Goal: Task Accomplishment & Management: Manage account settings

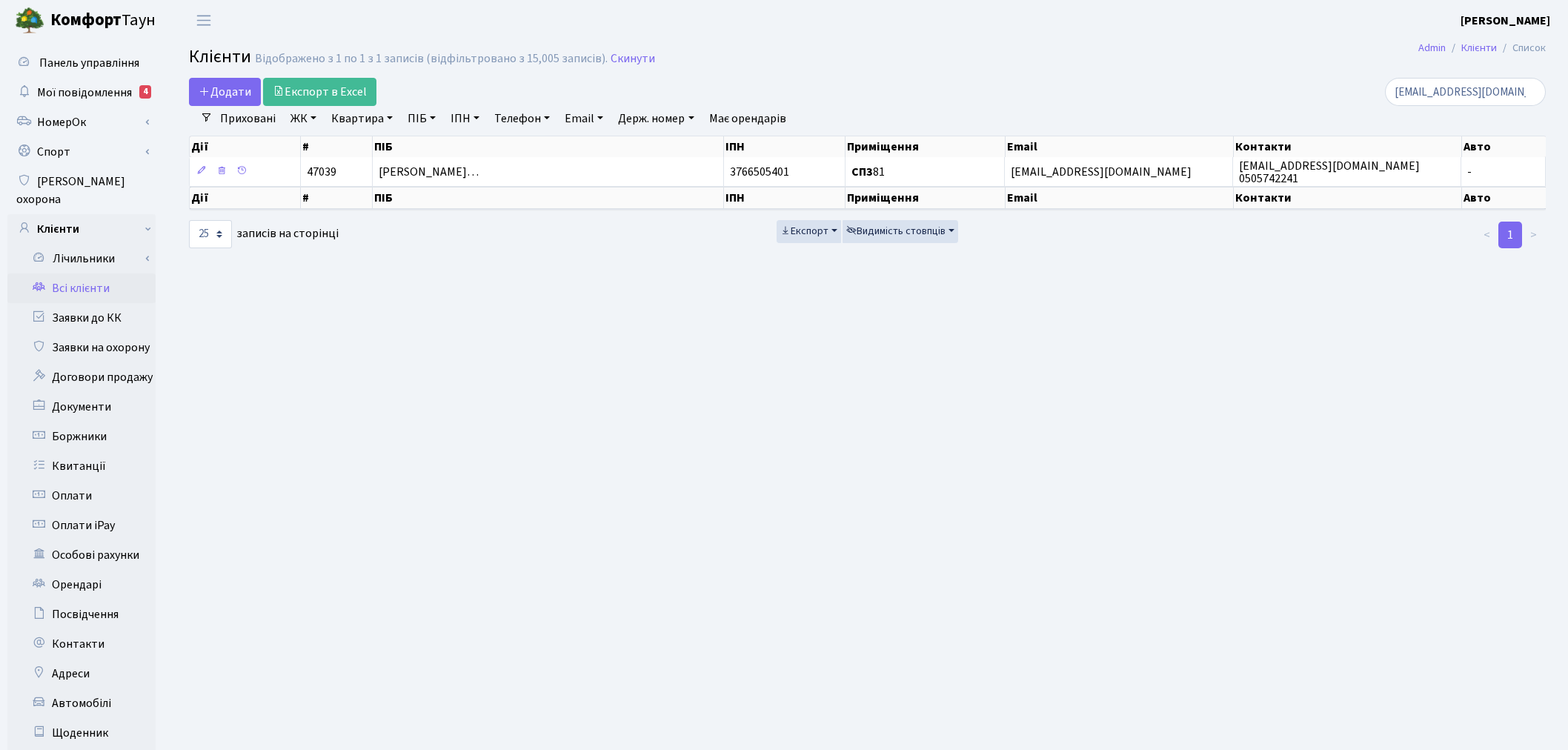
select select "25"
click at [611, 64] on link "Скинути" at bounding box center [633, 59] width 45 height 14
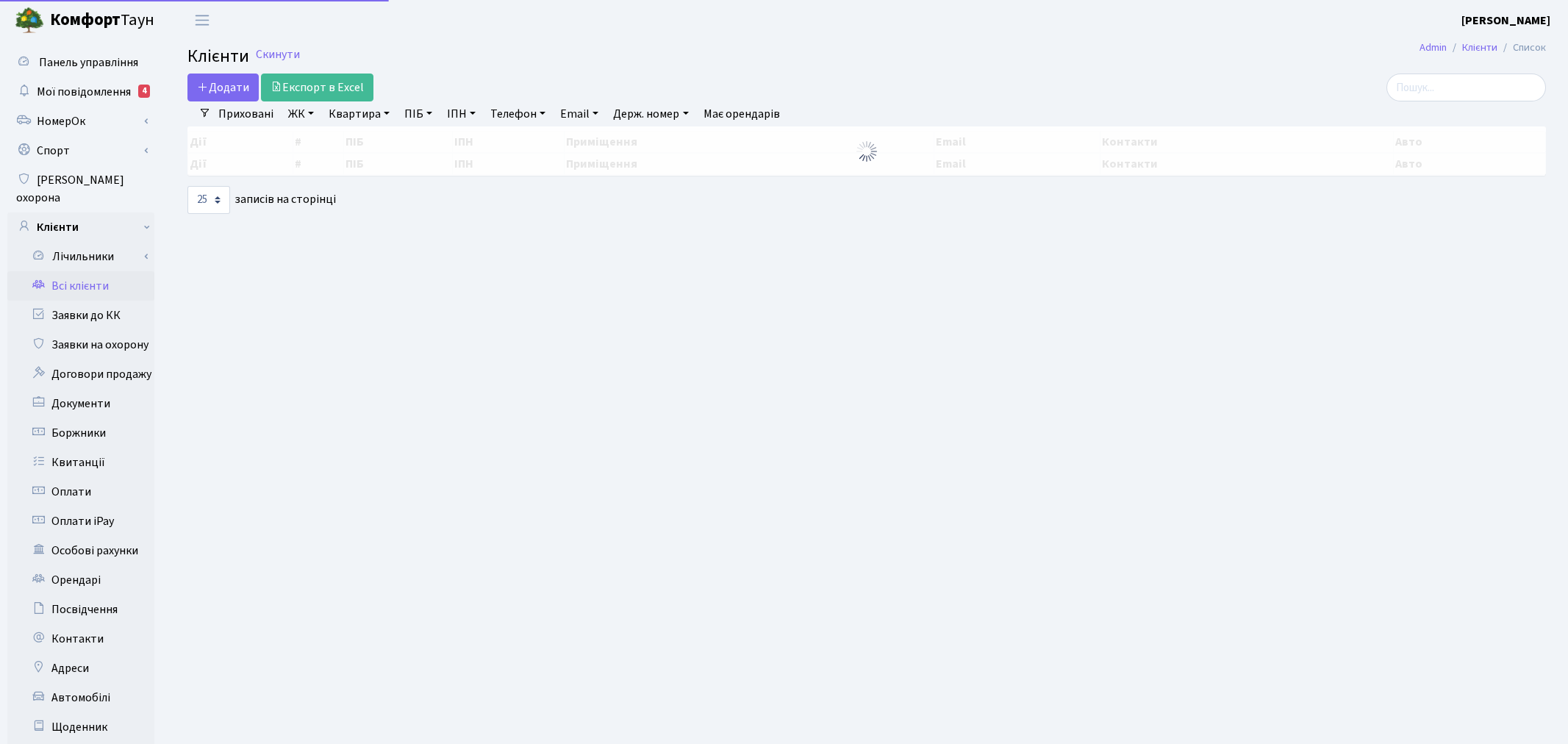
select select "25"
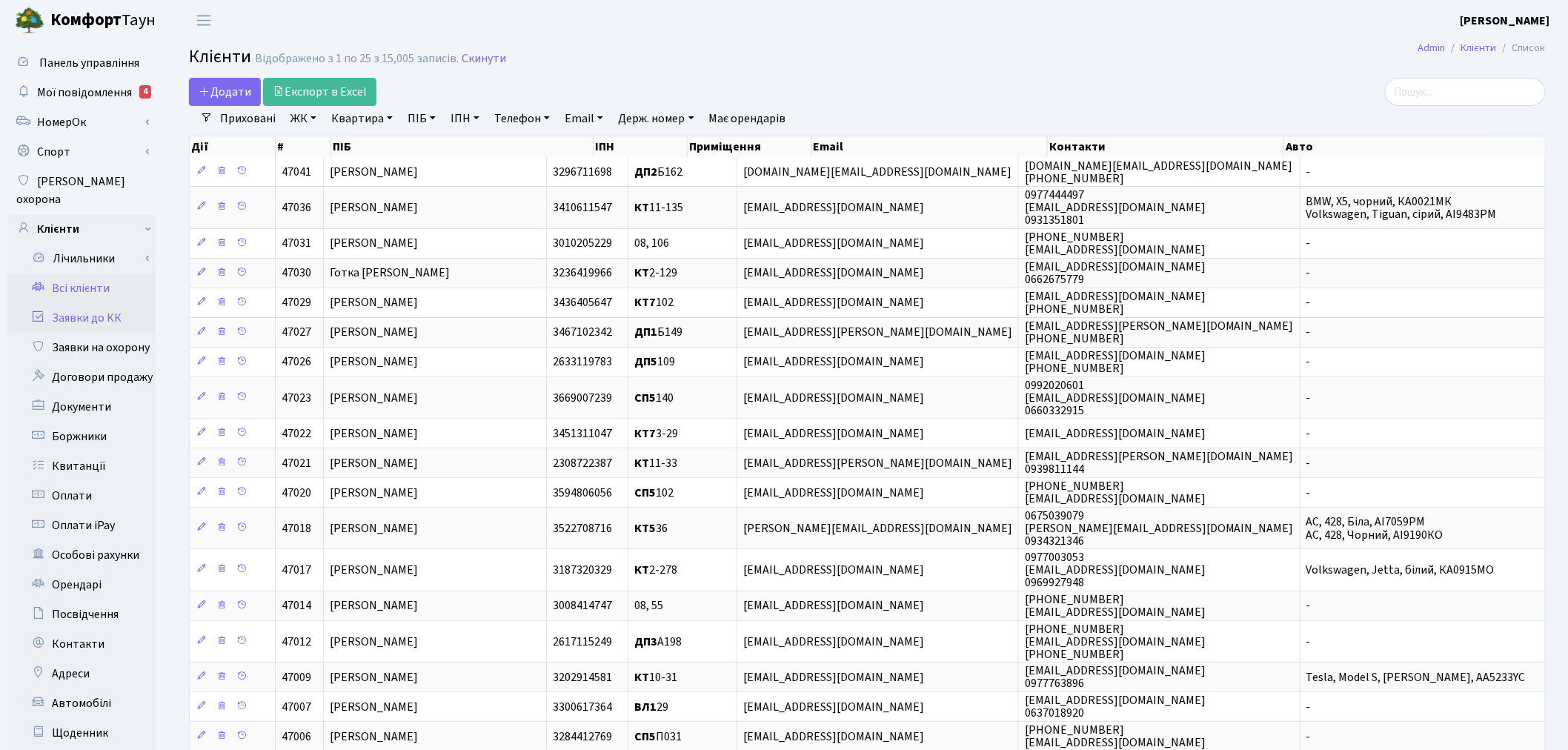
click at [110, 303] on link "Заявки до КК" at bounding box center [81, 318] width 148 height 29
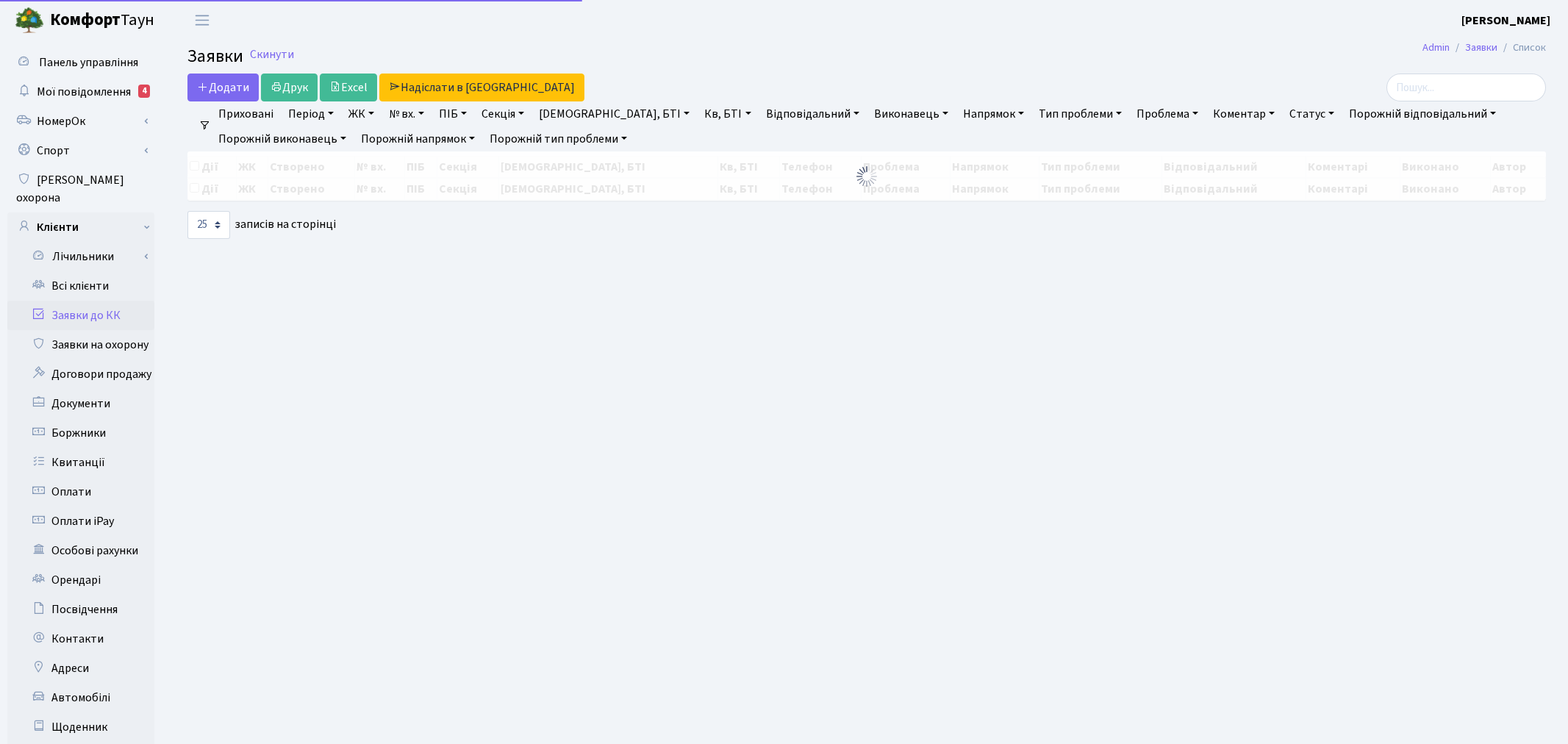
select select "25"
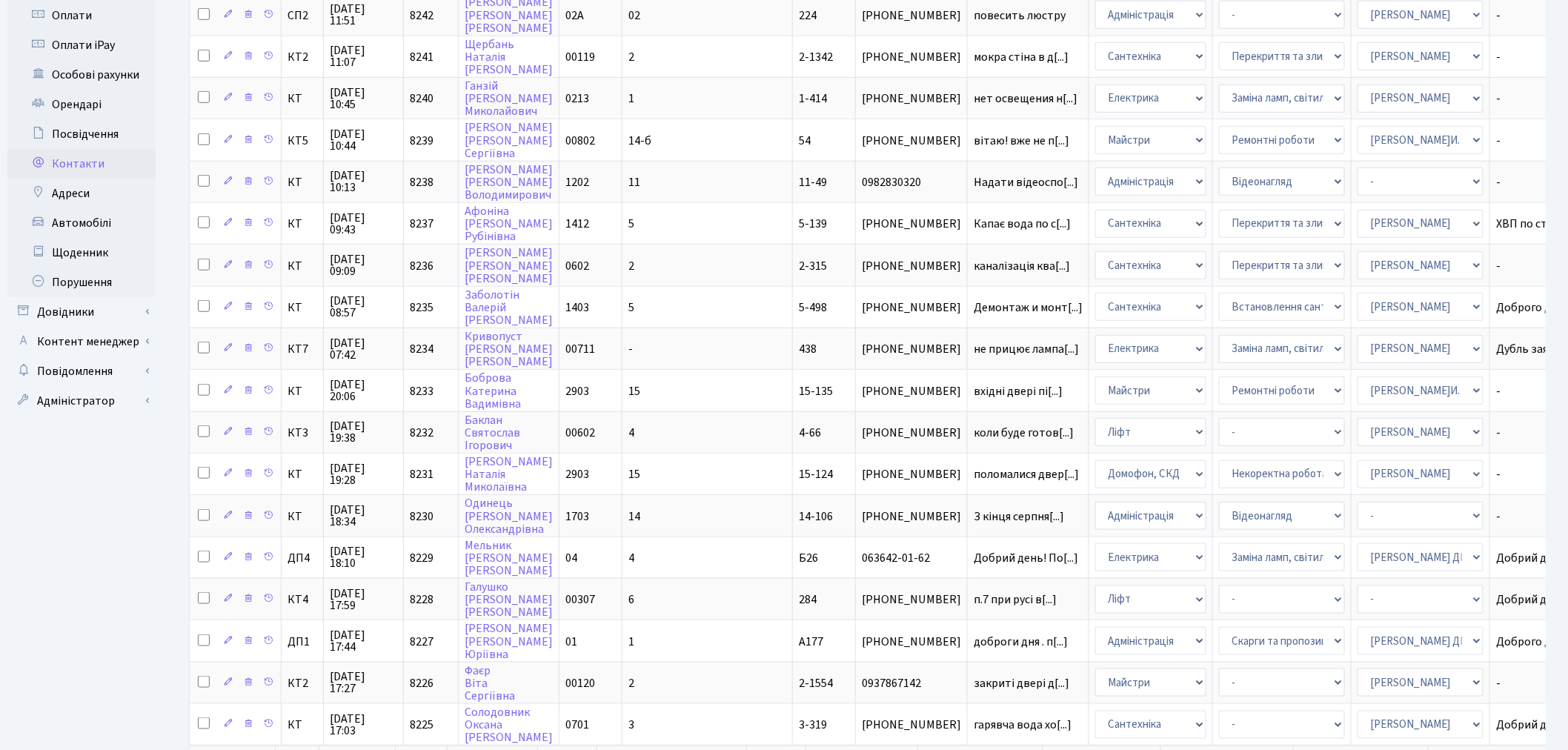
scroll to position [494, 0]
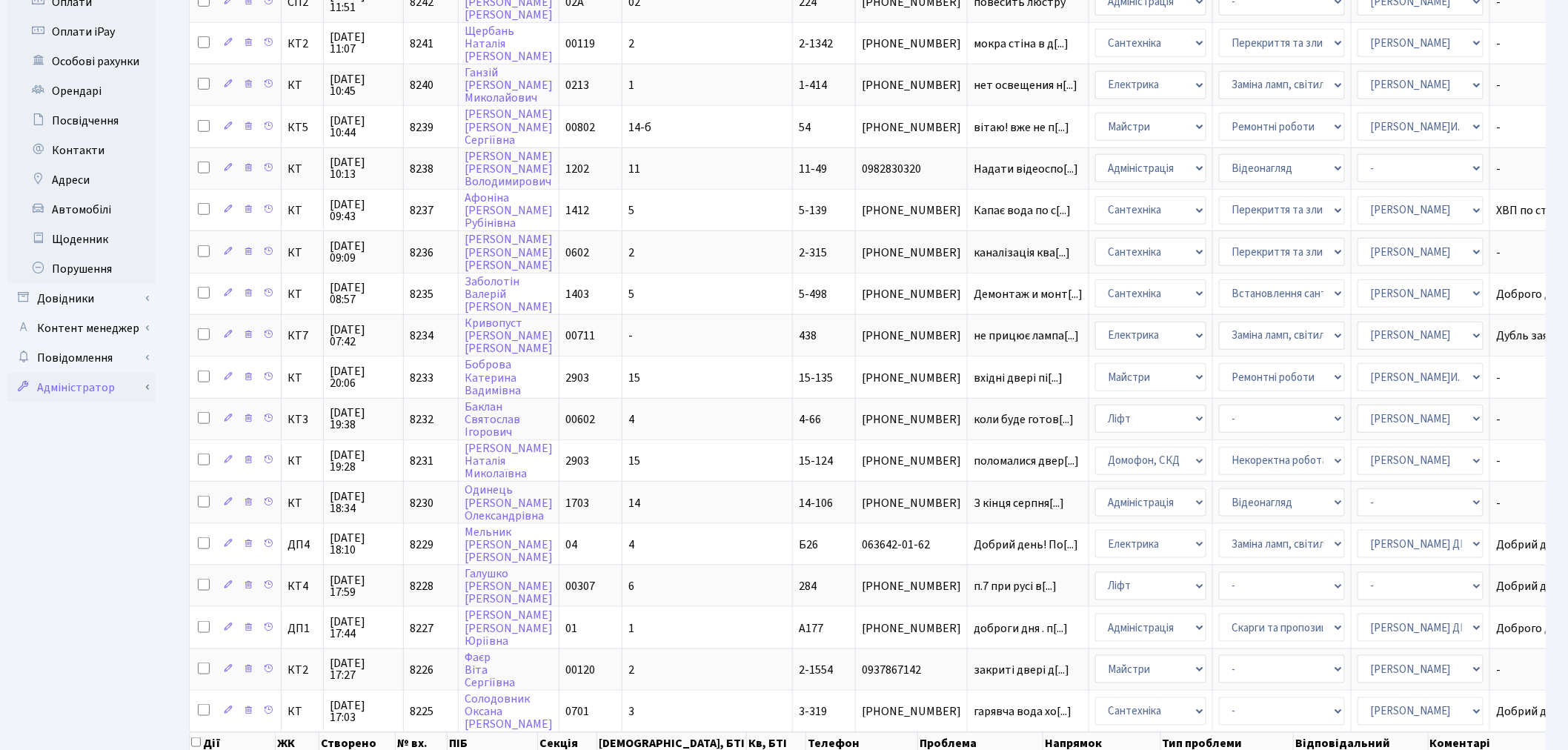
click at [130, 373] on link "Адміністратор" at bounding box center [81, 387] width 148 height 29
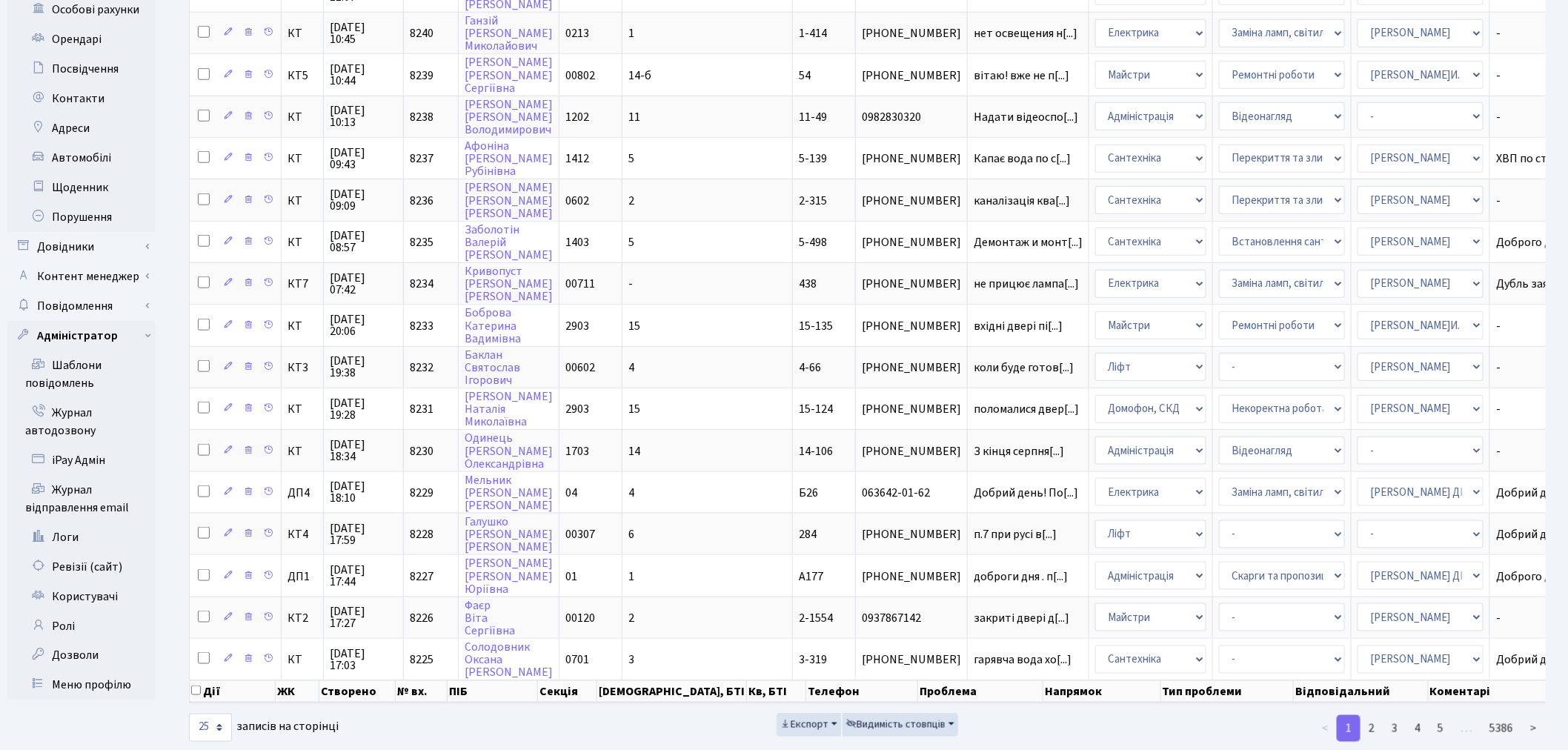
scroll to position [547, 0]
click at [121, 551] on link "Ревізії (сайт)" at bounding box center [81, 565] width 148 height 29
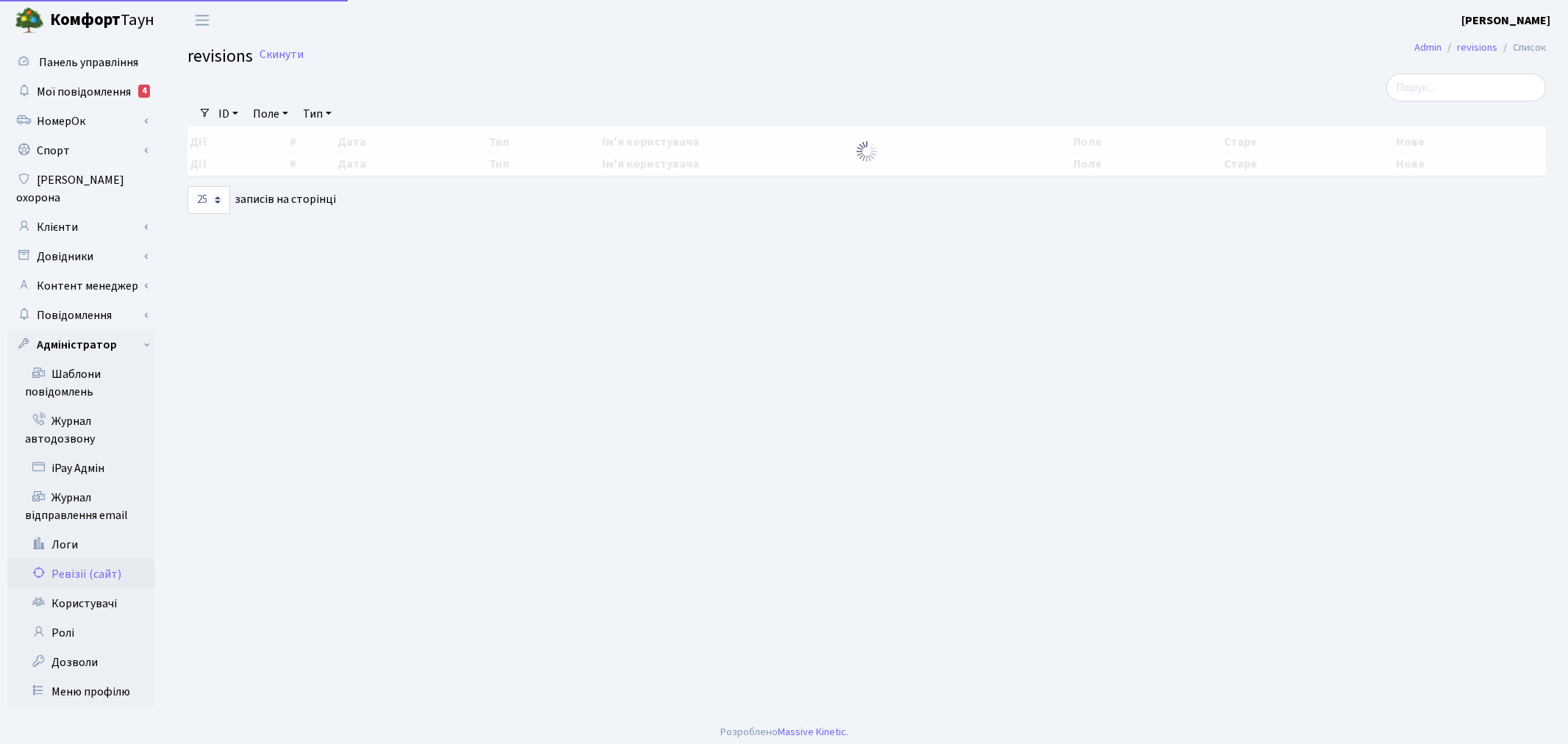
select select "25"
click at [90, 682] on link "Меню профілю" at bounding box center [81, 692] width 147 height 29
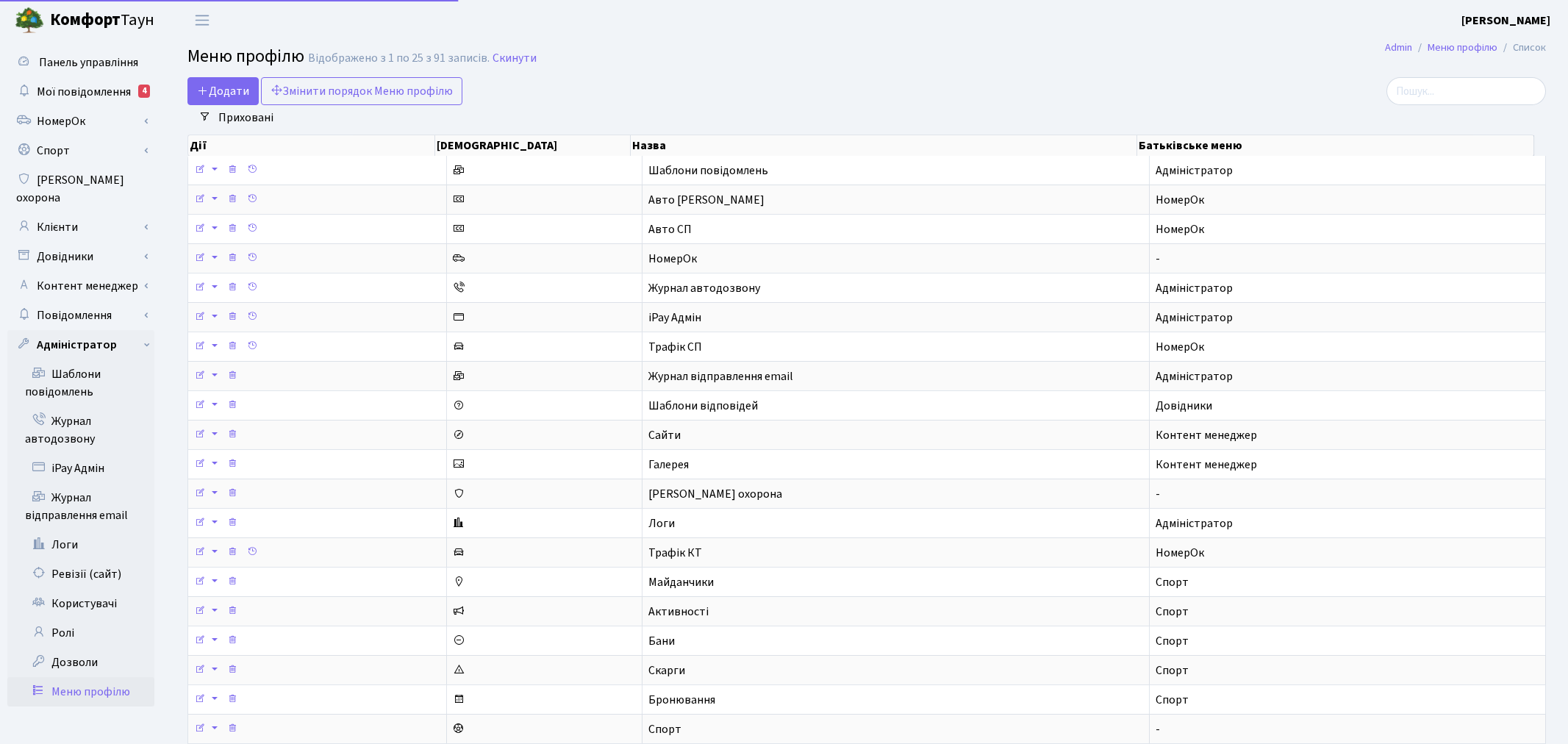
select select "25"
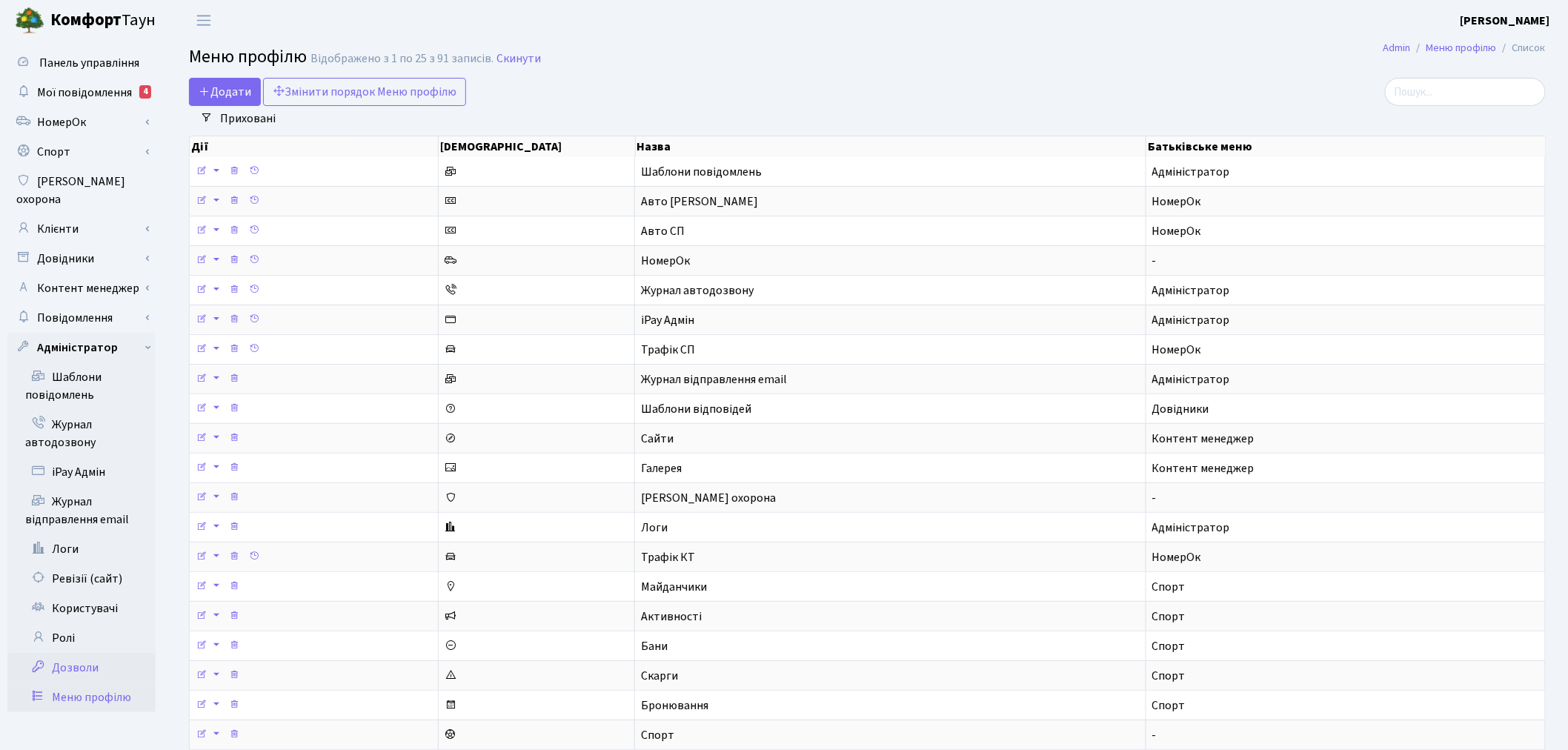
click at [95, 661] on link "Дозволи" at bounding box center [81, 668] width 148 height 29
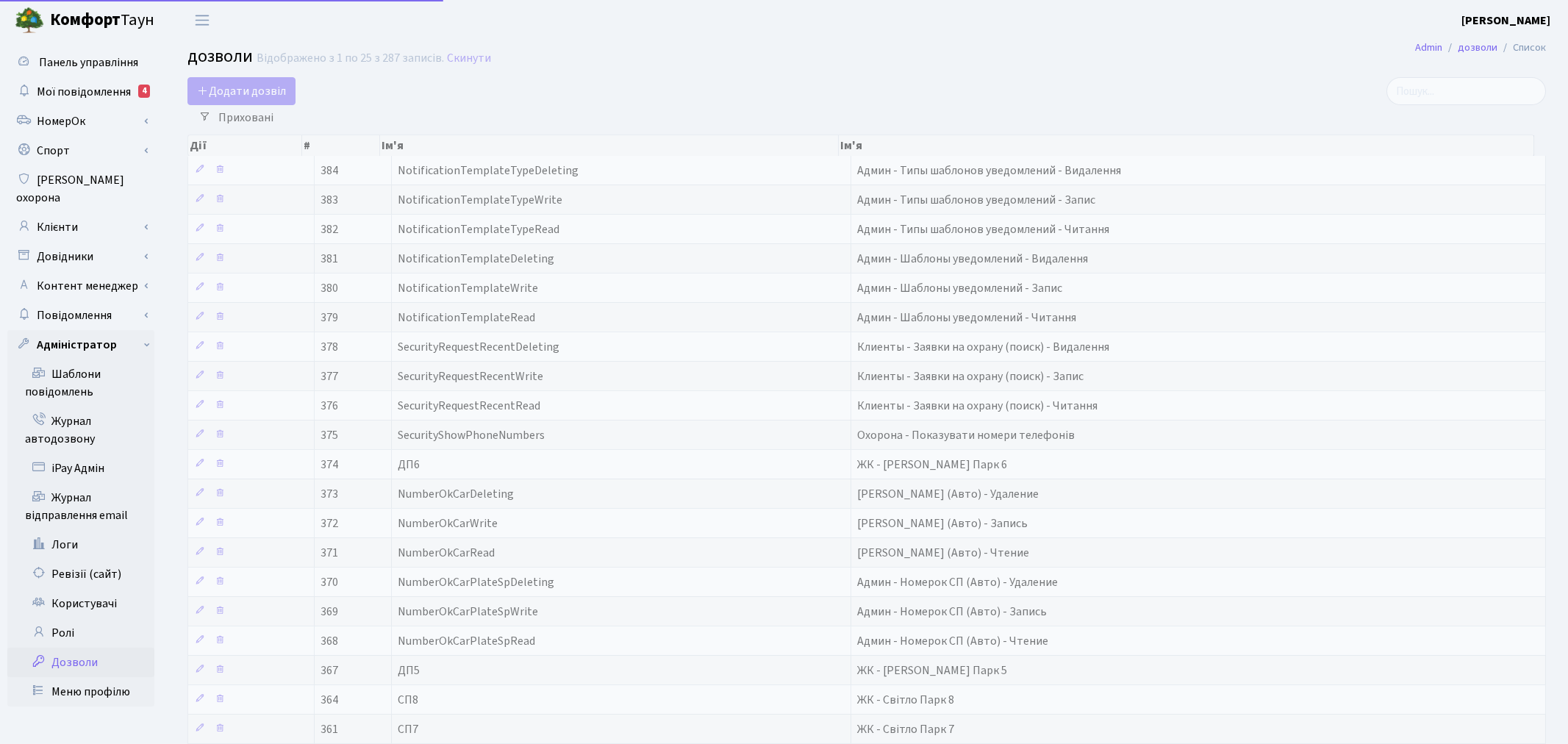
select select "25"
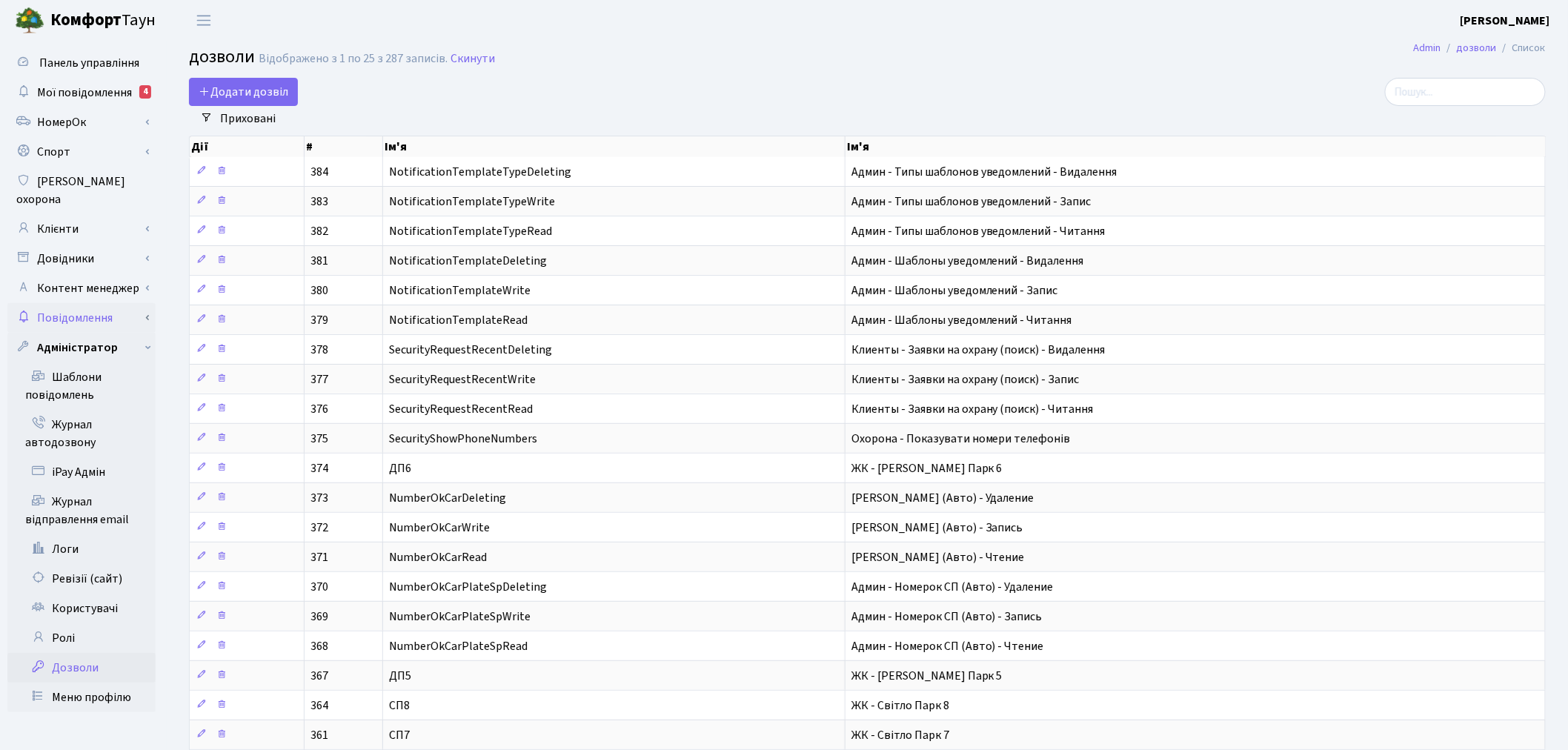
click at [138, 303] on link "Повідомлення" at bounding box center [81, 318] width 148 height 29
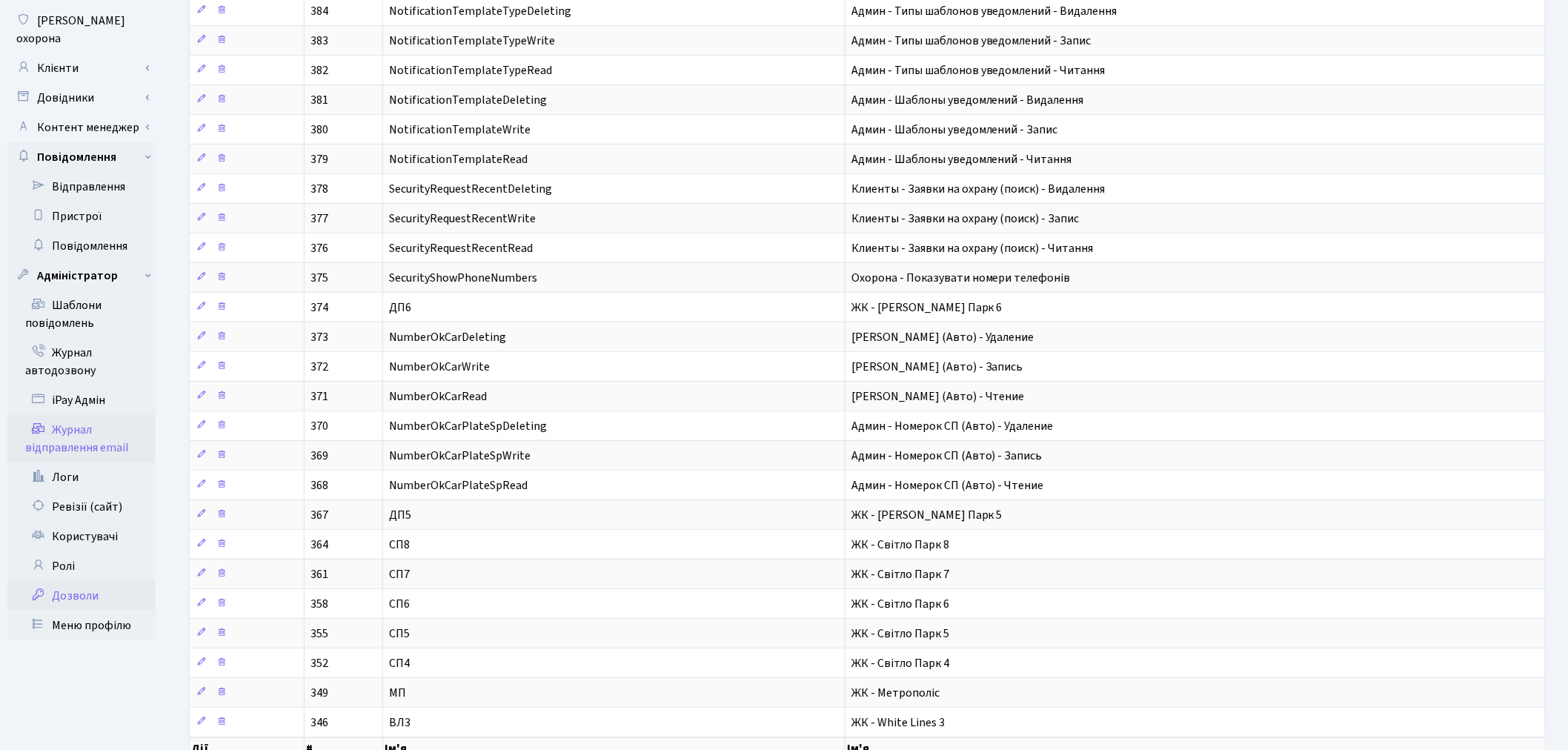
scroll to position [82, 0]
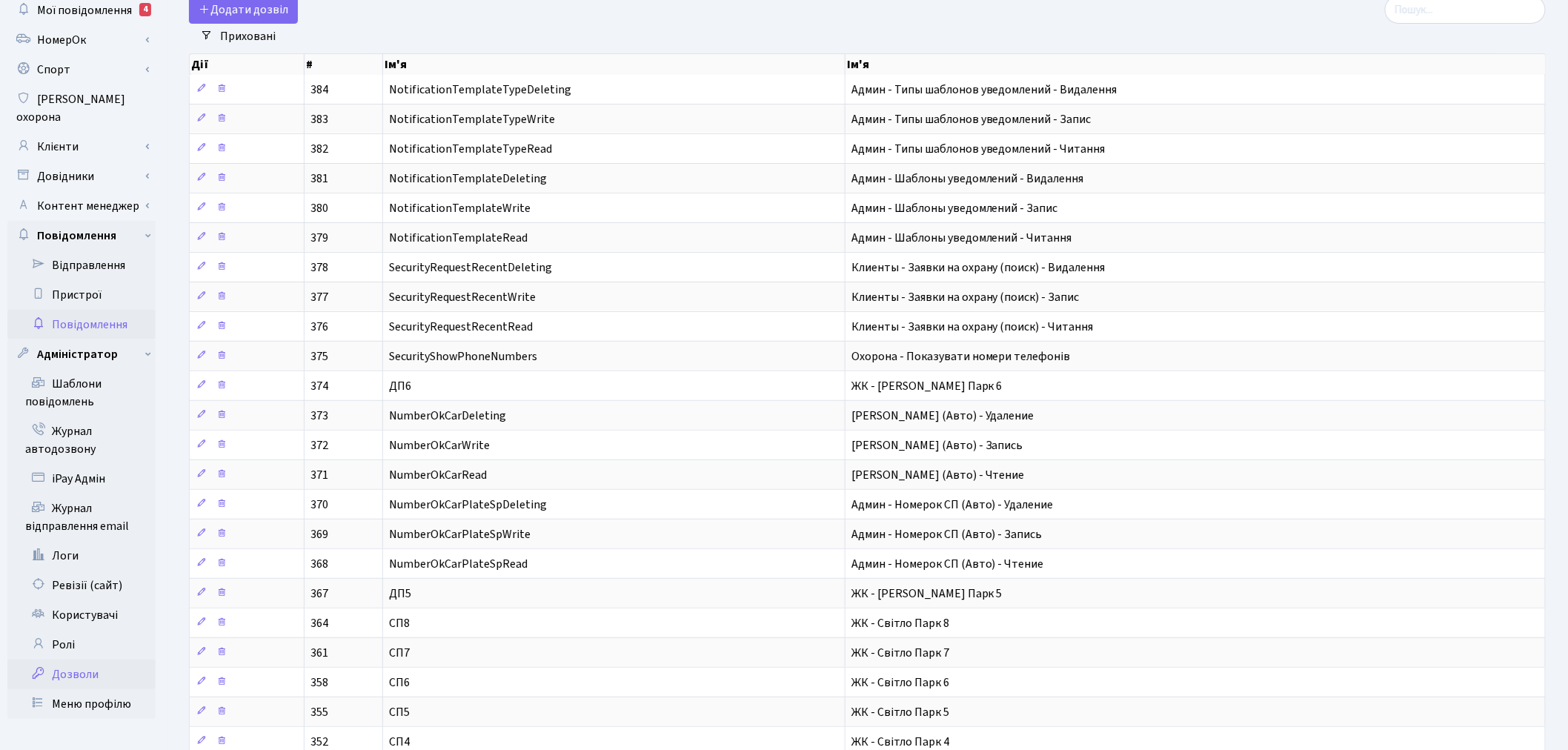
click at [124, 310] on link "Повідомлення" at bounding box center [81, 325] width 148 height 29
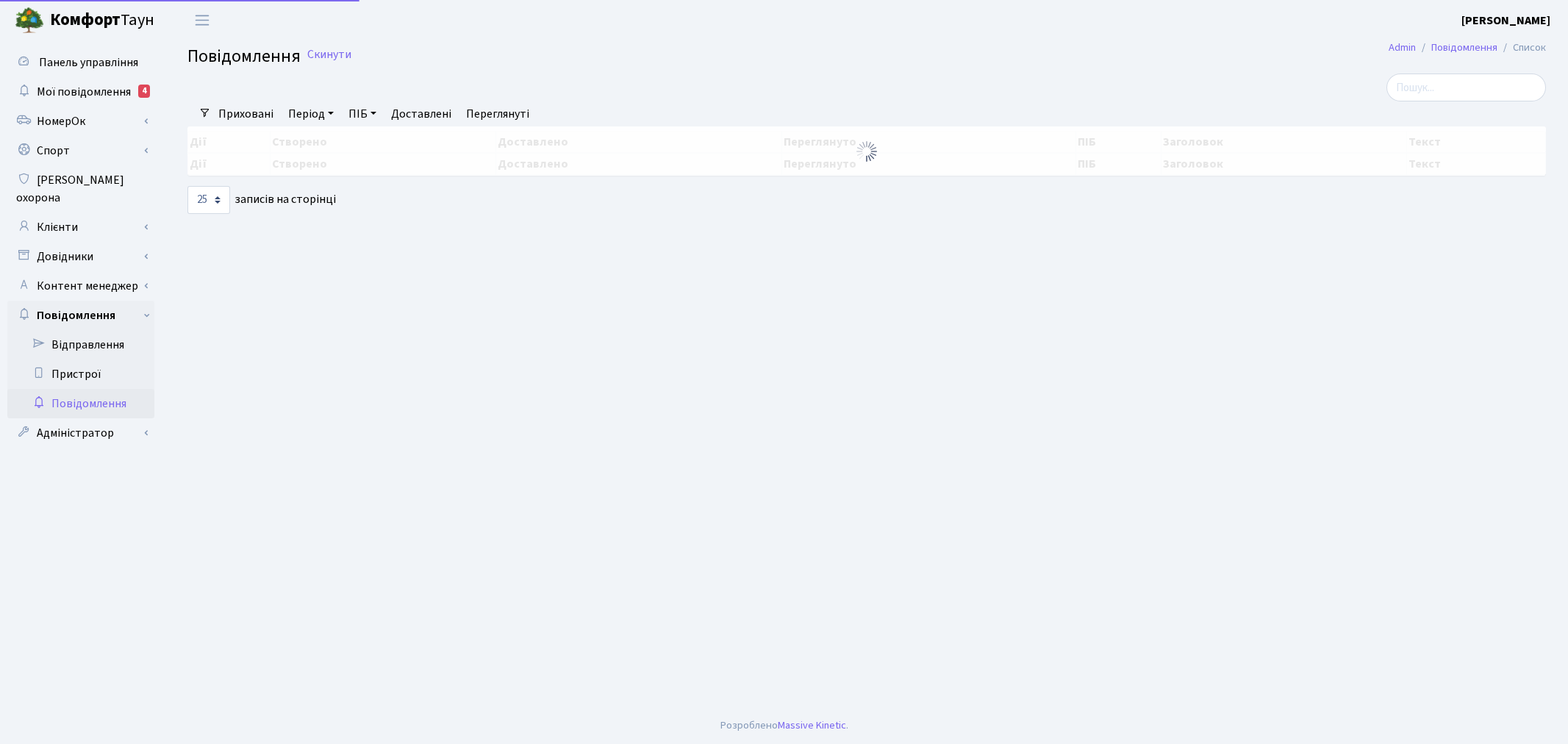
select select "25"
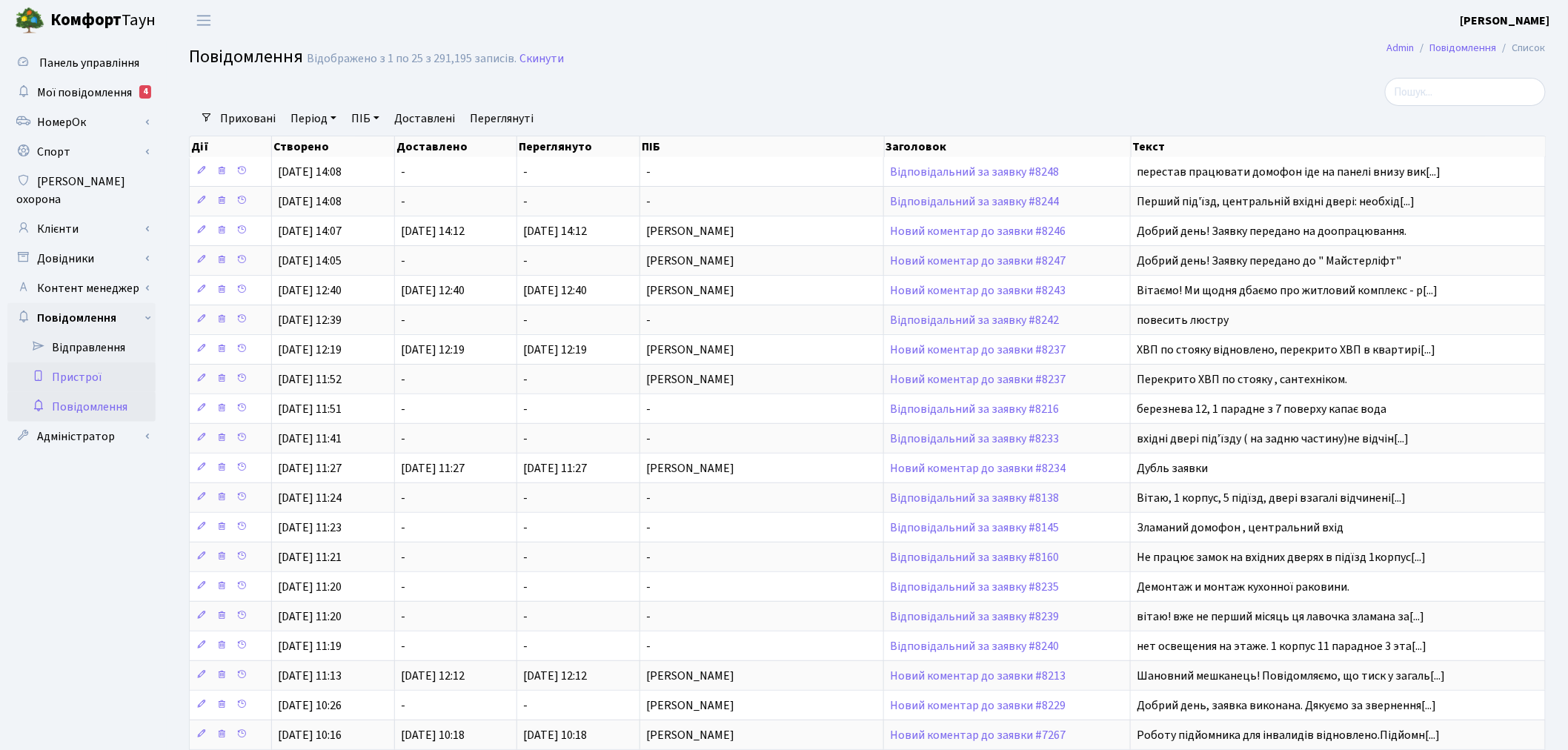
click at [124, 363] on link "Пристрої" at bounding box center [81, 377] width 148 height 29
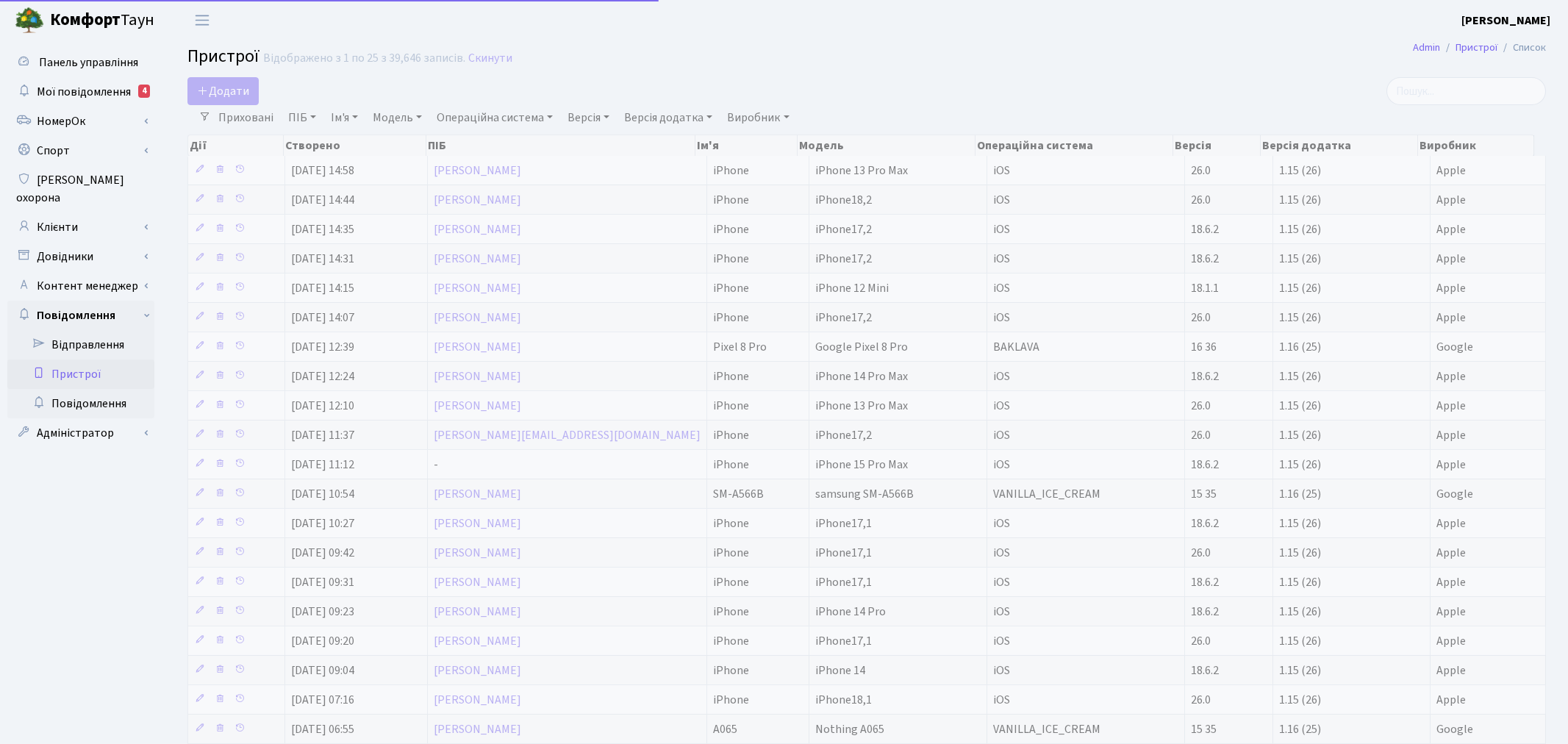
select select "25"
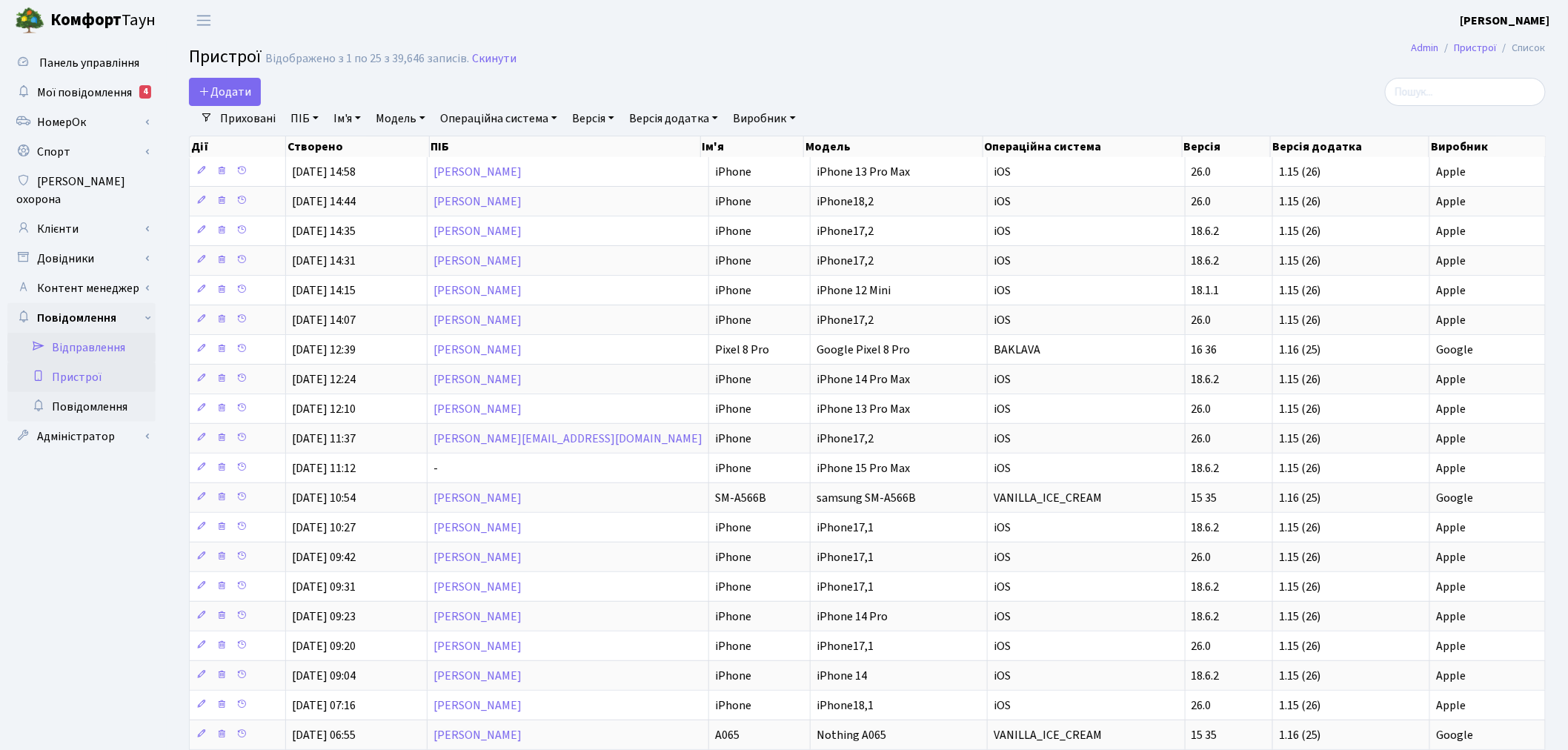
click at [123, 333] on link "Відправлення" at bounding box center [81, 347] width 148 height 29
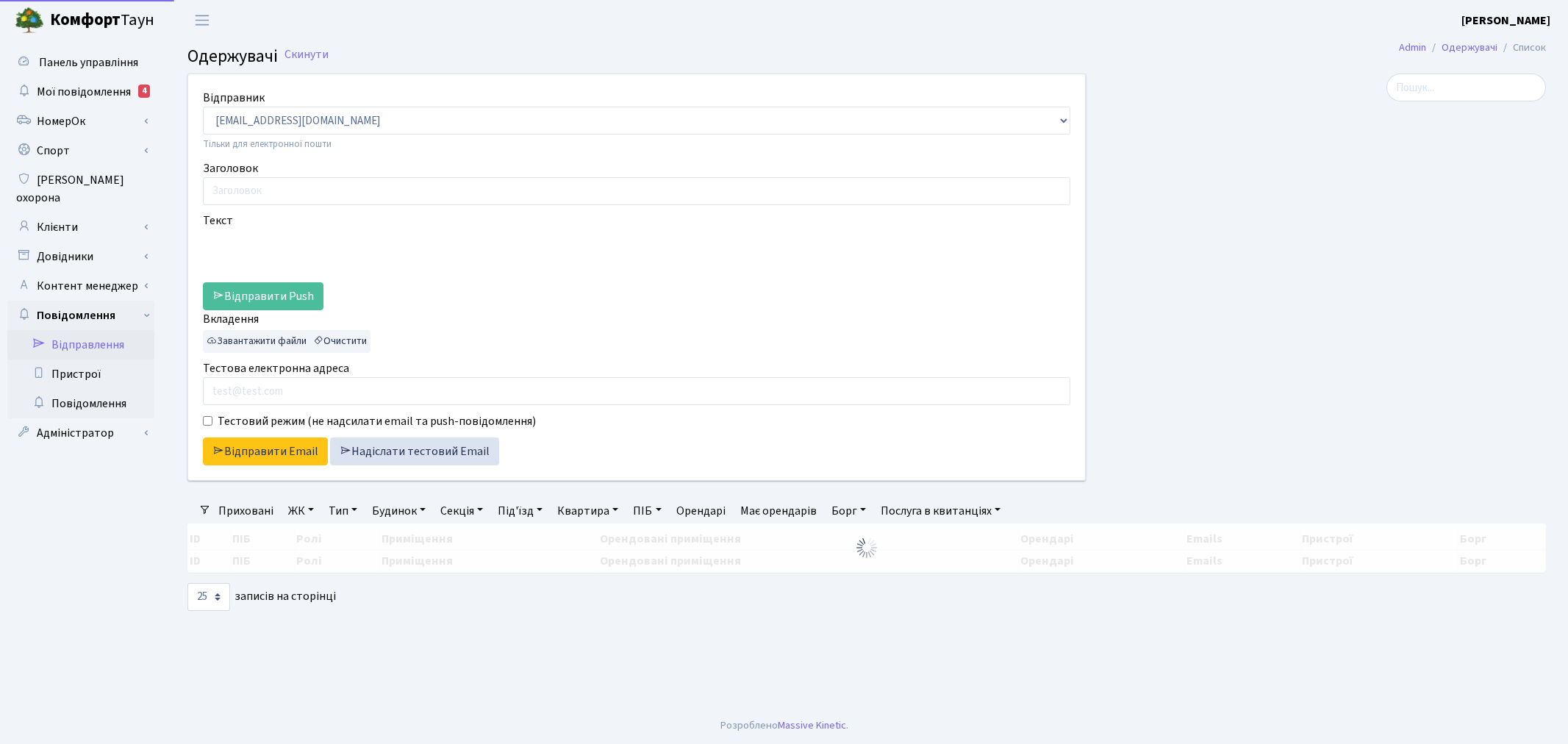
select select "25"
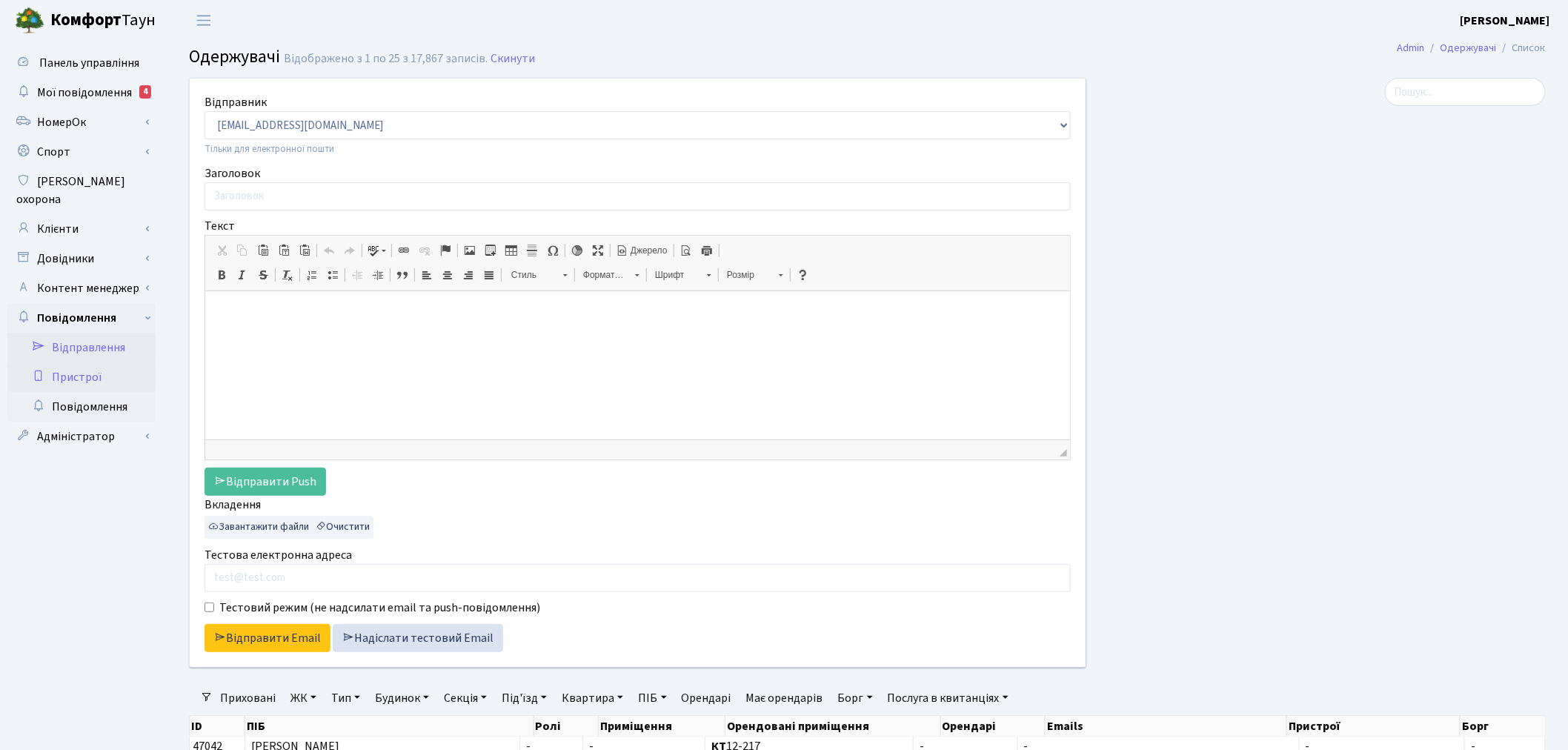
click at [111, 363] on link "Пристрої" at bounding box center [81, 377] width 148 height 29
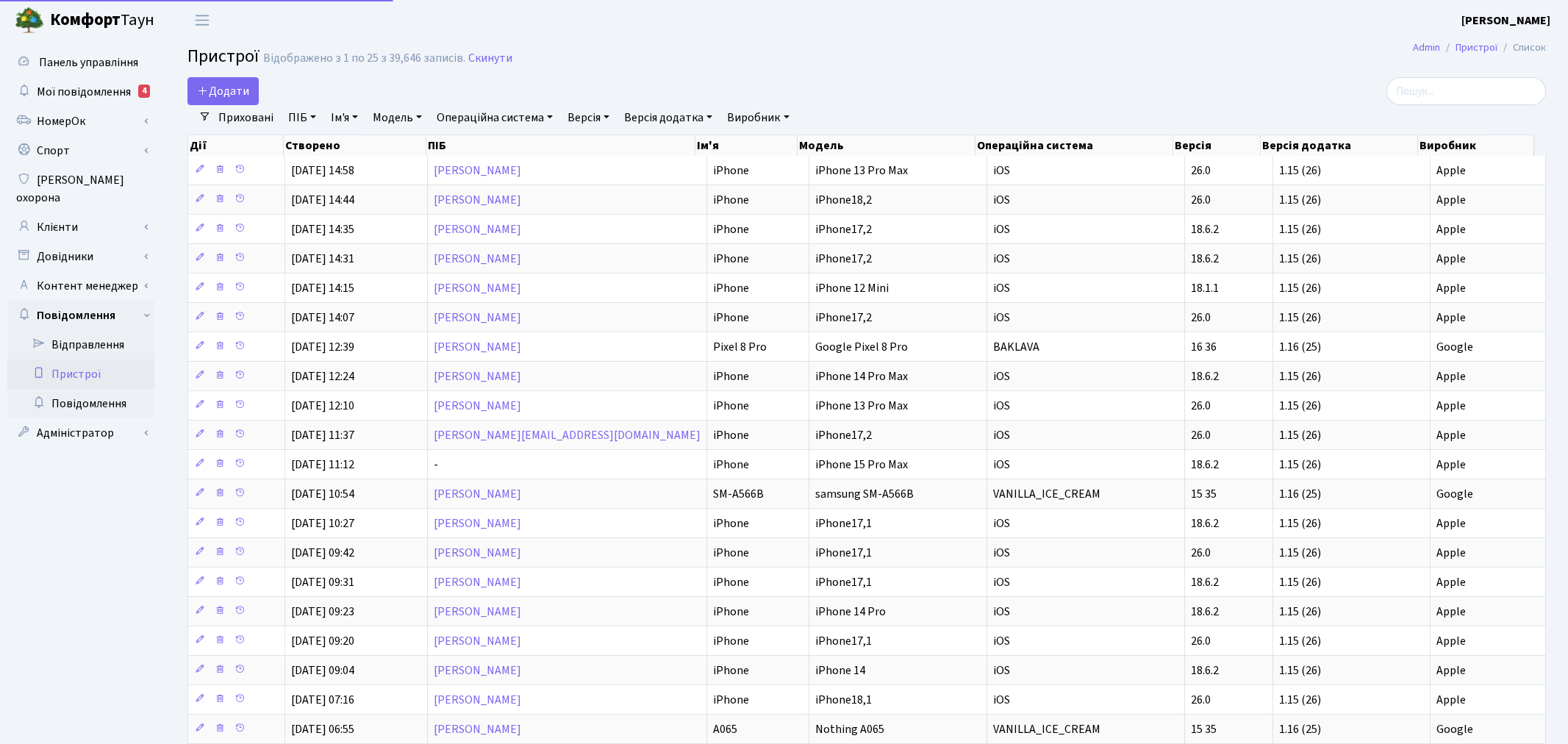
select select "25"
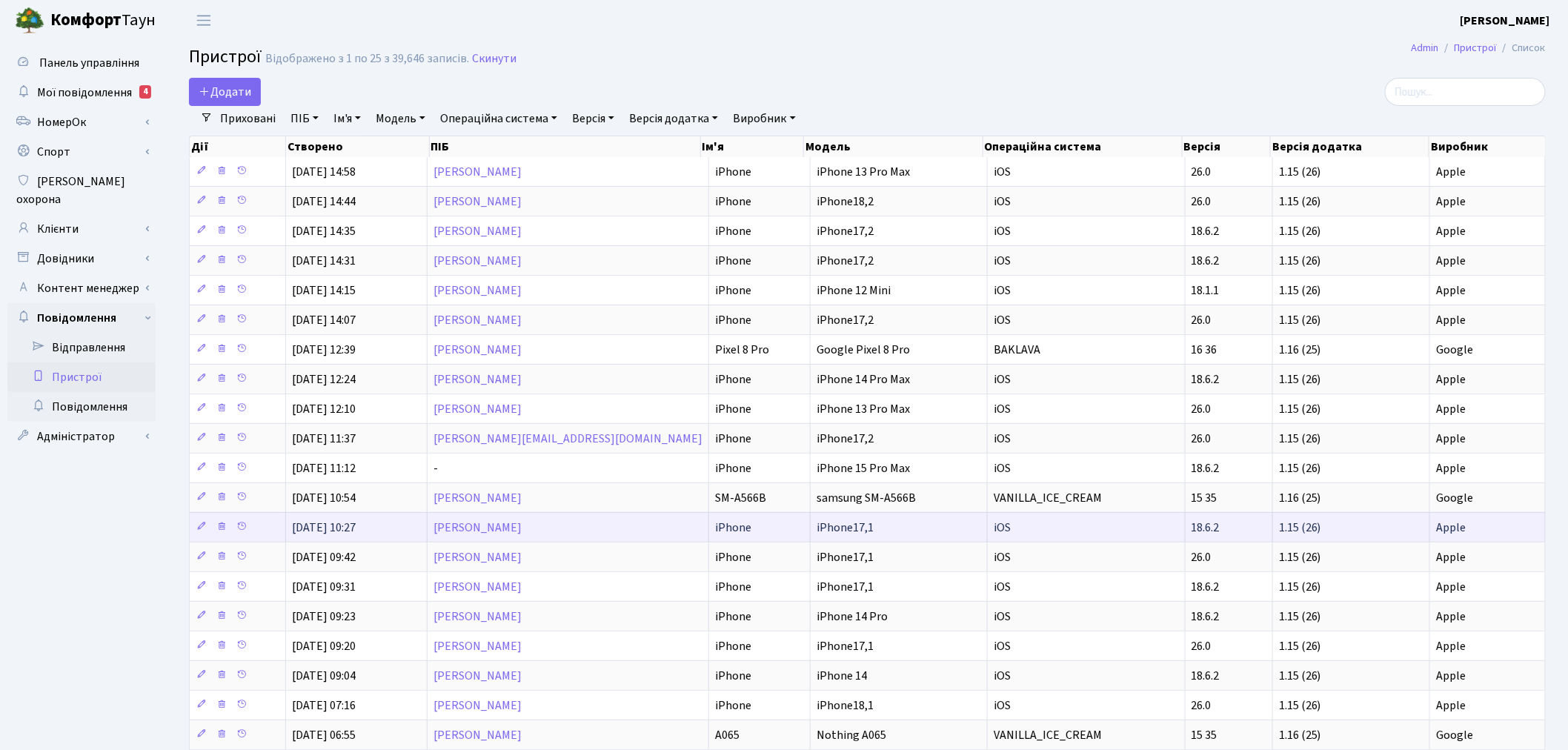
scroll to position [2, 0]
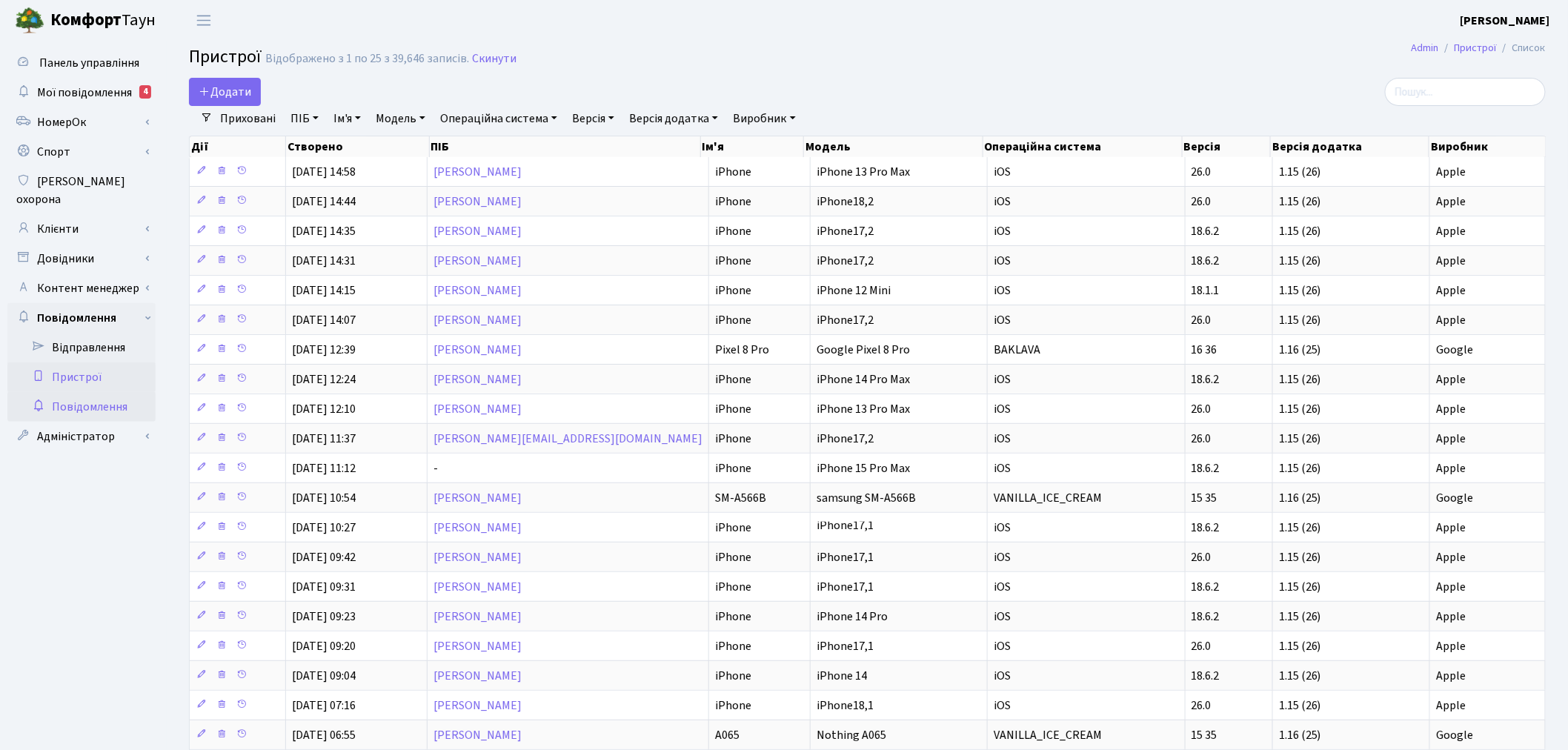
click at [115, 392] on link "Повідомлення" at bounding box center [81, 407] width 148 height 29
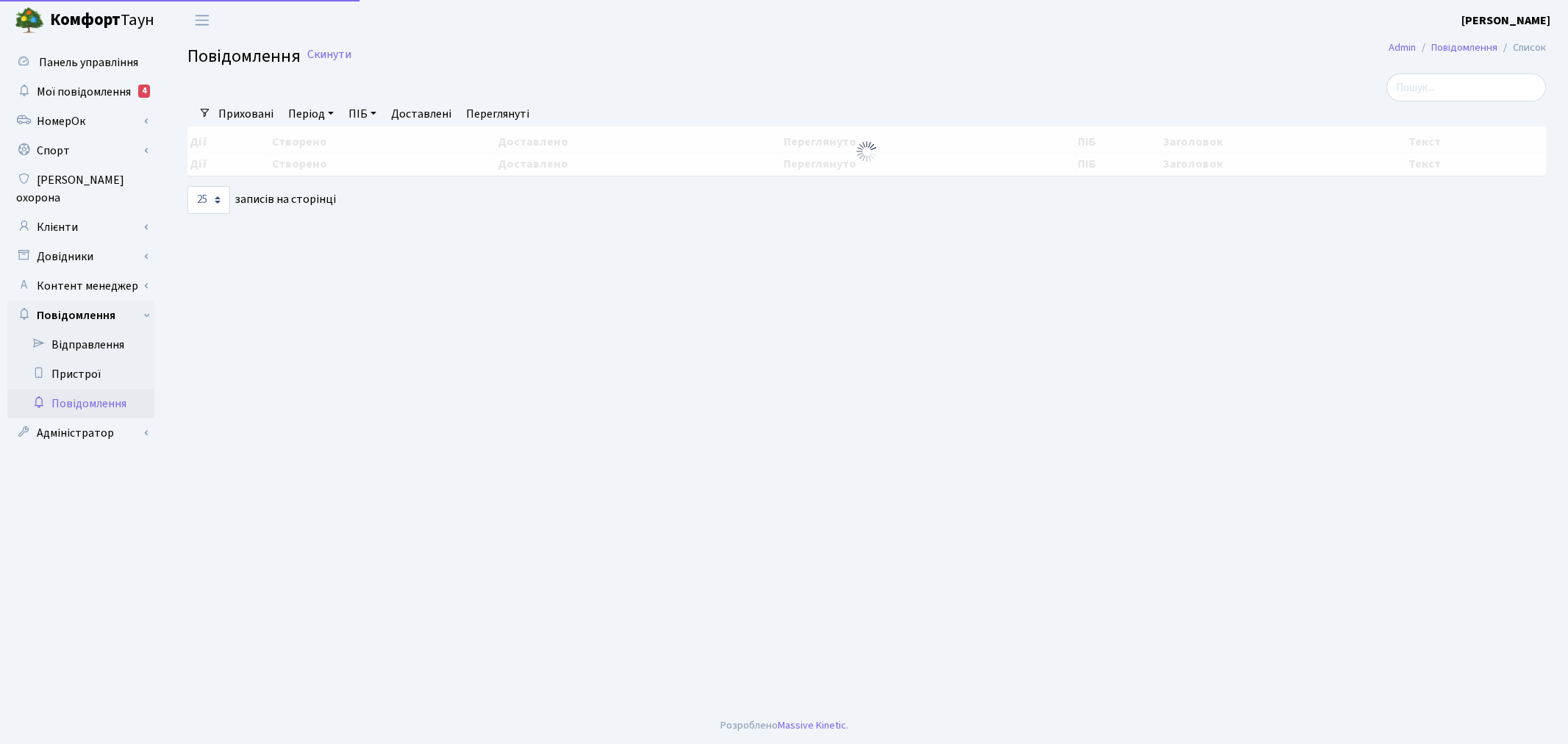
select select "25"
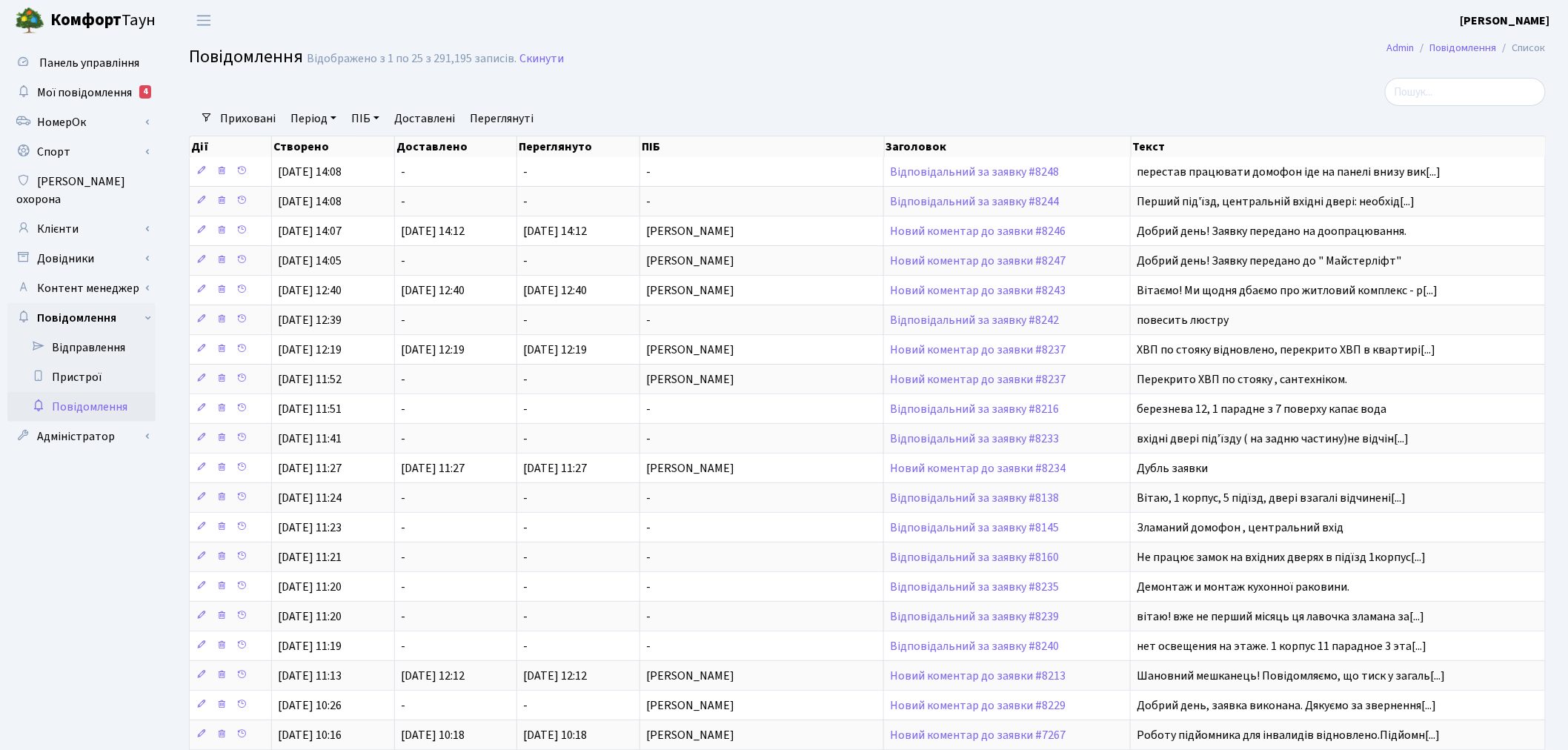
click at [323, 112] on link "Період" at bounding box center [313, 118] width 58 height 25
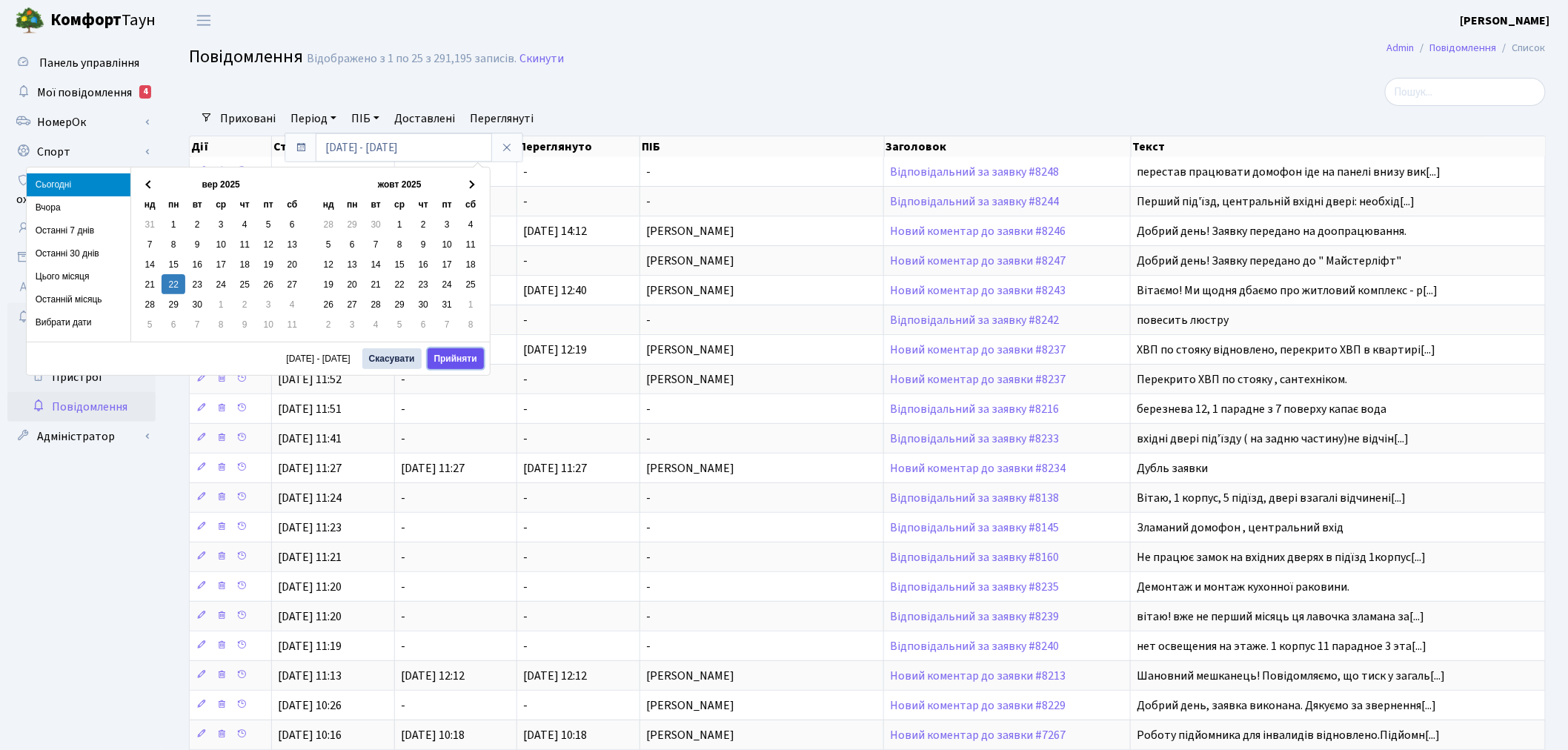
click at [438, 351] on button "Прийняти" at bounding box center [455, 359] width 56 height 21
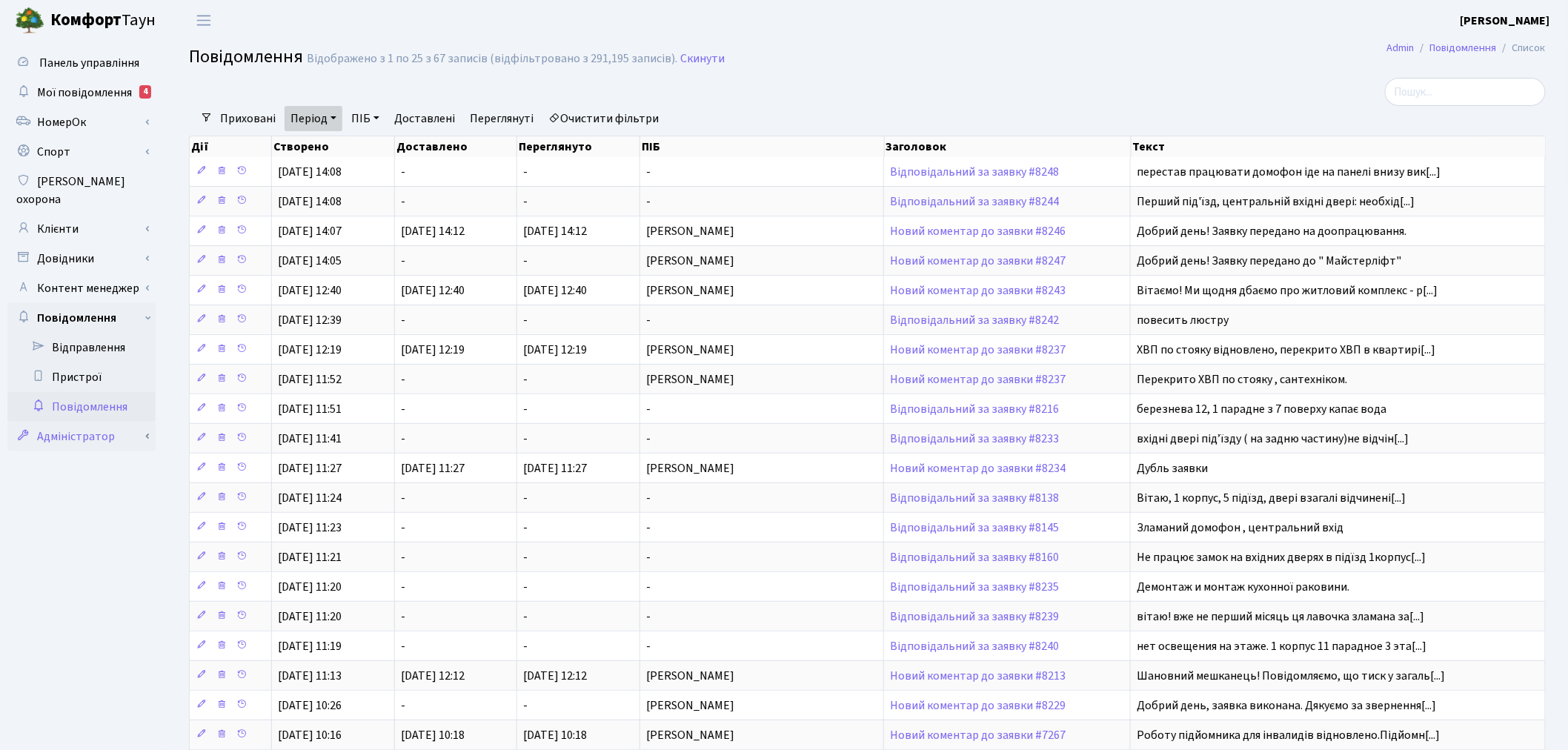
click at [85, 421] on link "Адміністратор" at bounding box center [81, 436] width 148 height 29
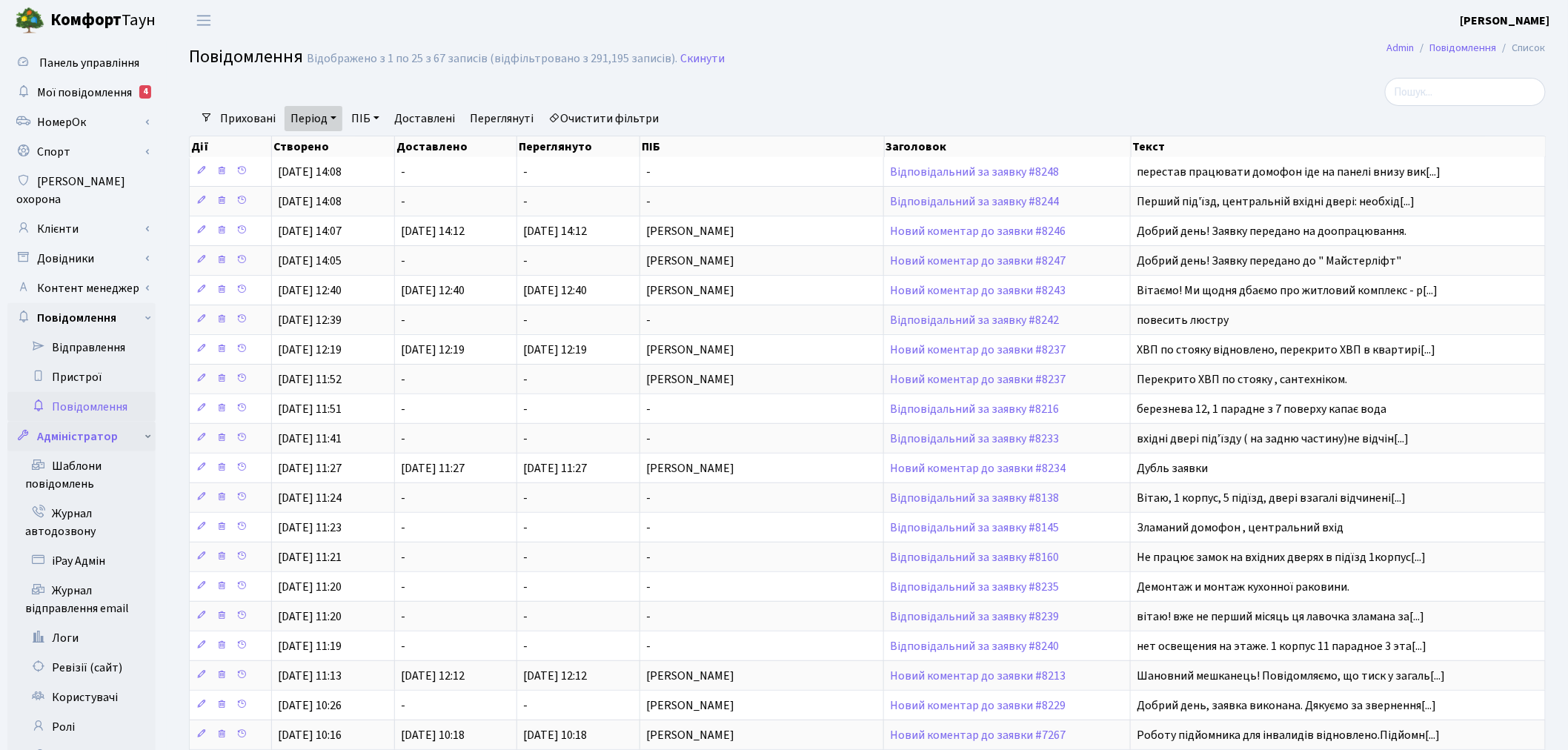
click at [146, 421] on link "Адміністратор" at bounding box center [81, 436] width 148 height 29
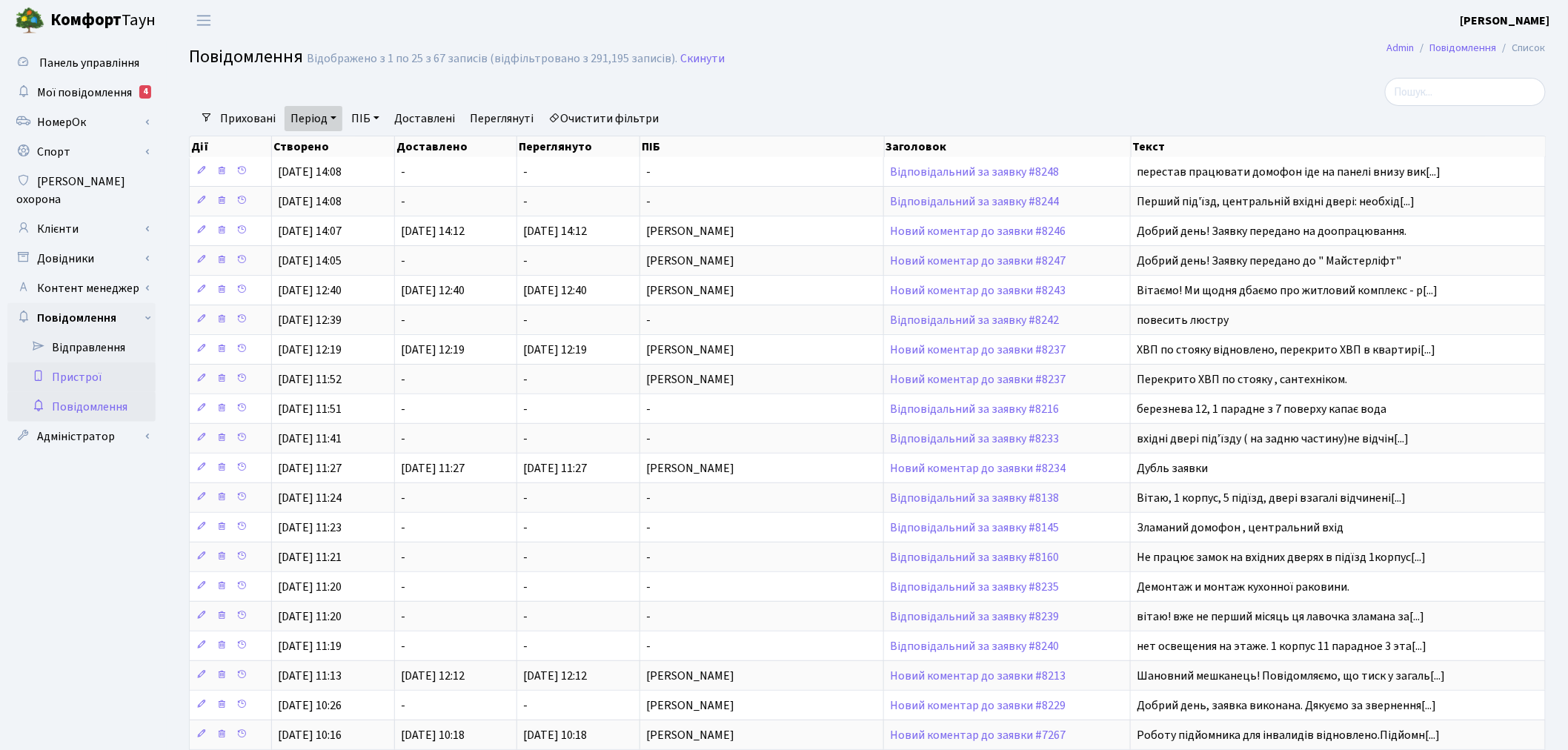
click at [146, 363] on link "Пристрої" at bounding box center [81, 377] width 148 height 29
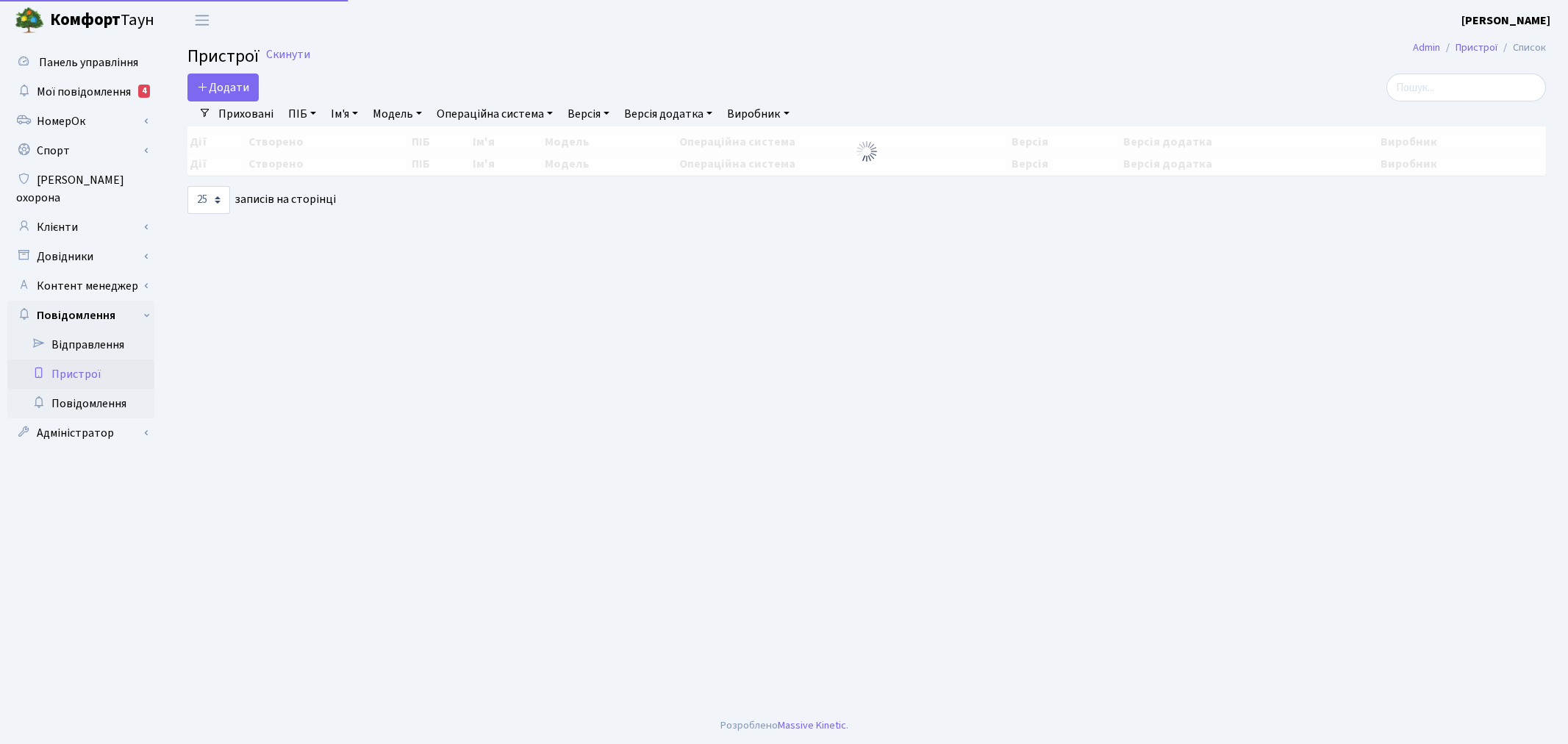
select select "25"
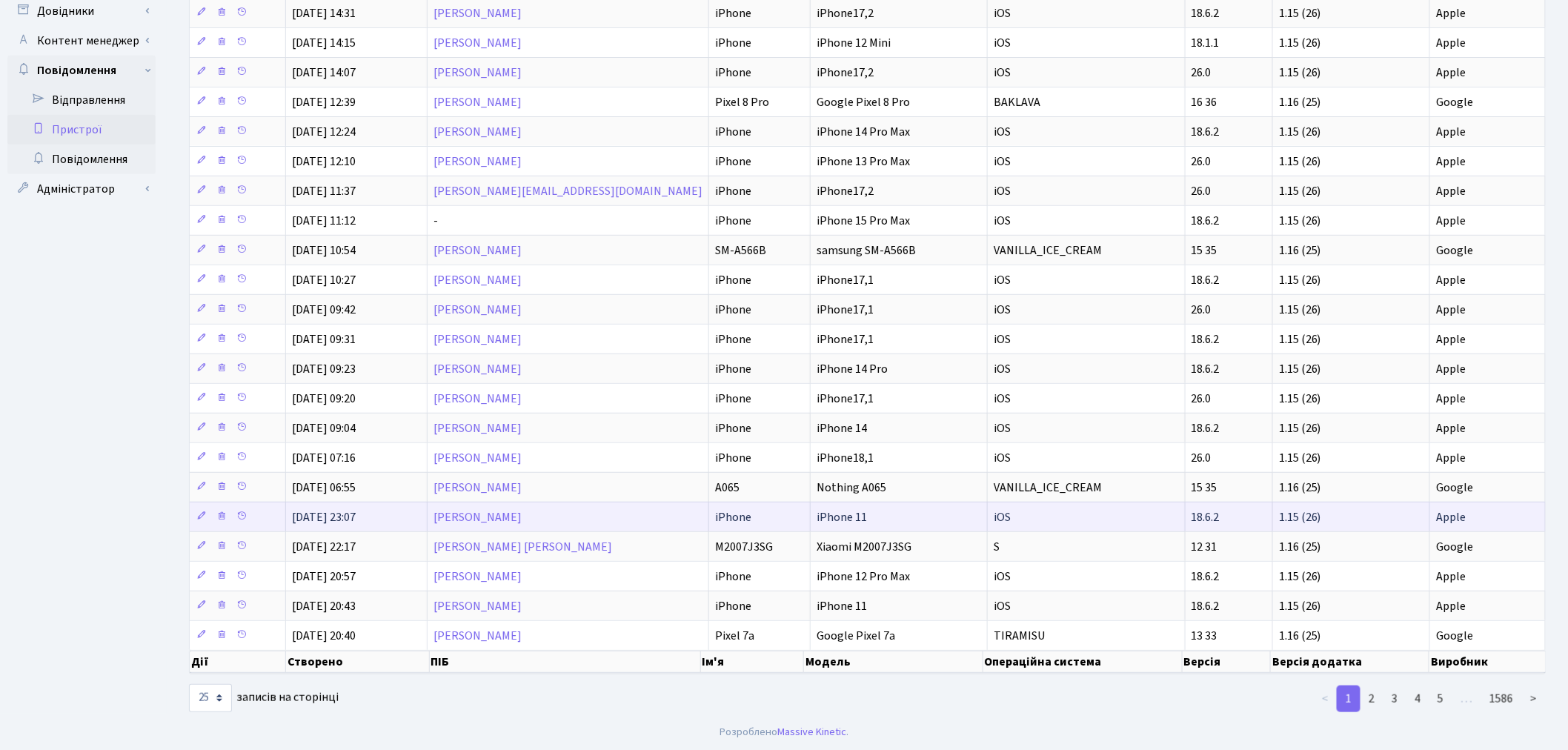
scroll to position [254, 0]
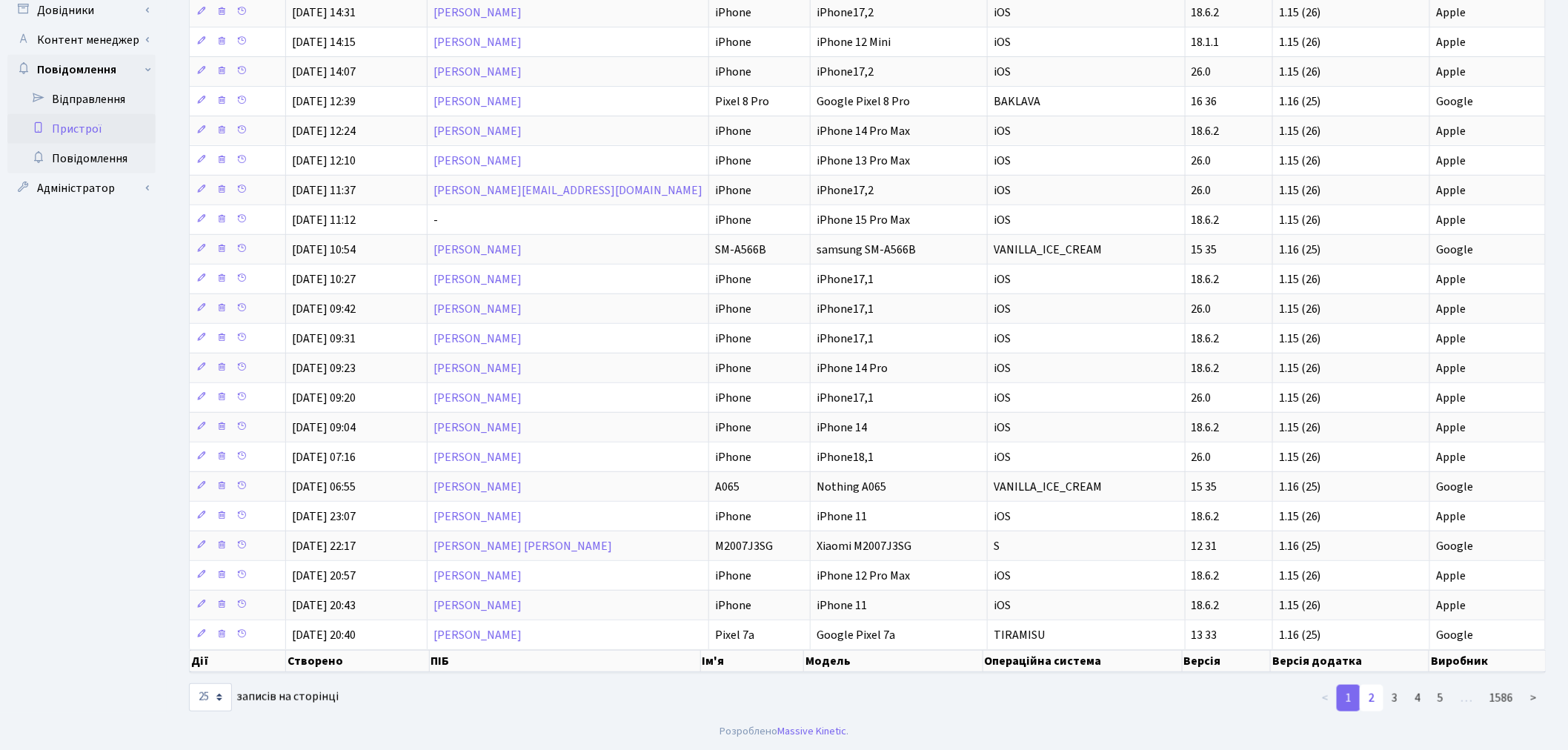
click at [1371, 696] on link "2" at bounding box center [1371, 698] width 24 height 27
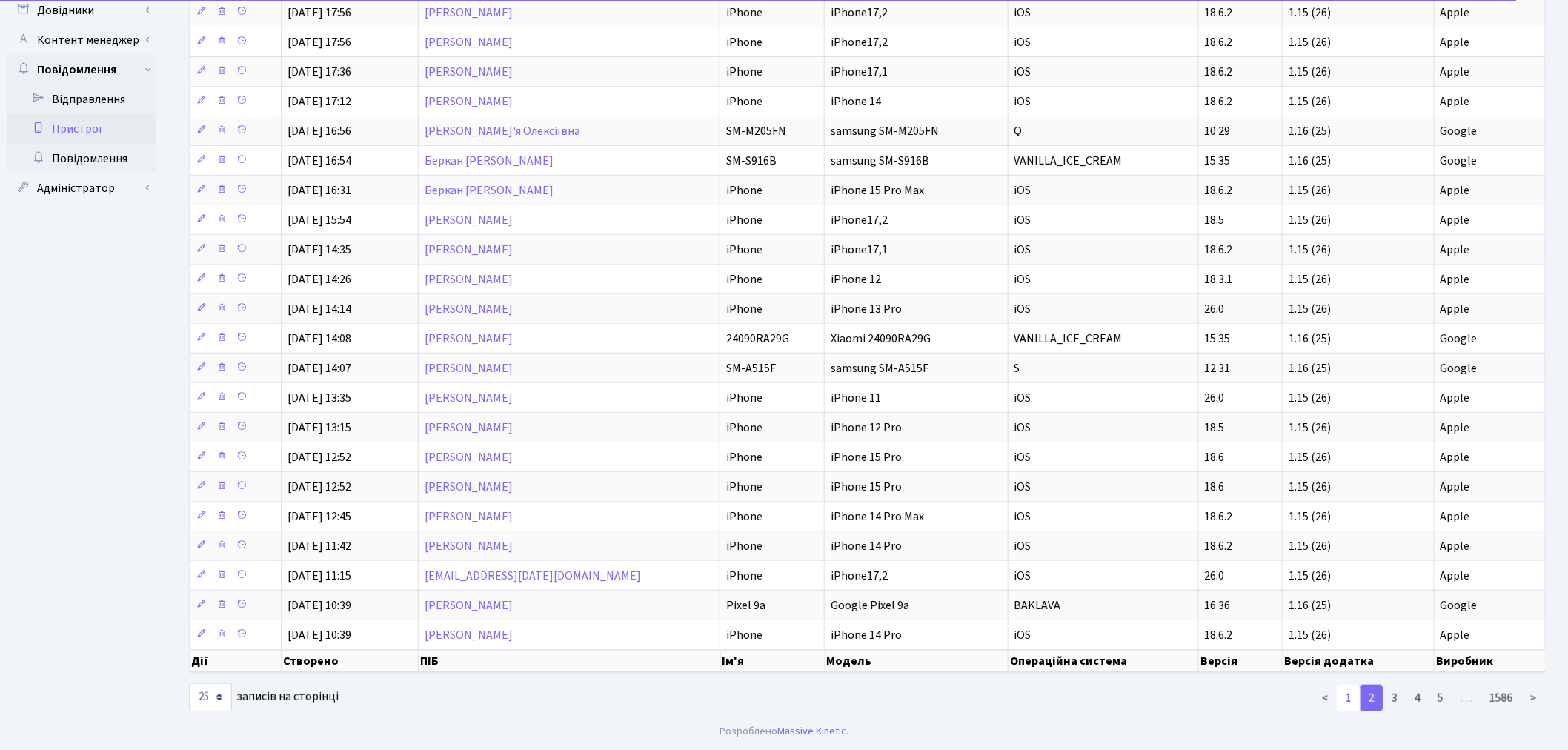
click at [1338, 700] on link "1" at bounding box center [1348, 698] width 24 height 27
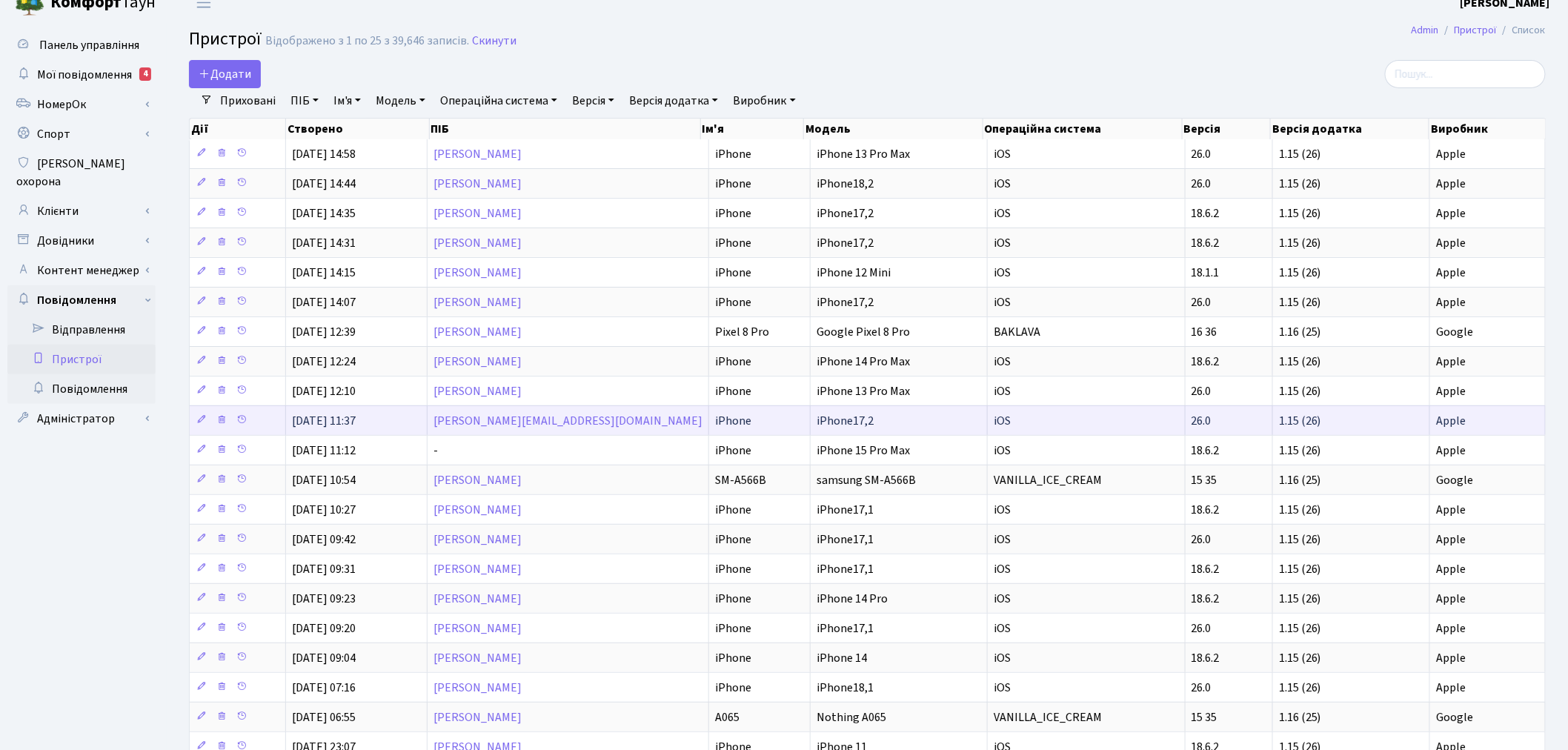
scroll to position [0, 0]
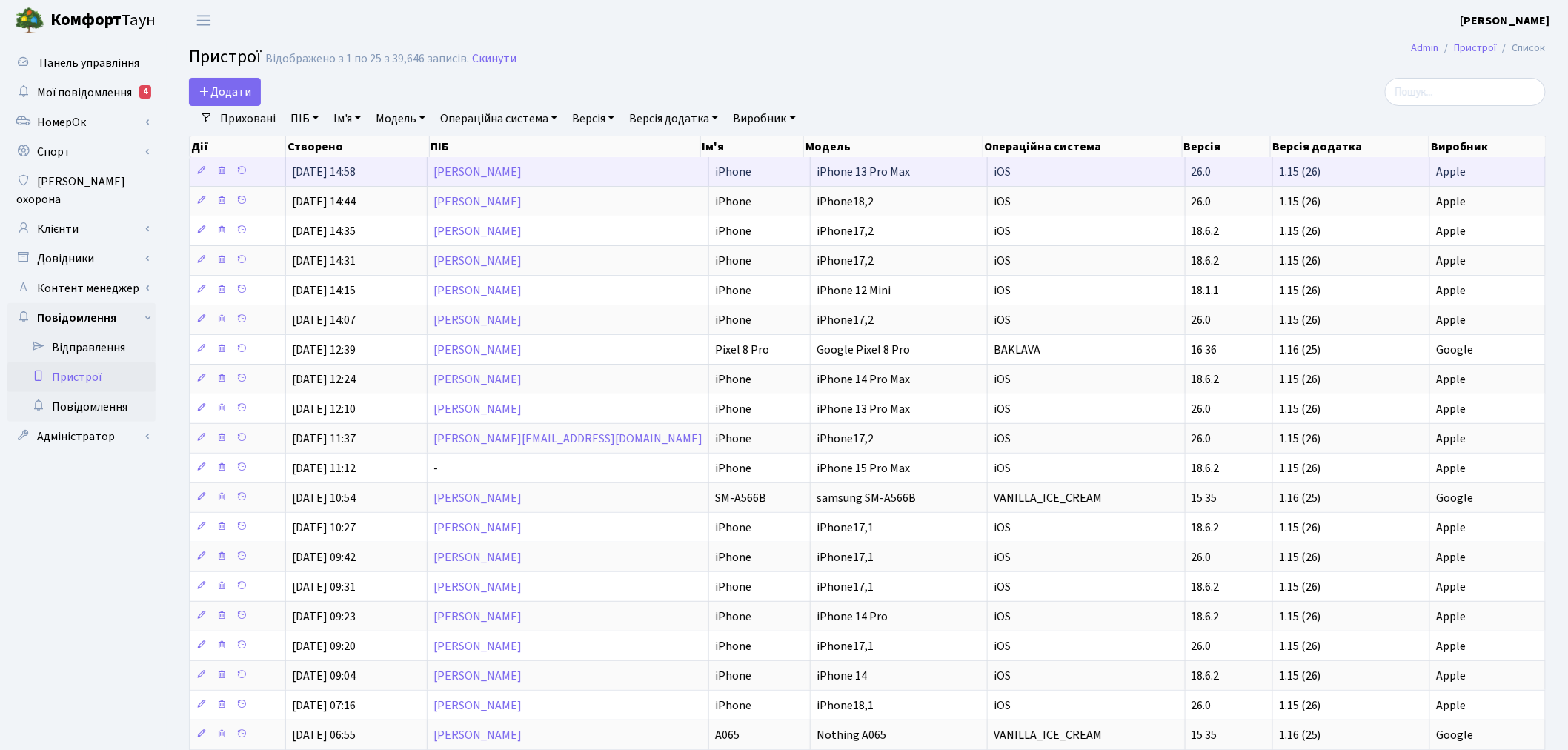
click at [634, 171] on td "[PERSON_NAME]" at bounding box center [568, 172] width 281 height 29
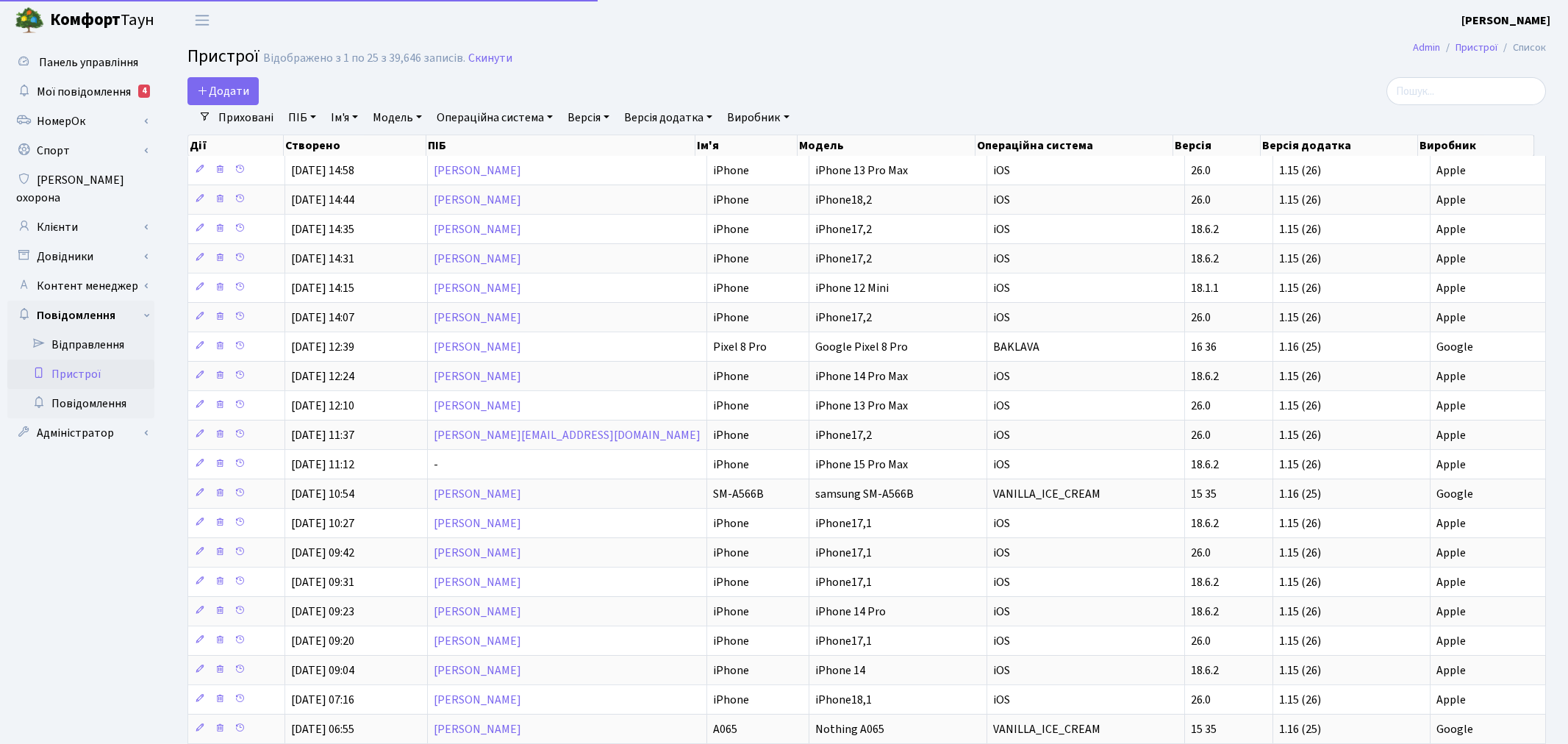
select select "25"
click at [112, 332] on link "Відправлення" at bounding box center [81, 345] width 147 height 29
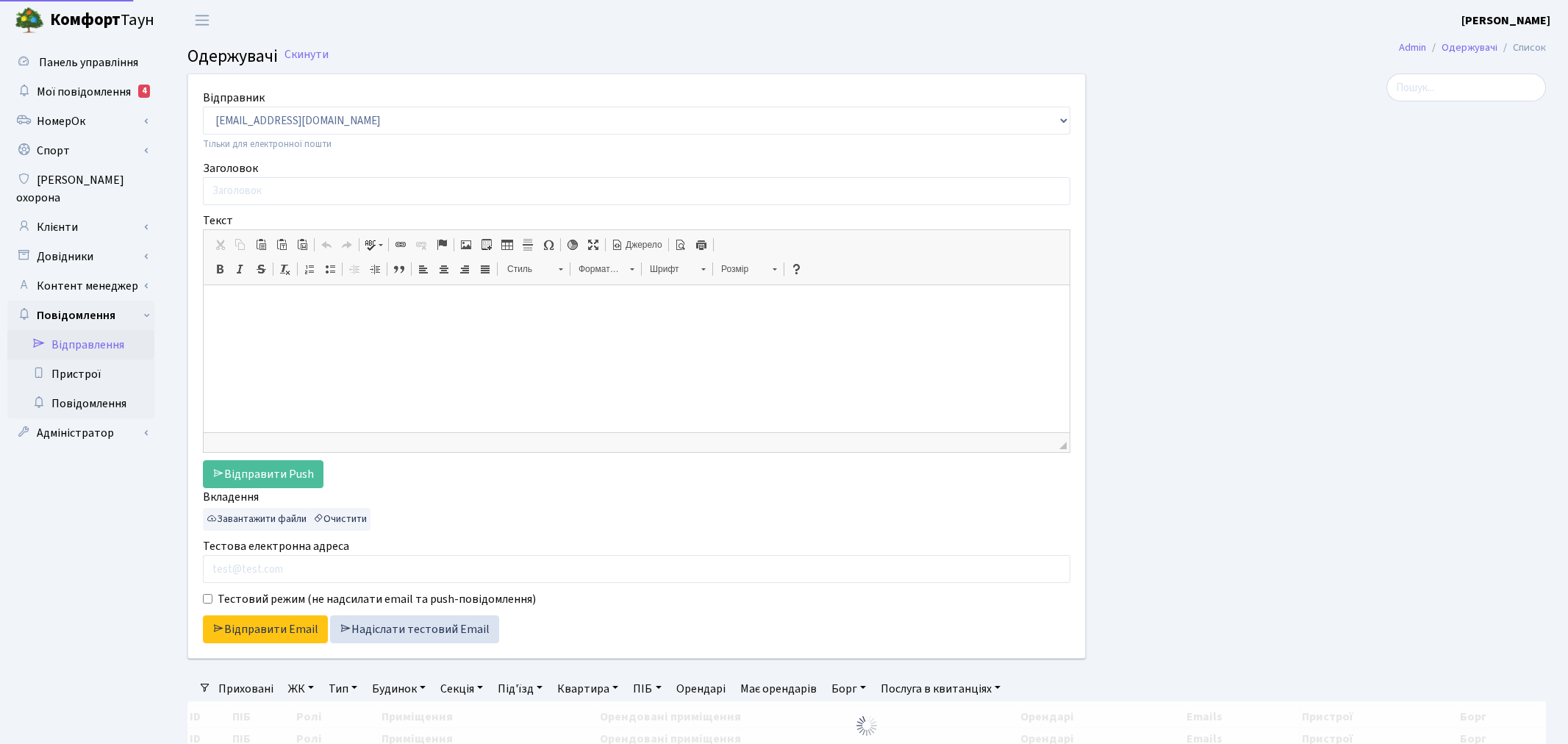
select select "25"
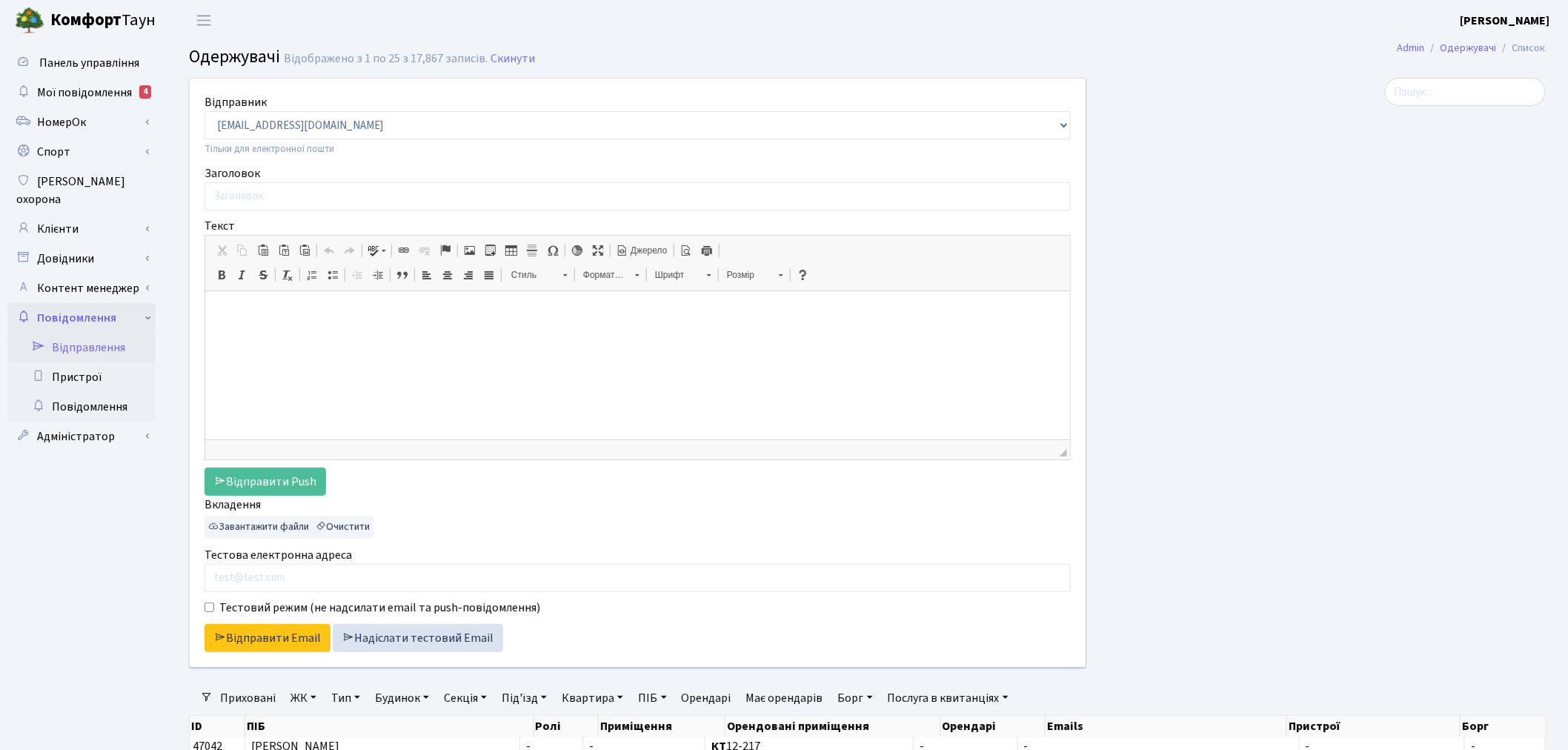
click at [150, 303] on link "Повідомлення" at bounding box center [81, 318] width 148 height 29
click at [150, 278] on link "Контент менеджер" at bounding box center [81, 288] width 148 height 29
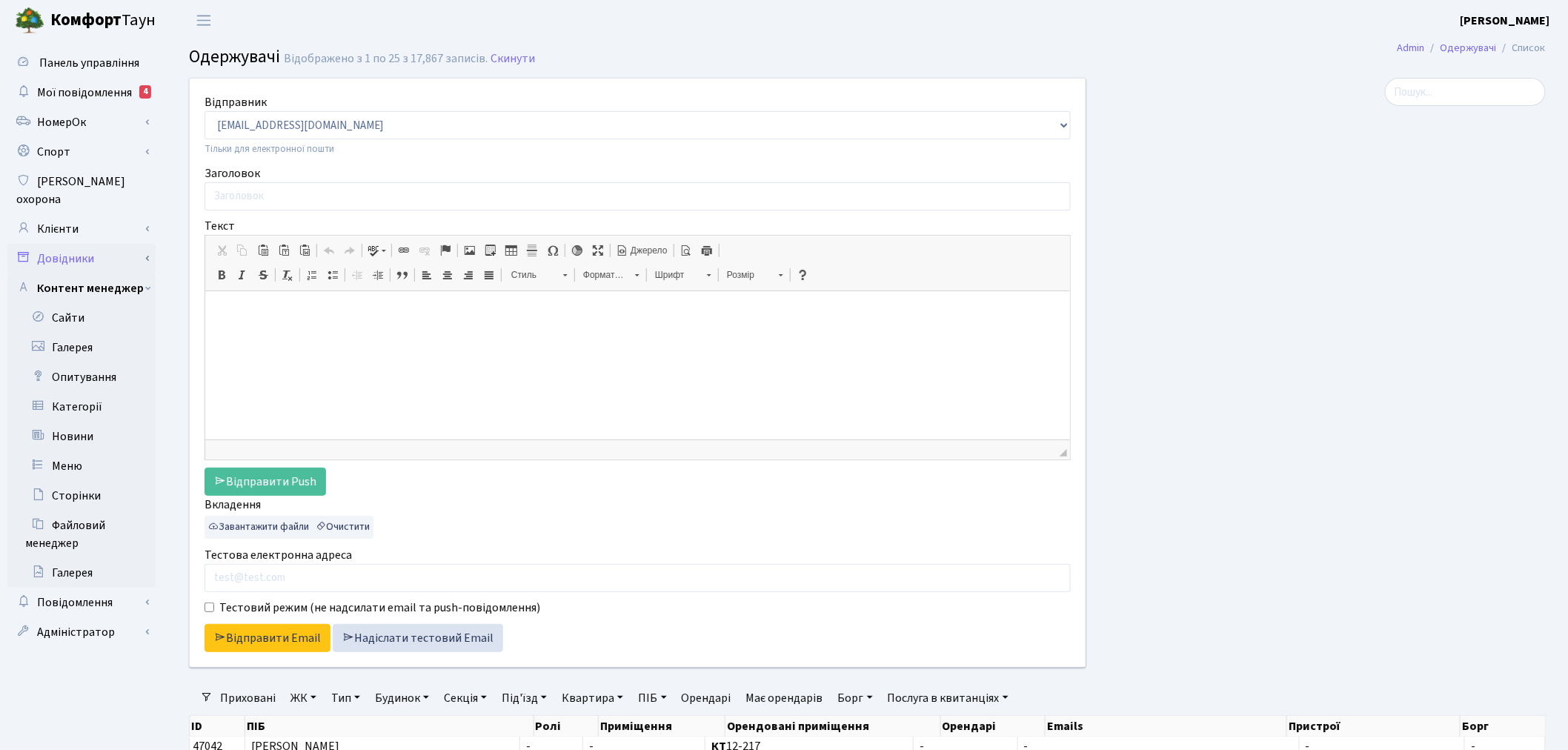
click at [137, 246] on link "Довідники" at bounding box center [81, 259] width 148 height 29
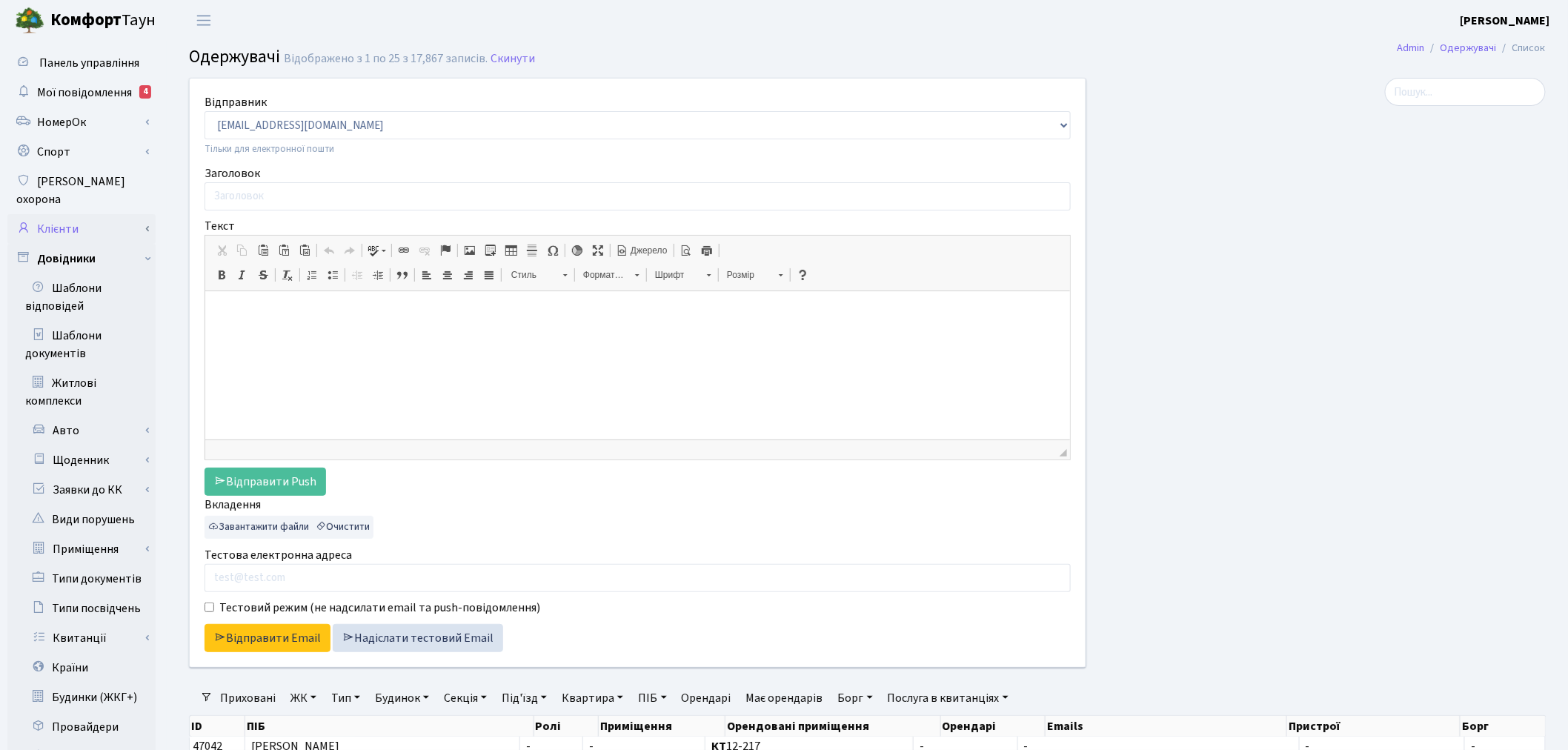
click at [148, 214] on link "Клієнти" at bounding box center [81, 229] width 148 height 29
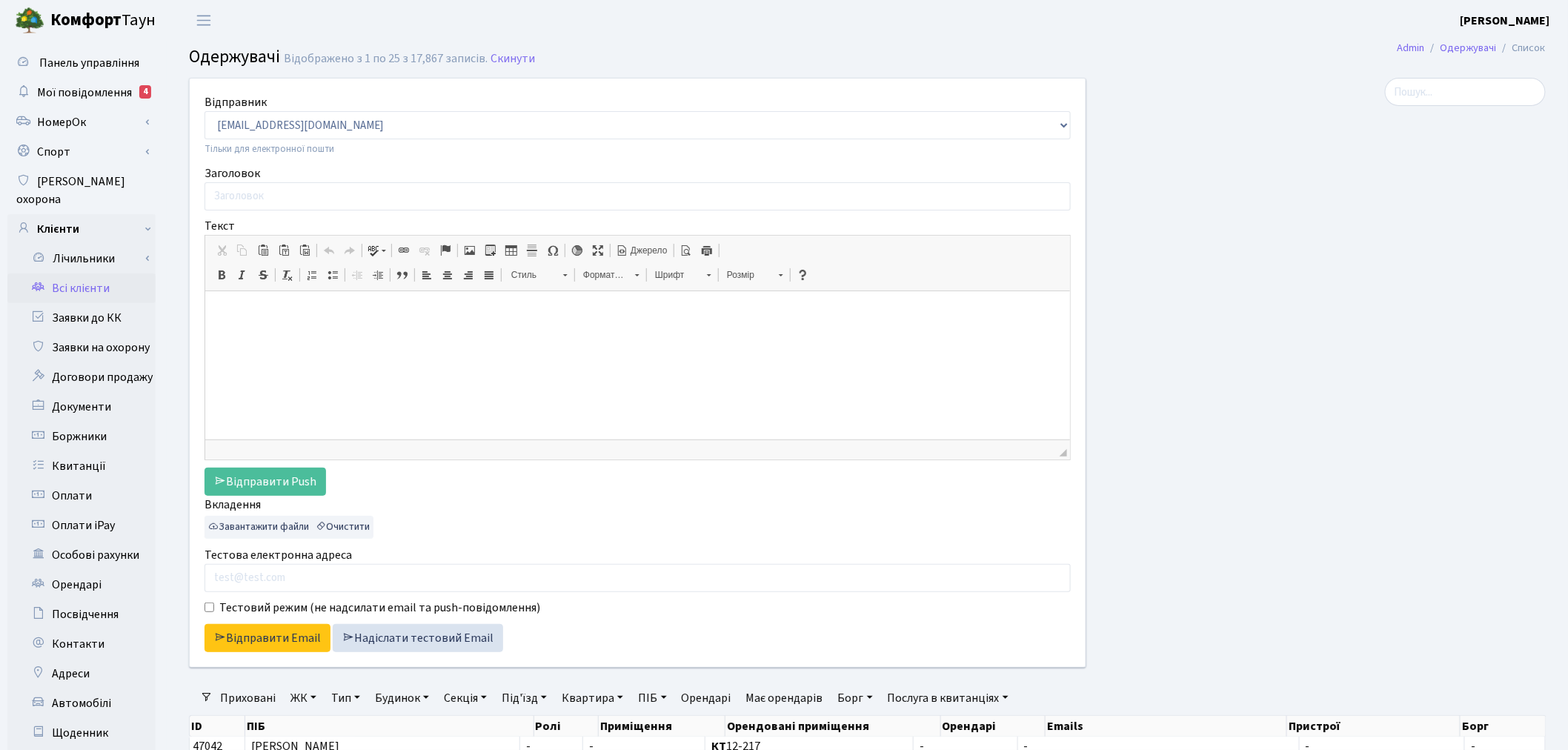
click at [108, 273] on link "Всі клієнти" at bounding box center [81, 288] width 148 height 29
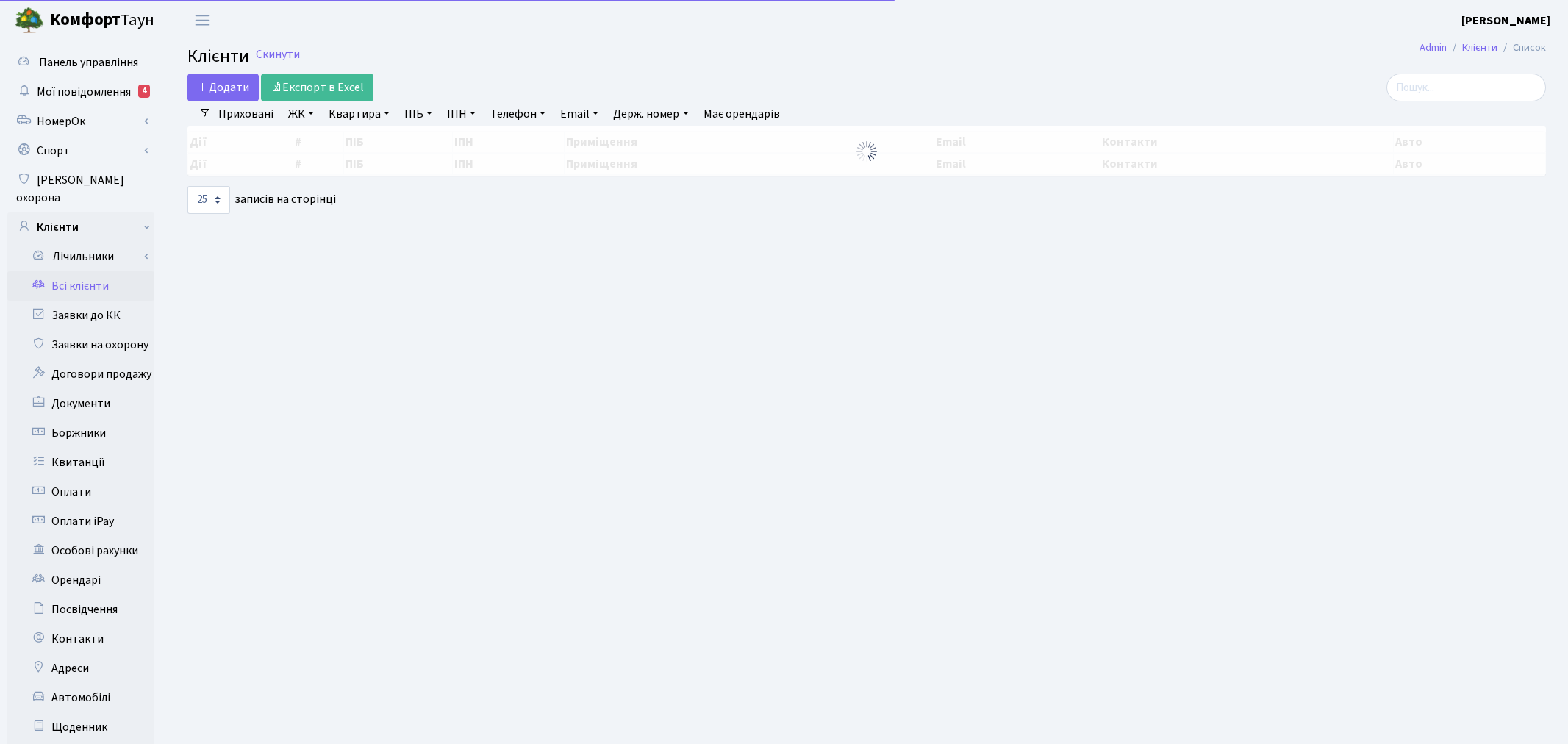
select select "25"
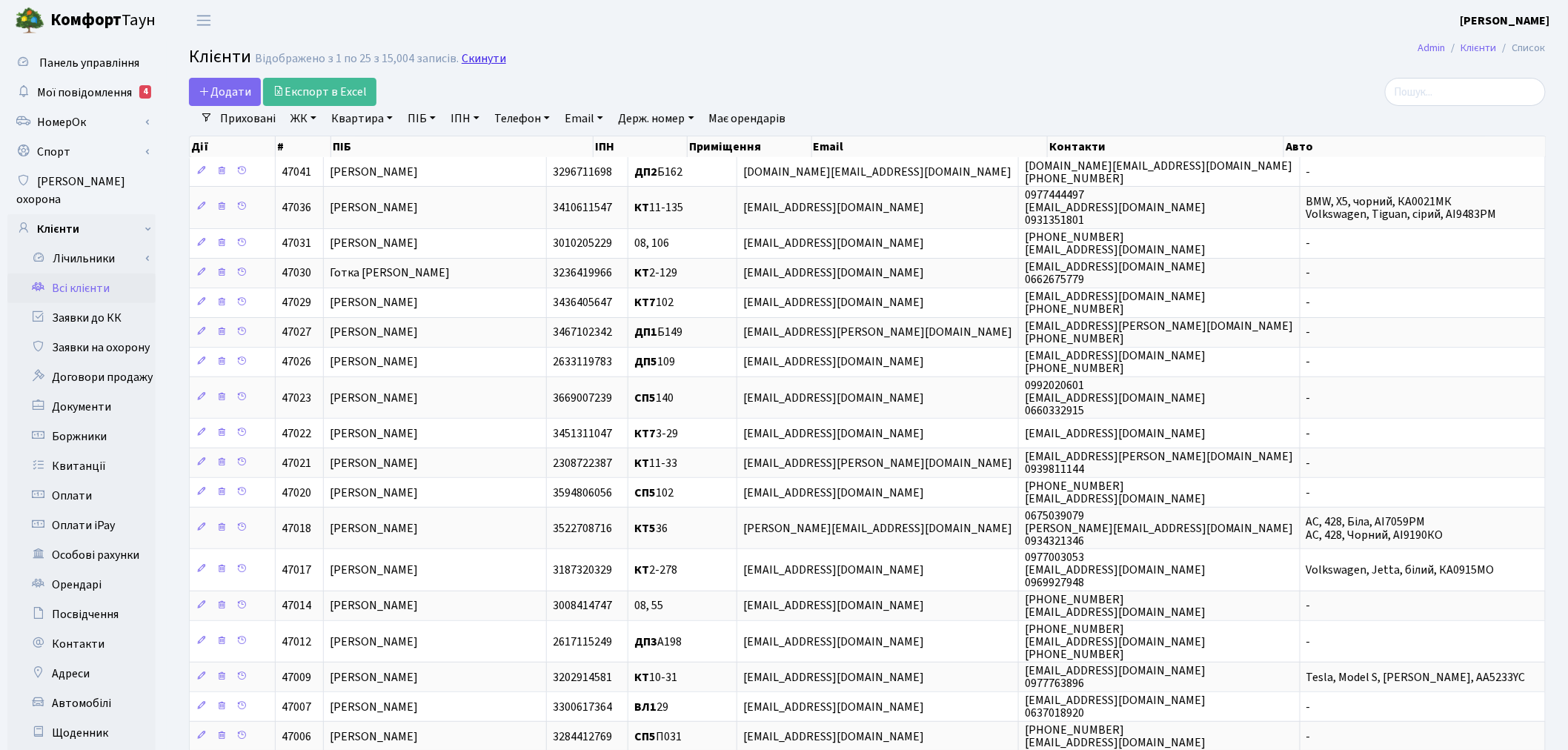
click at [491, 54] on link "Скинути" at bounding box center [484, 59] width 45 height 14
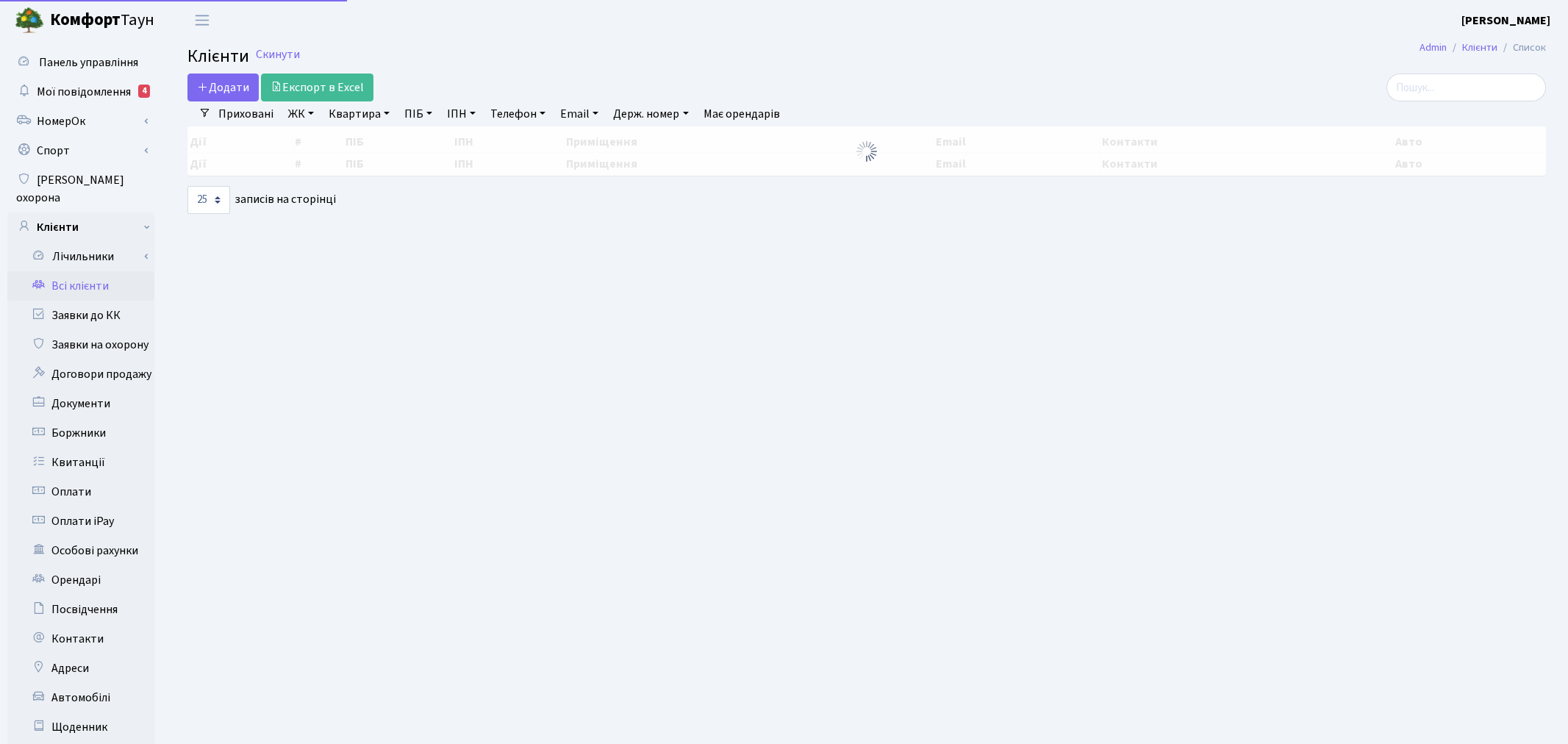
select select "25"
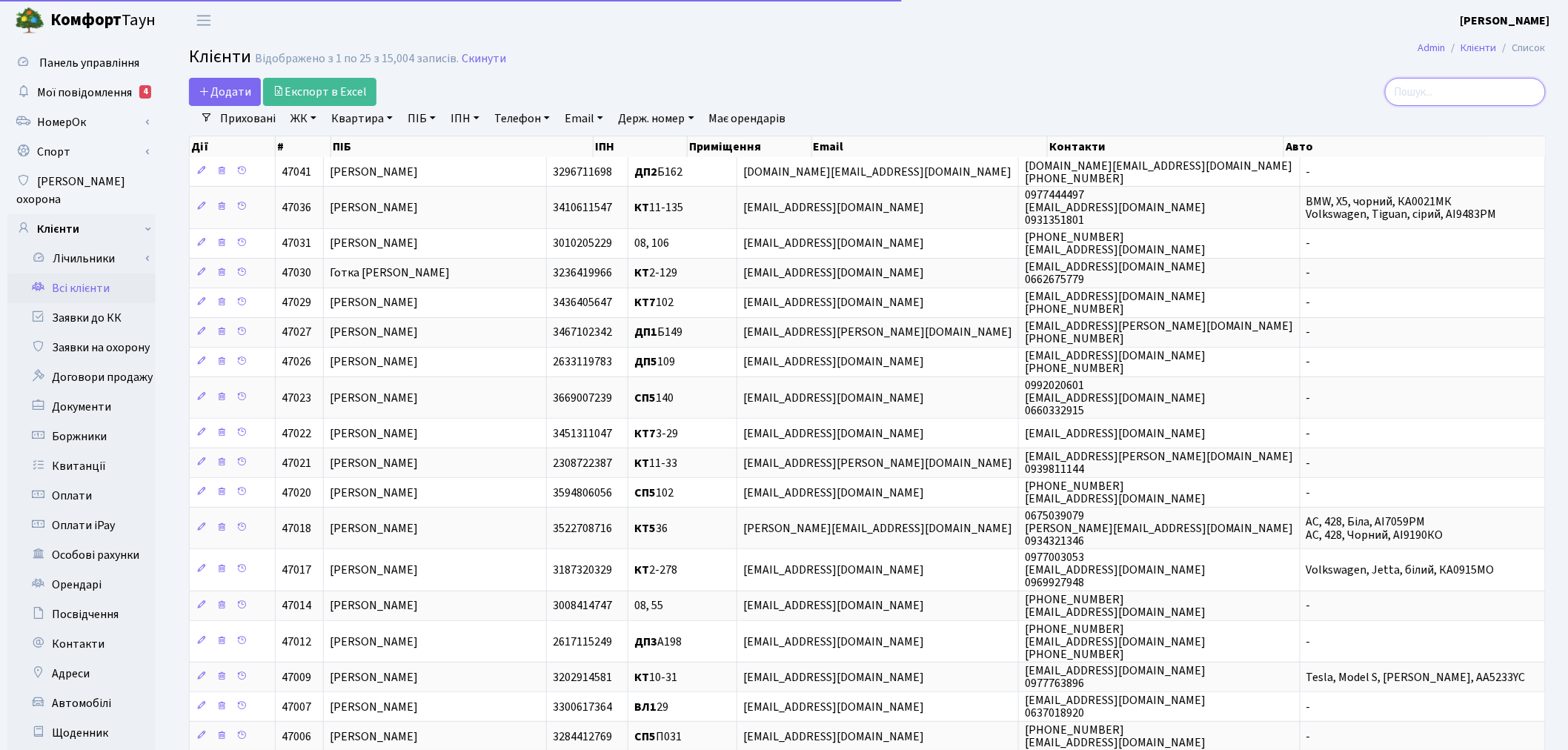
click at [1461, 86] on input "search" at bounding box center [1466, 92] width 161 height 28
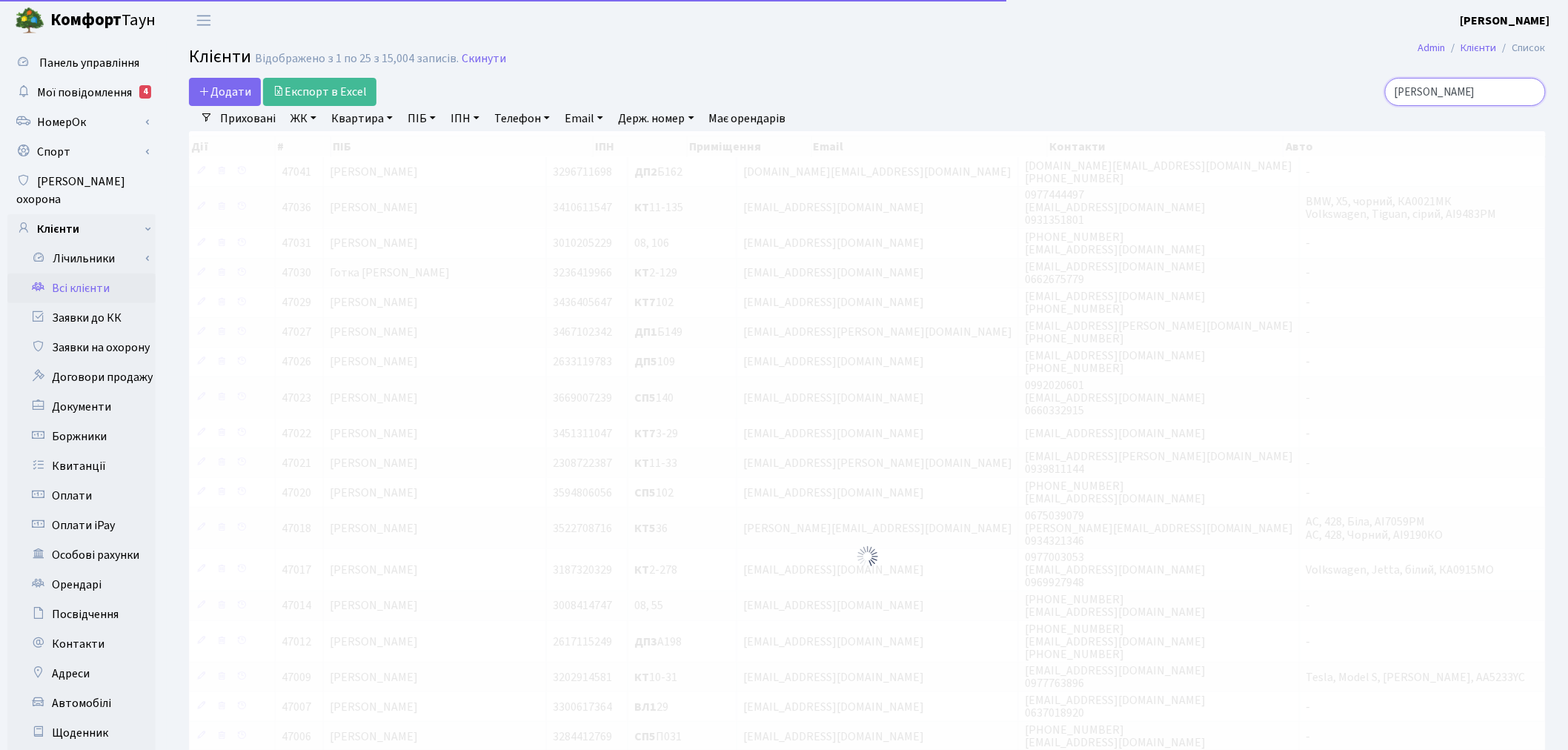
type input "пасічник"
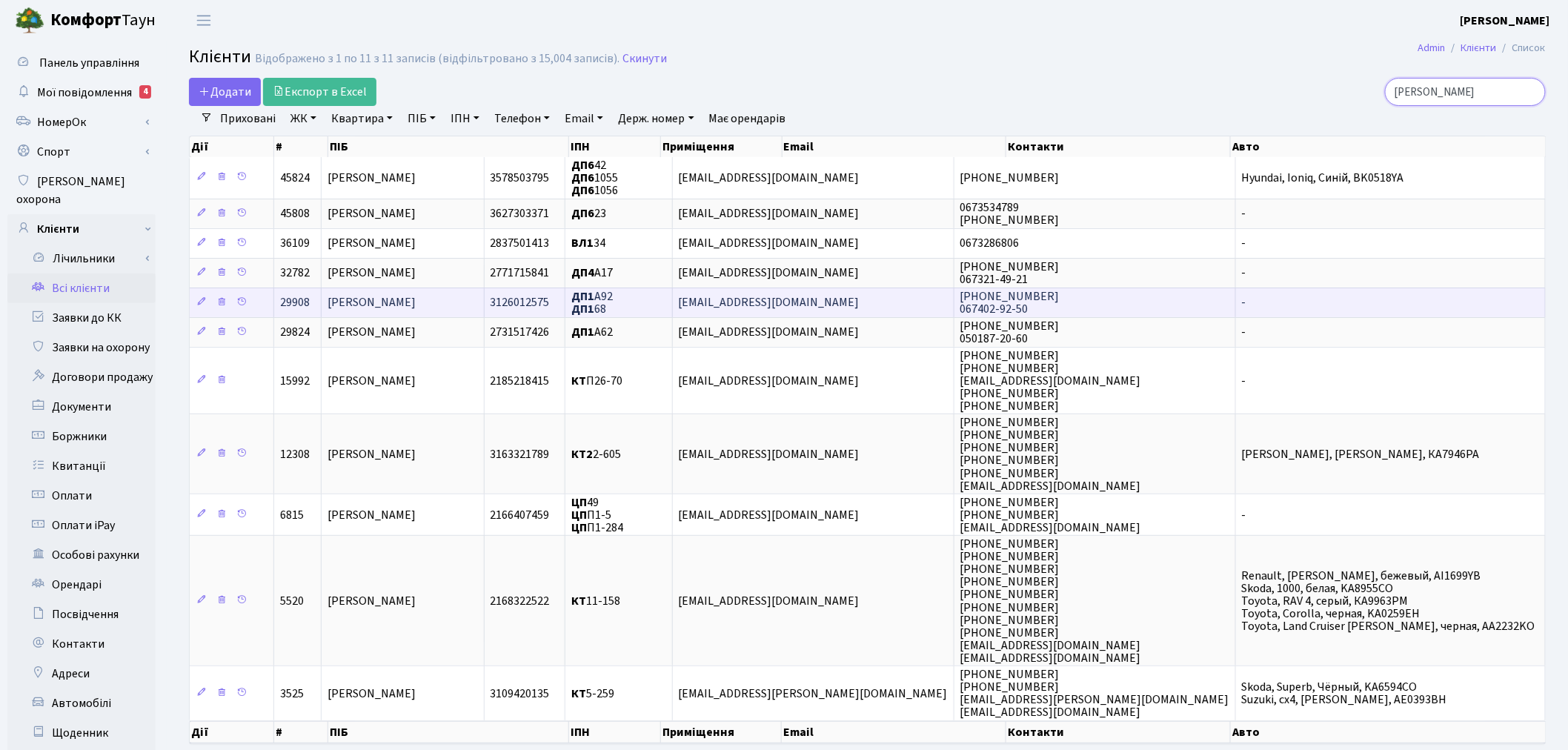
scroll to position [82, 0]
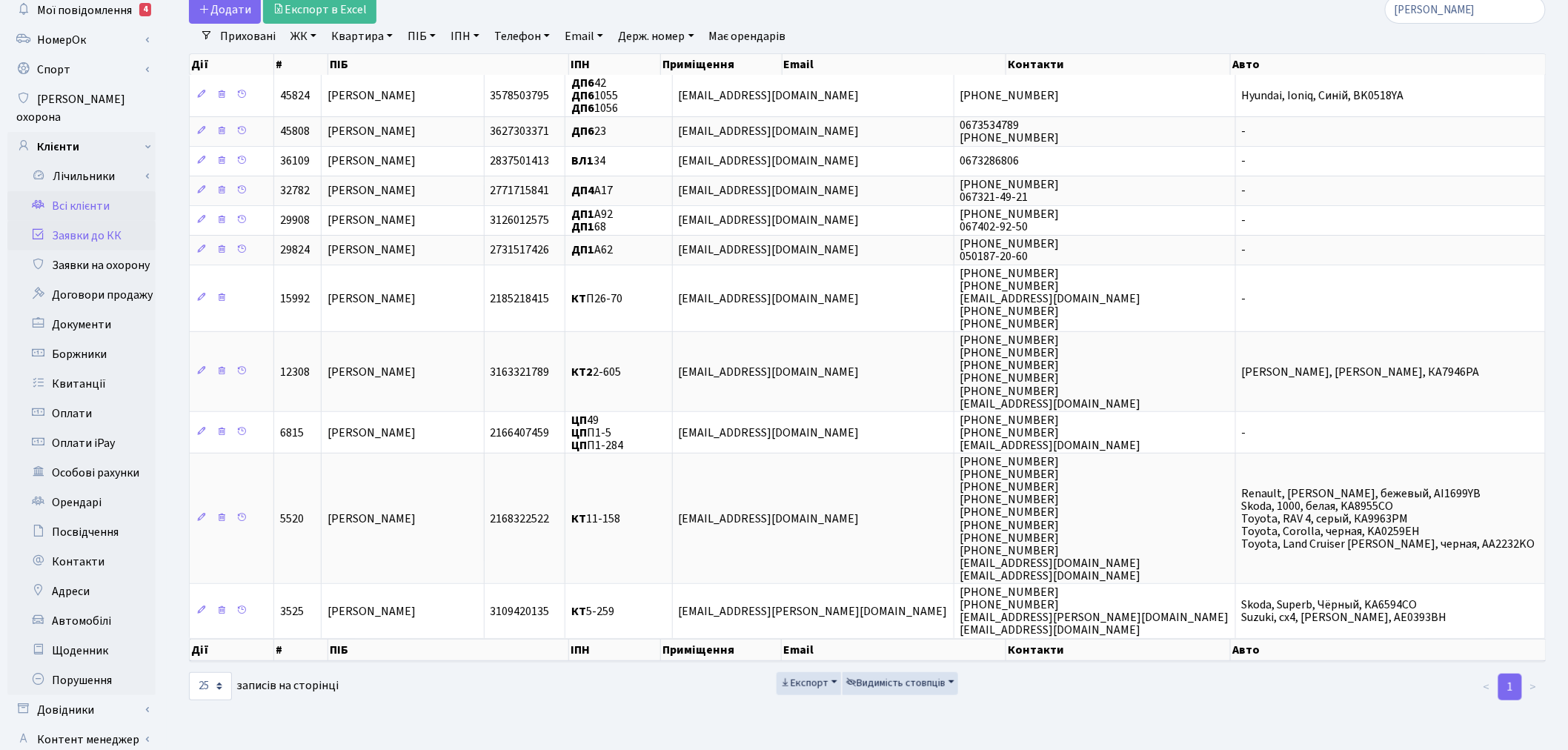
click at [104, 221] on link "Заявки до КК" at bounding box center [81, 236] width 148 height 29
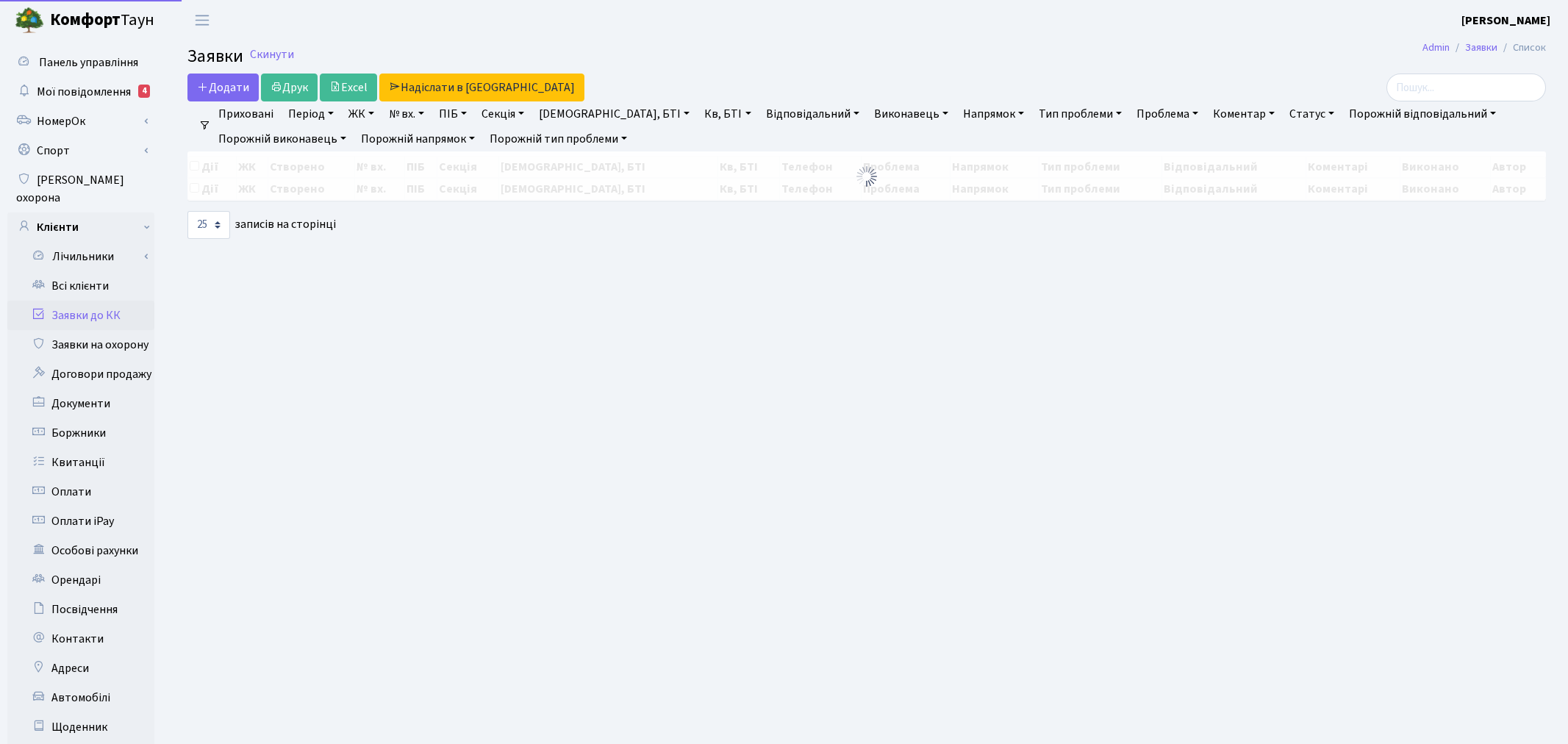
select select "25"
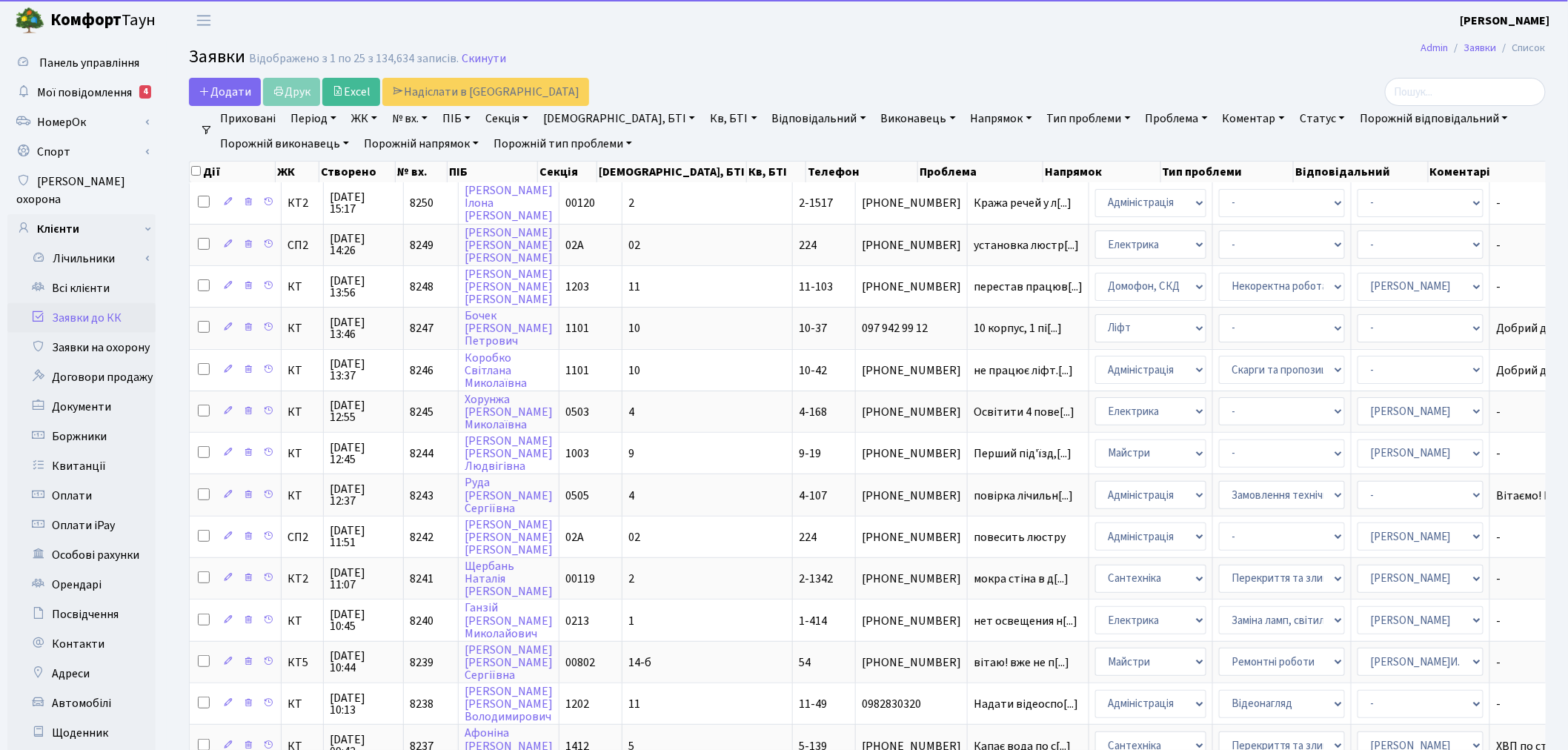
click at [429, 119] on link "№ вх." at bounding box center [410, 118] width 47 height 25
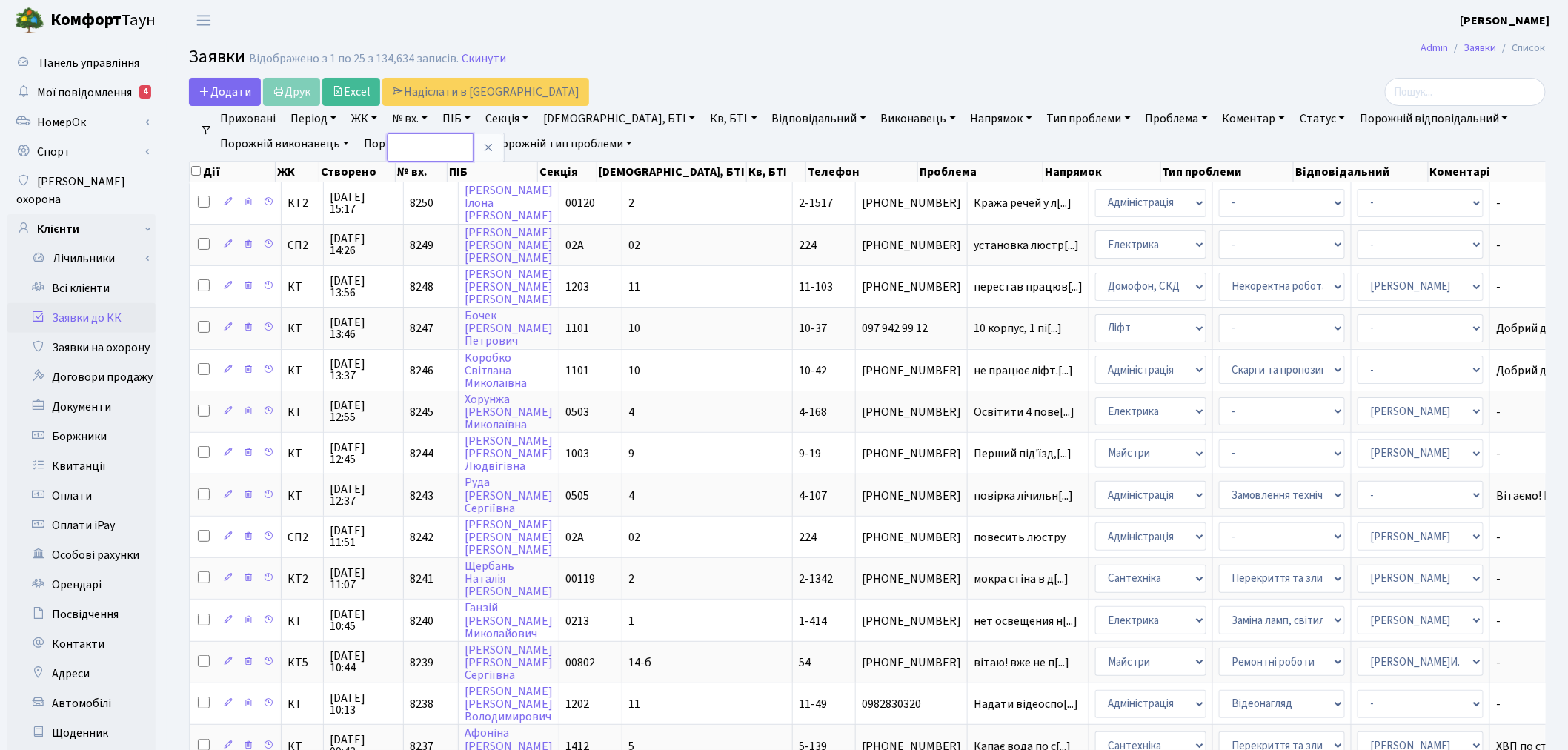
click at [431, 141] on input "text" at bounding box center [430, 147] width 87 height 28
type input "7576"
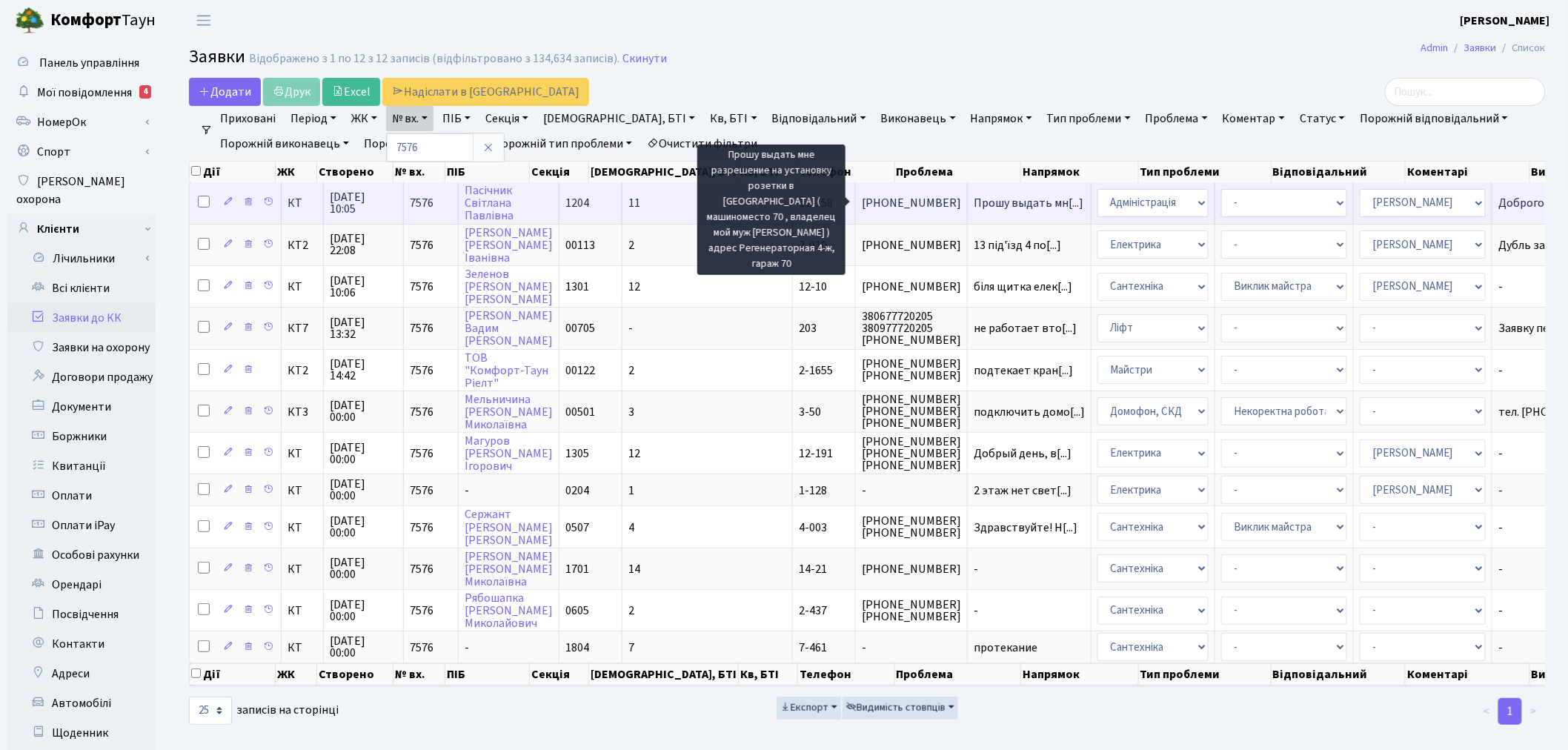
click at [973, 203] on span "Прошу выдать мн[...]" at bounding box center [1028, 203] width 110 height 16
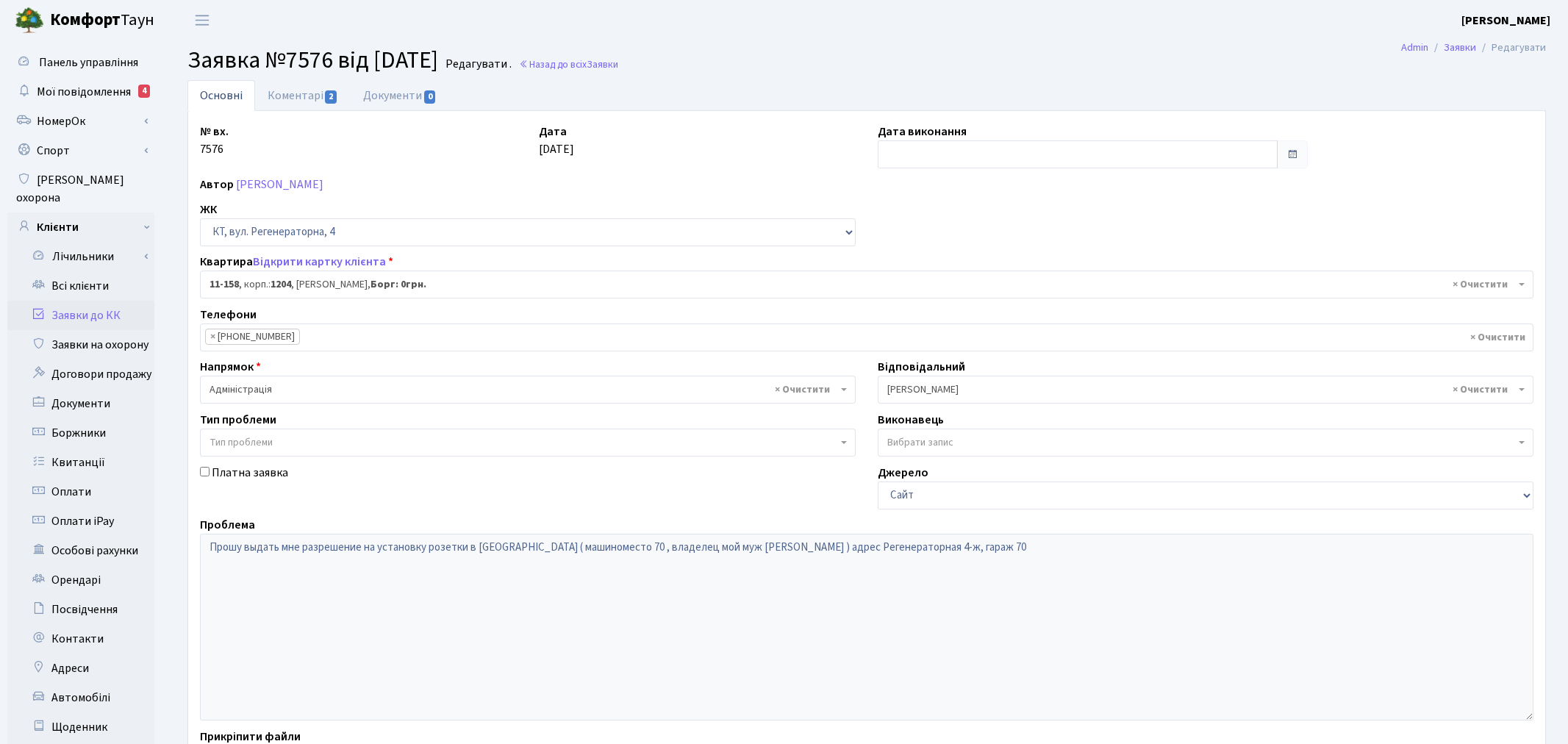
select select "6844"
click at [329, 258] on link "Відкрити картку клієнта" at bounding box center [319, 261] width 133 height 16
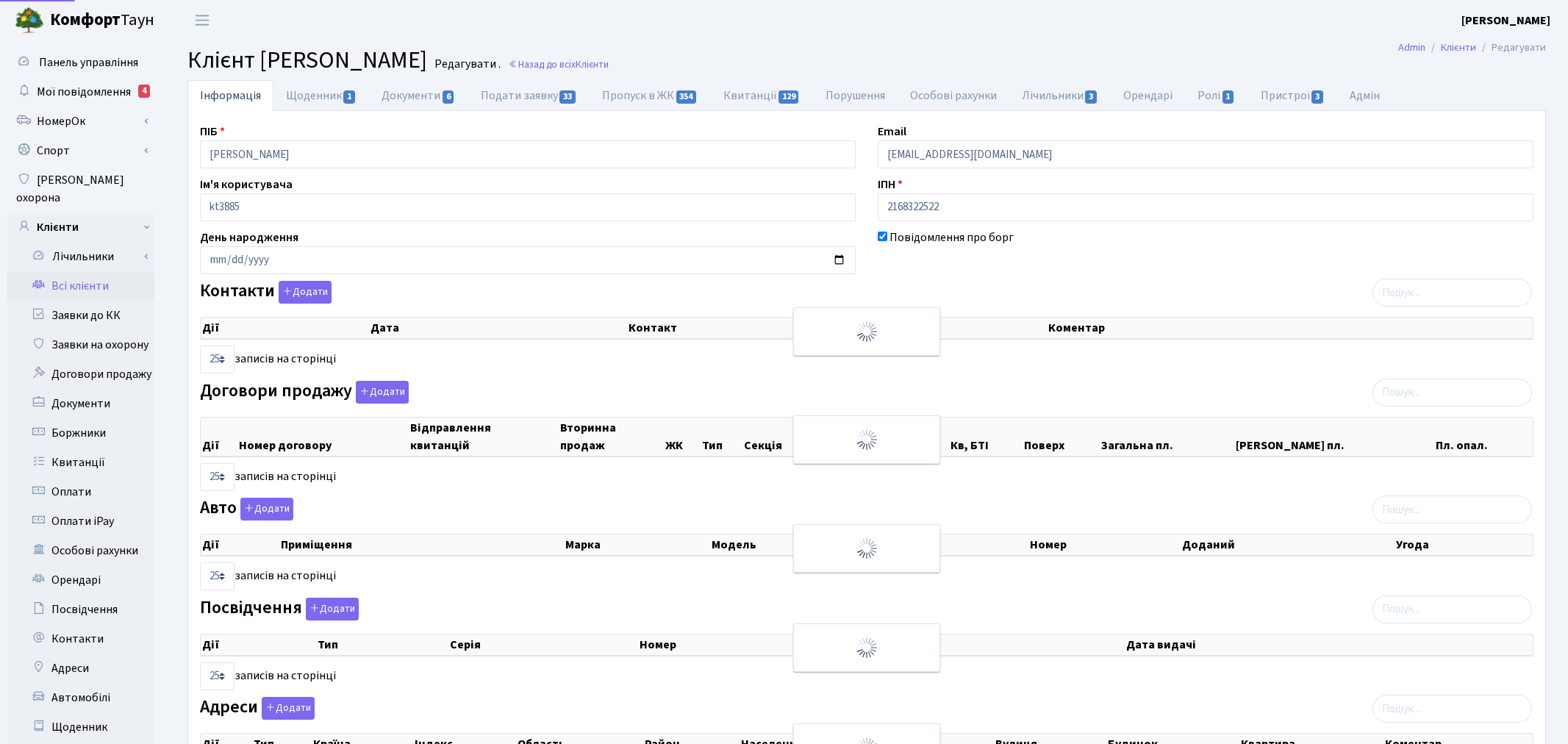
select select "25"
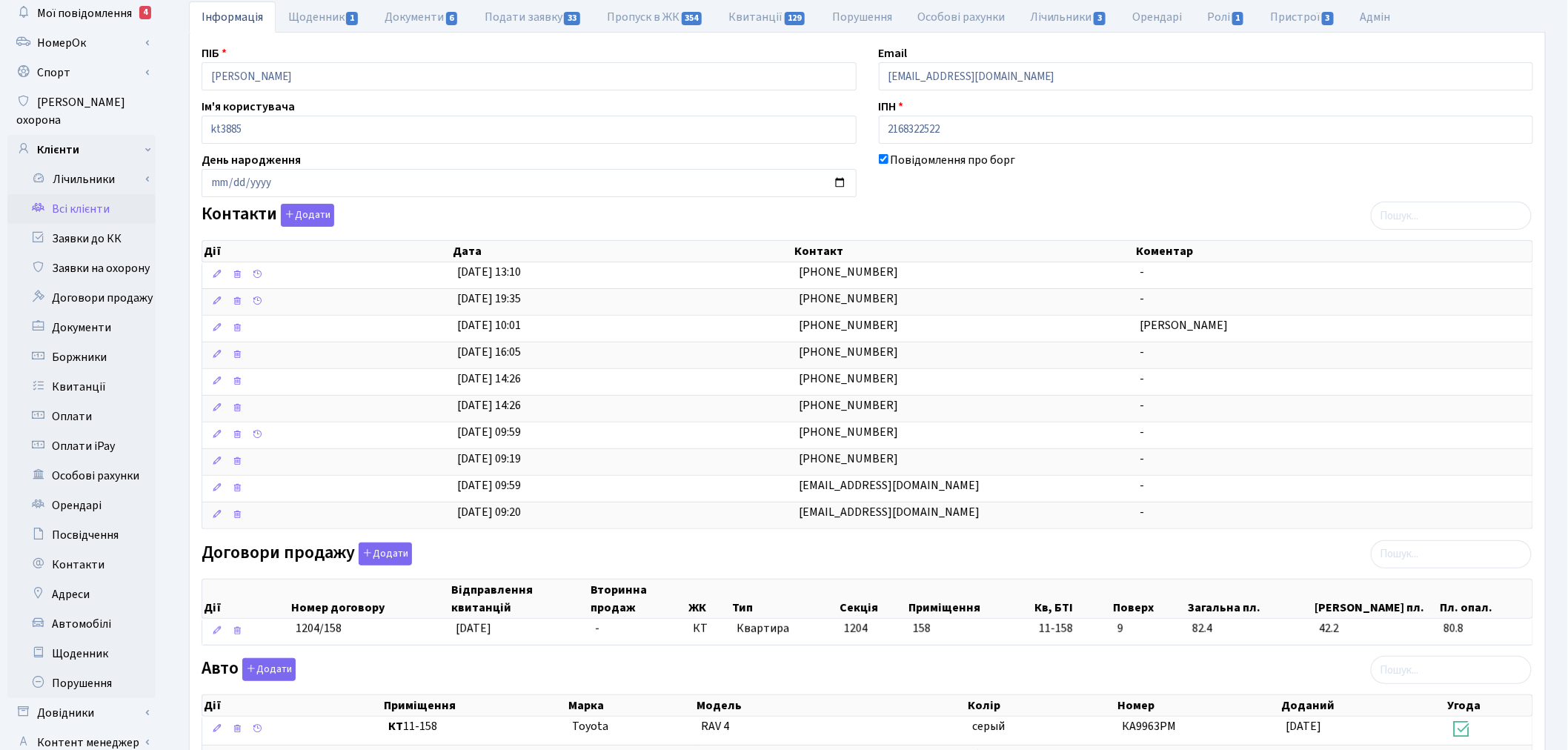
scroll to position [164, 0]
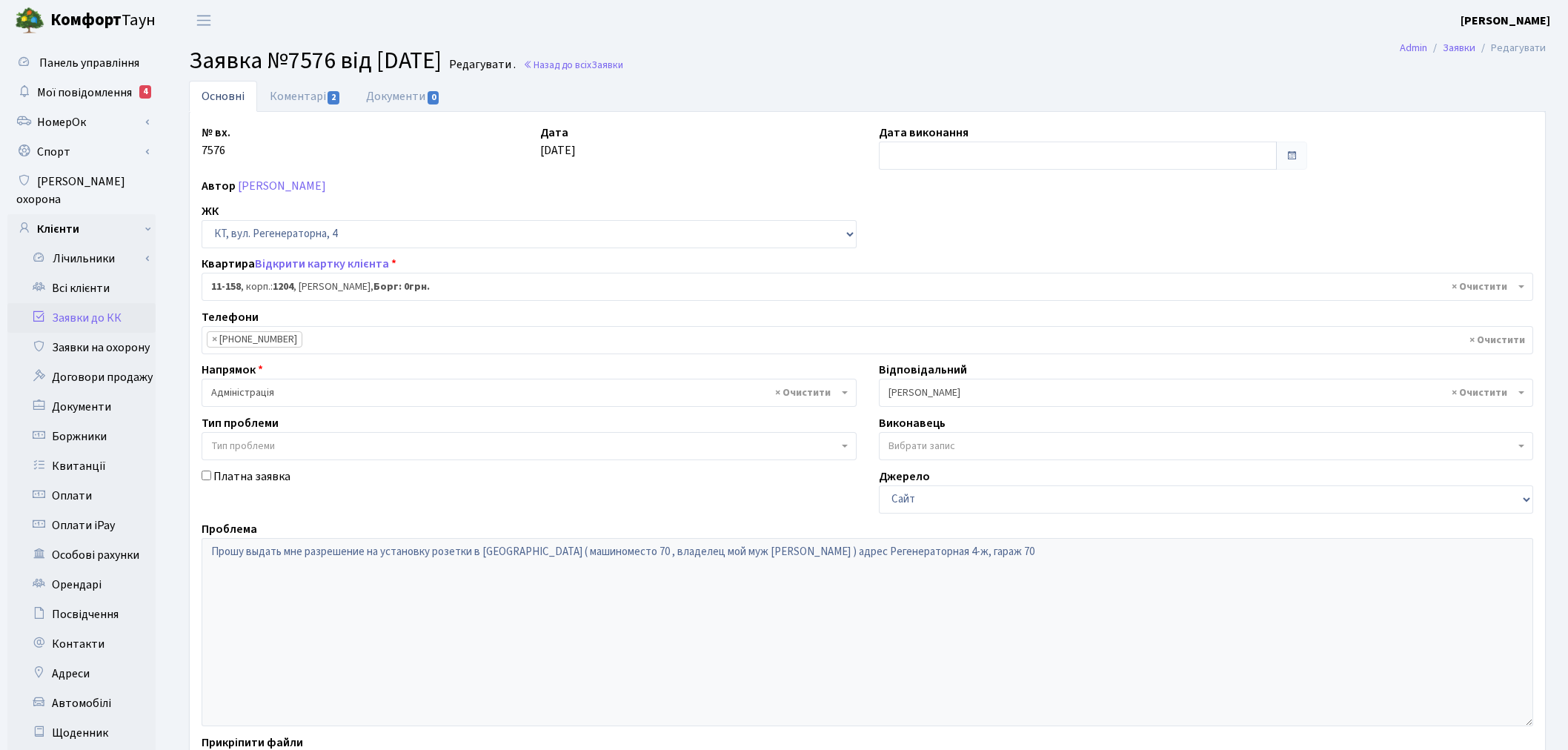
select select "6844"
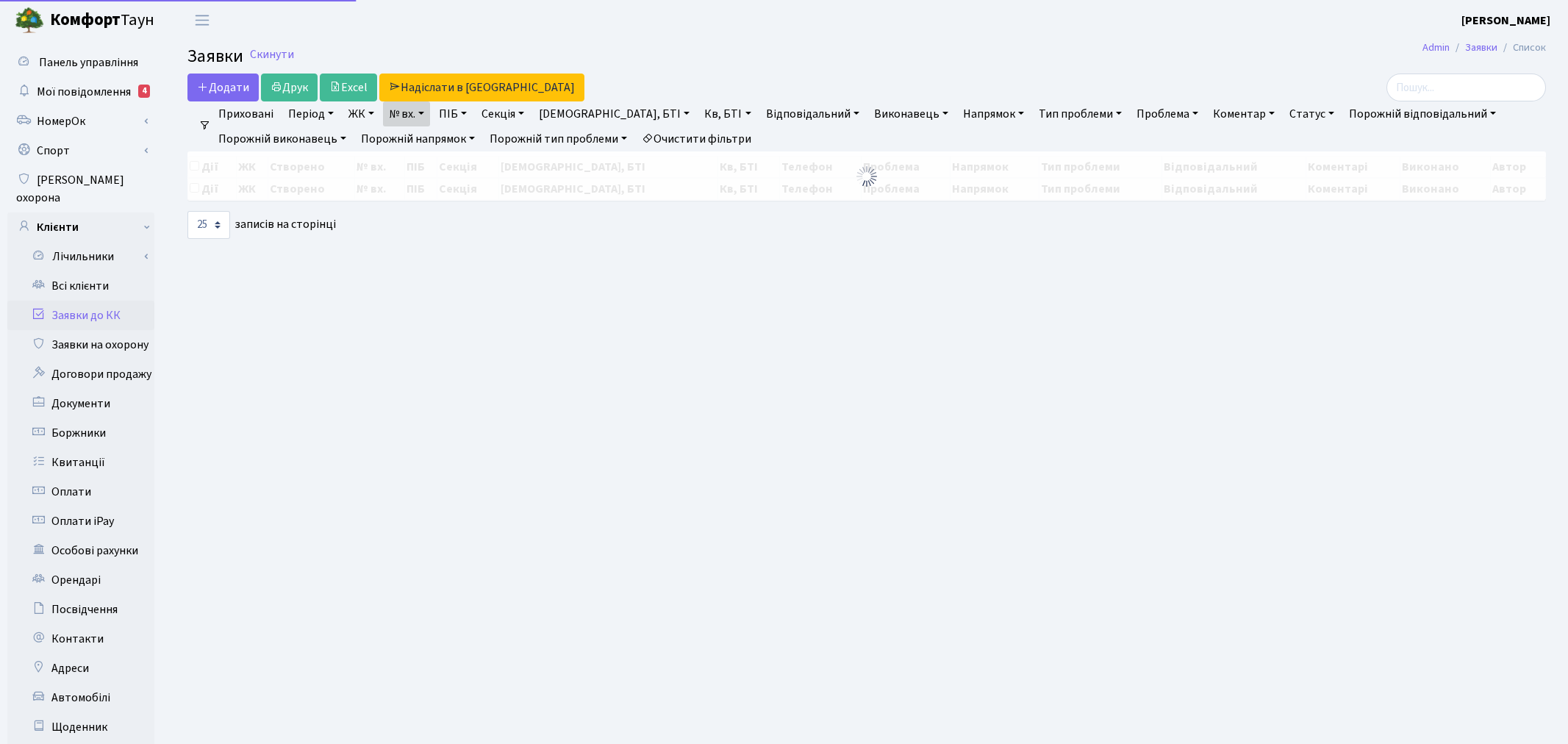
select select "25"
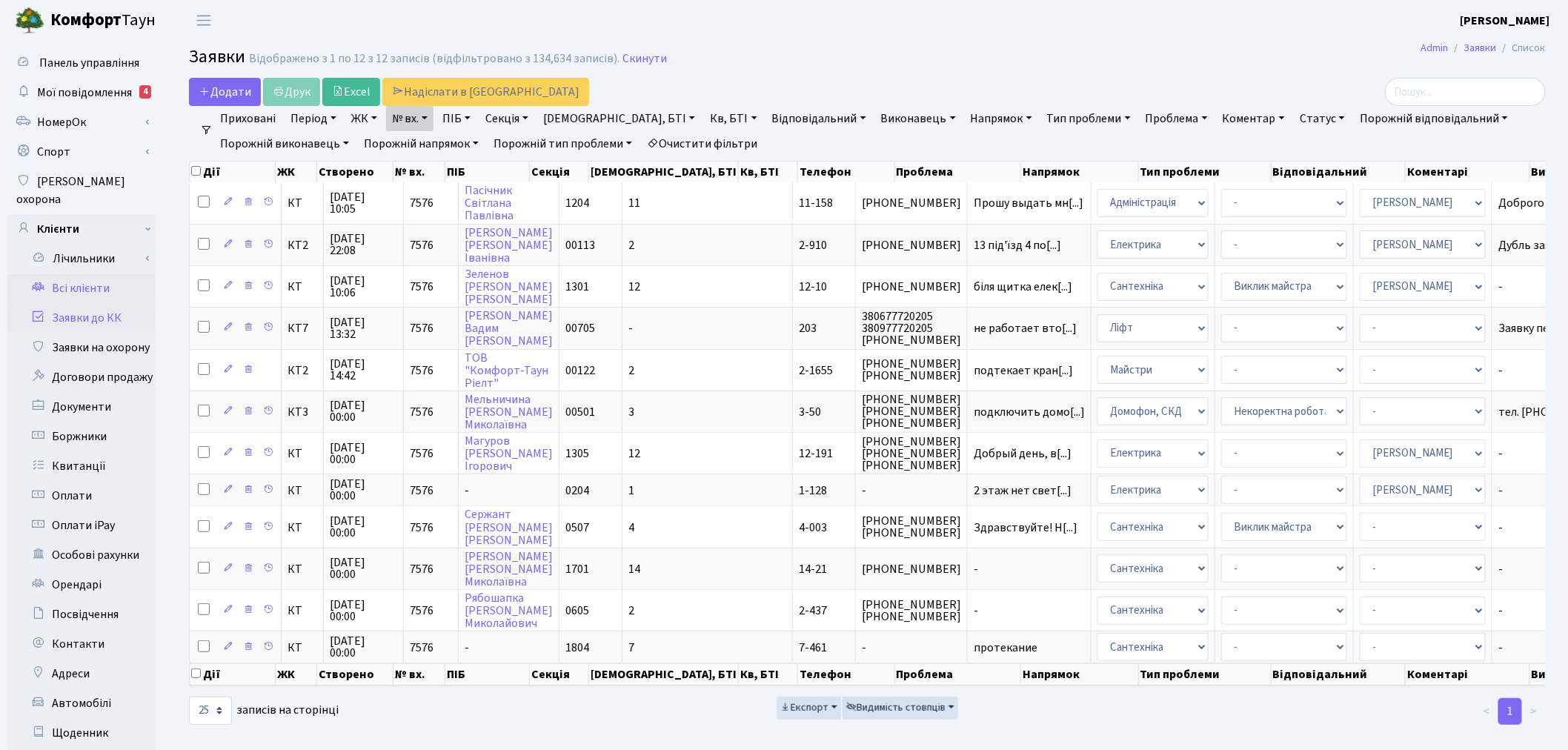
click at [120, 273] on link "Всі клієнти" at bounding box center [81, 288] width 148 height 29
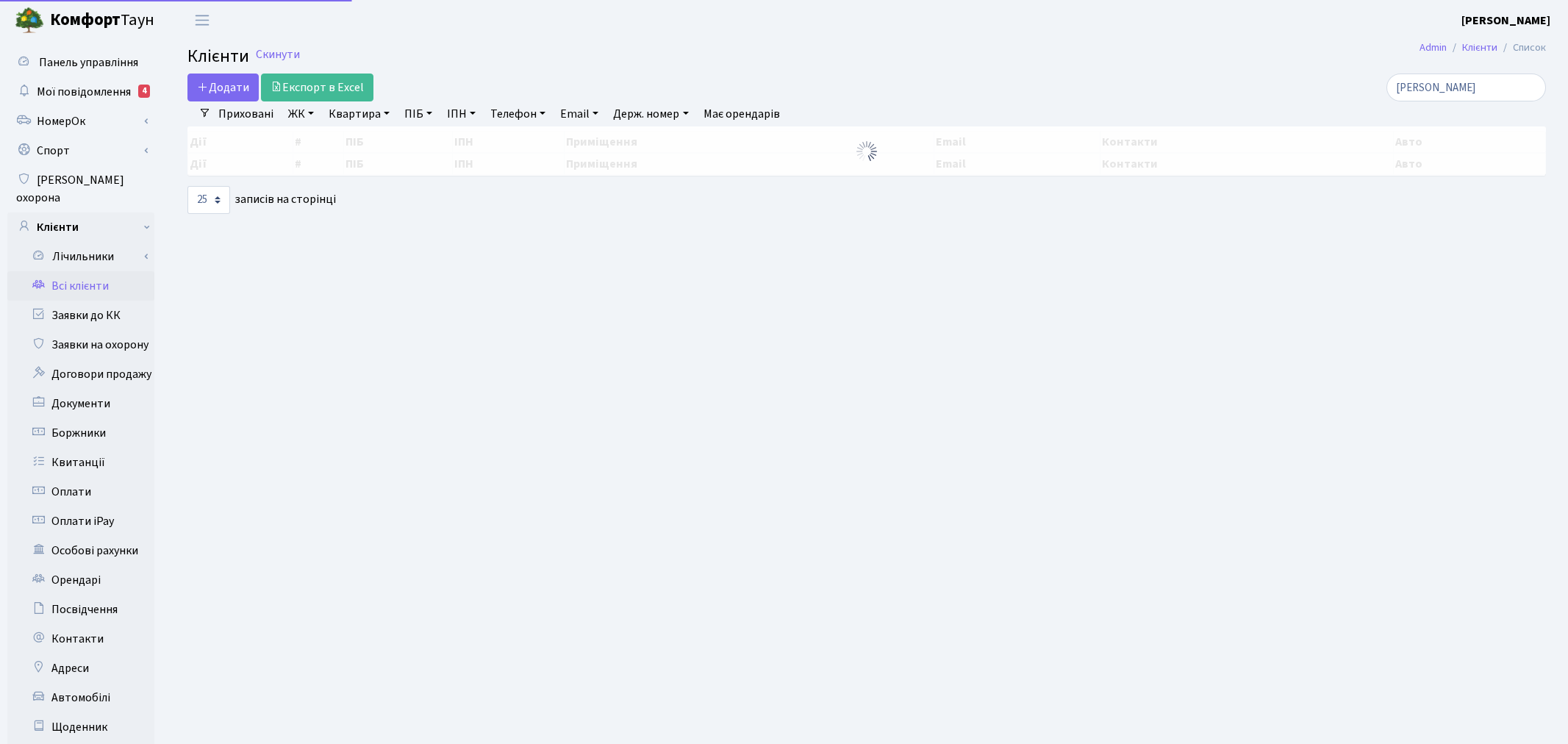
select select "25"
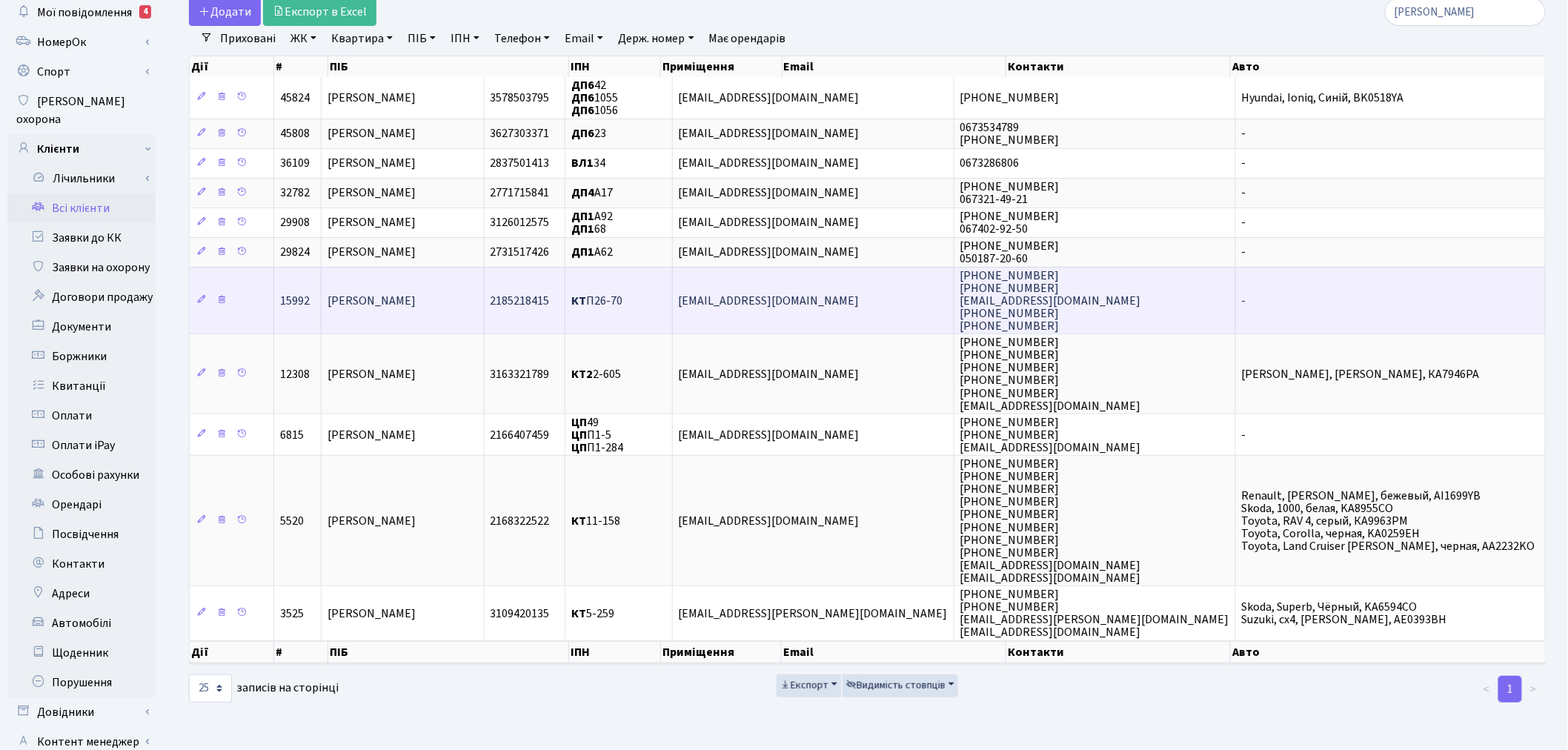
scroll to position [82, 0]
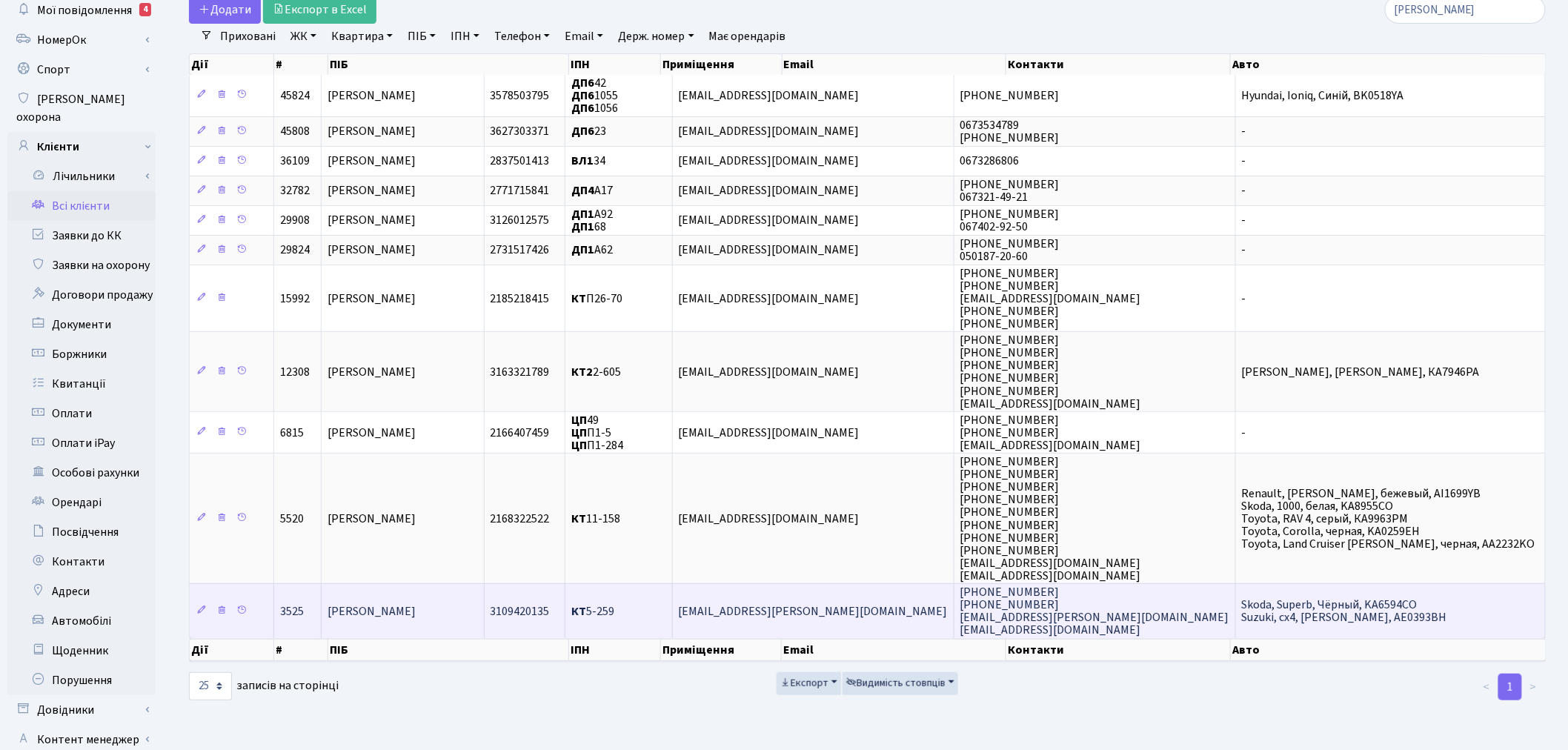
click at [847, 604] on span "pasichnik.aleksandr@gmail.com" at bounding box center [813, 612] width 269 height 16
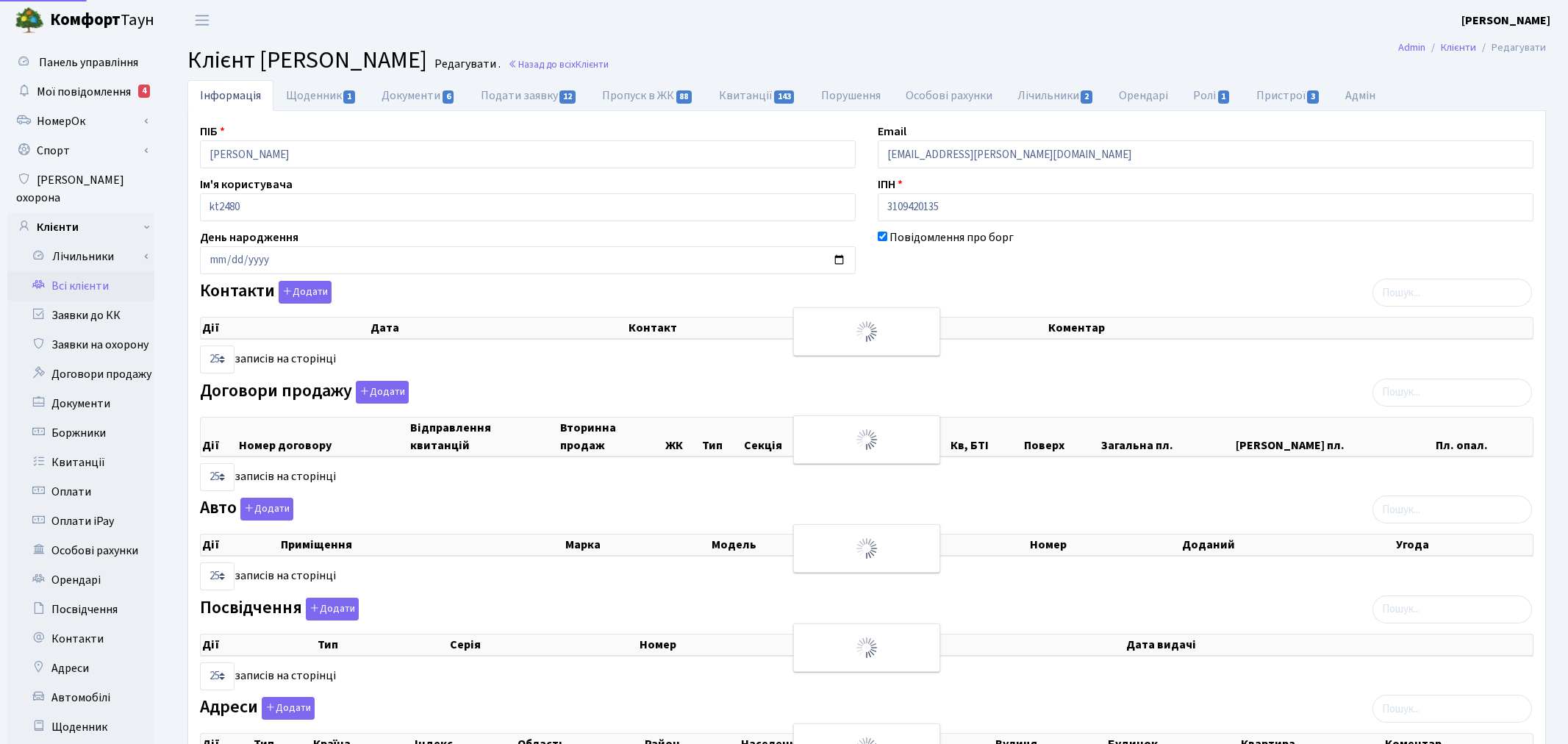
select select "25"
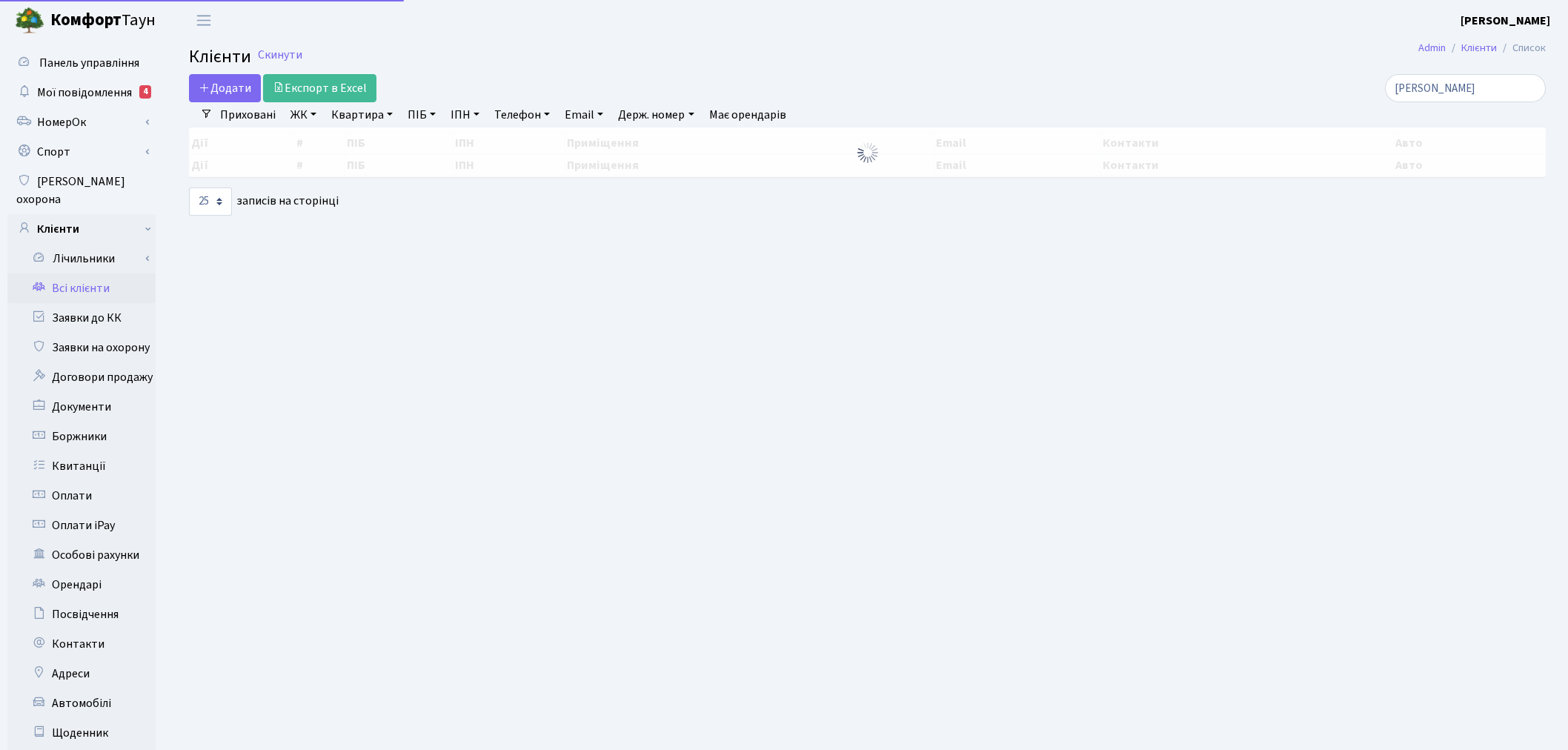
select select "25"
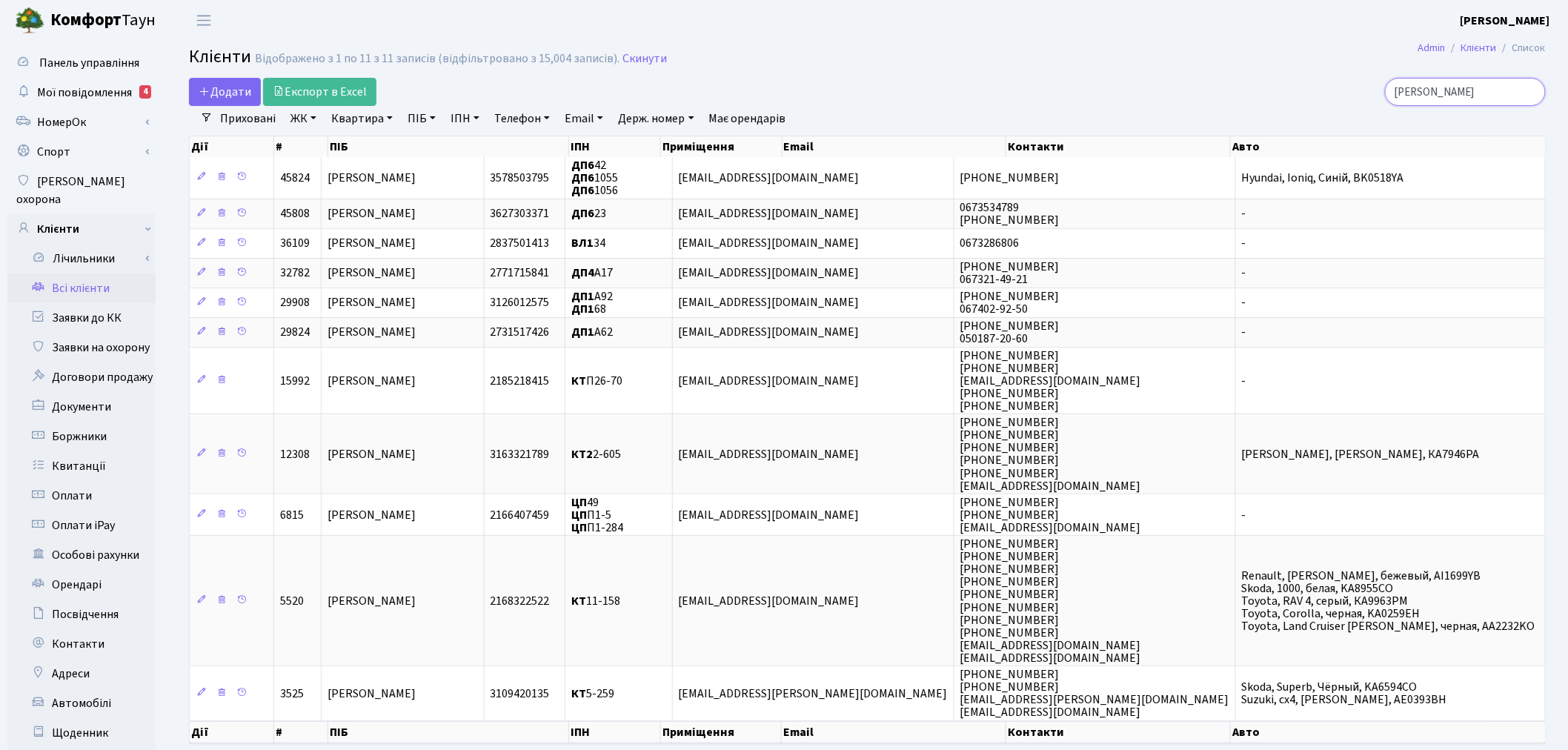
click at [1502, 85] on input "пасічник" at bounding box center [1466, 92] width 161 height 28
type input "пасічник сер"
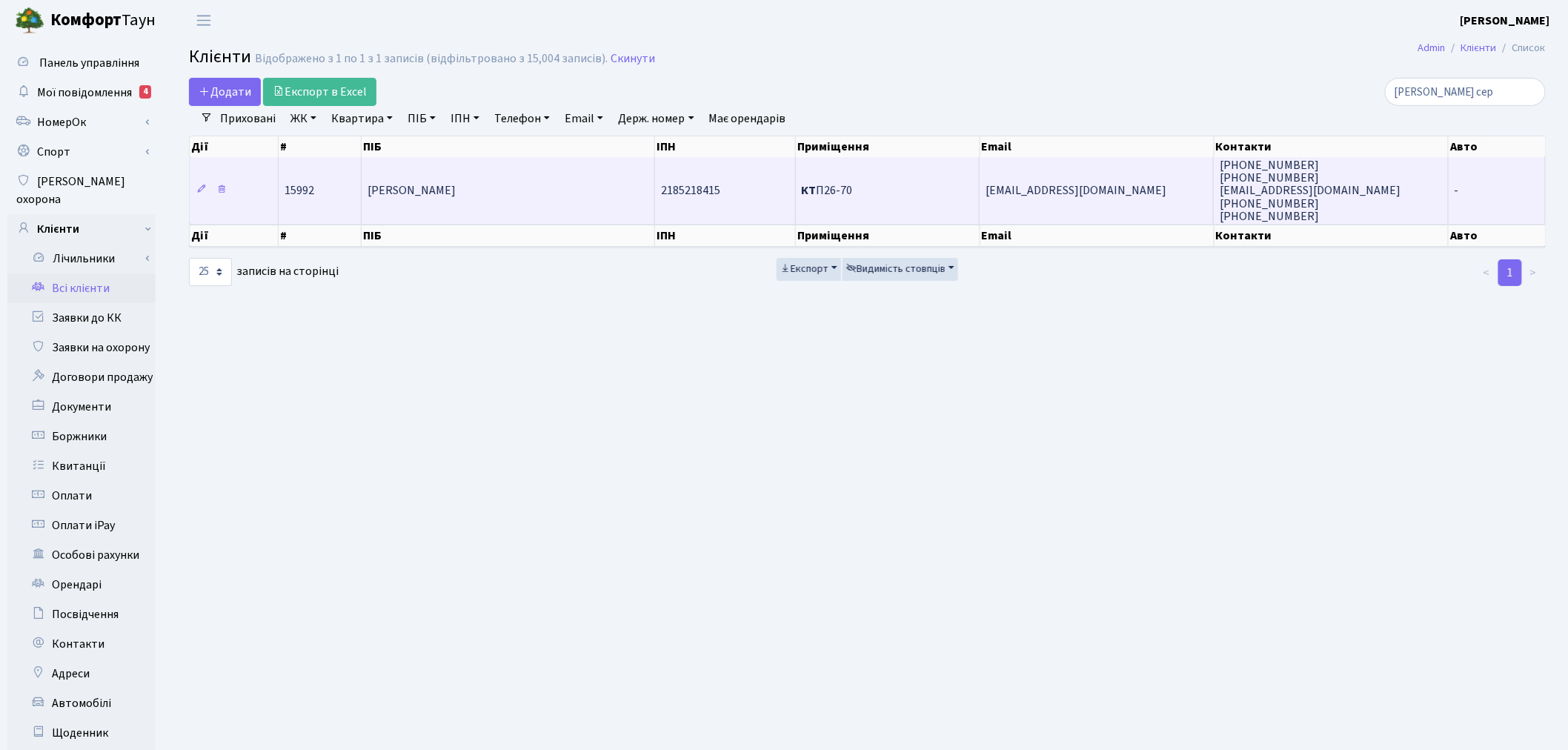
click at [916, 196] on td "КТ П26-70" at bounding box center [888, 190] width 185 height 67
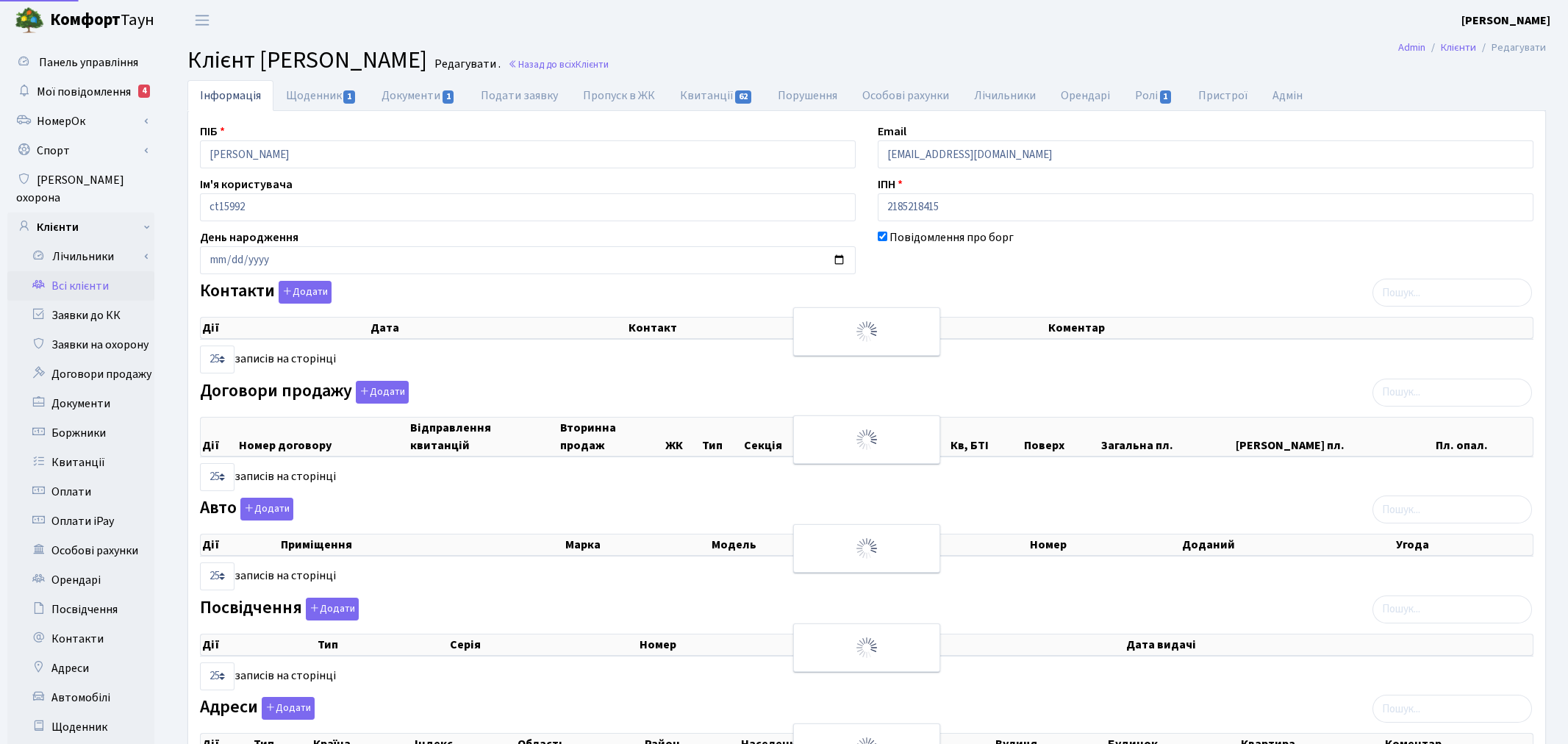
select select "25"
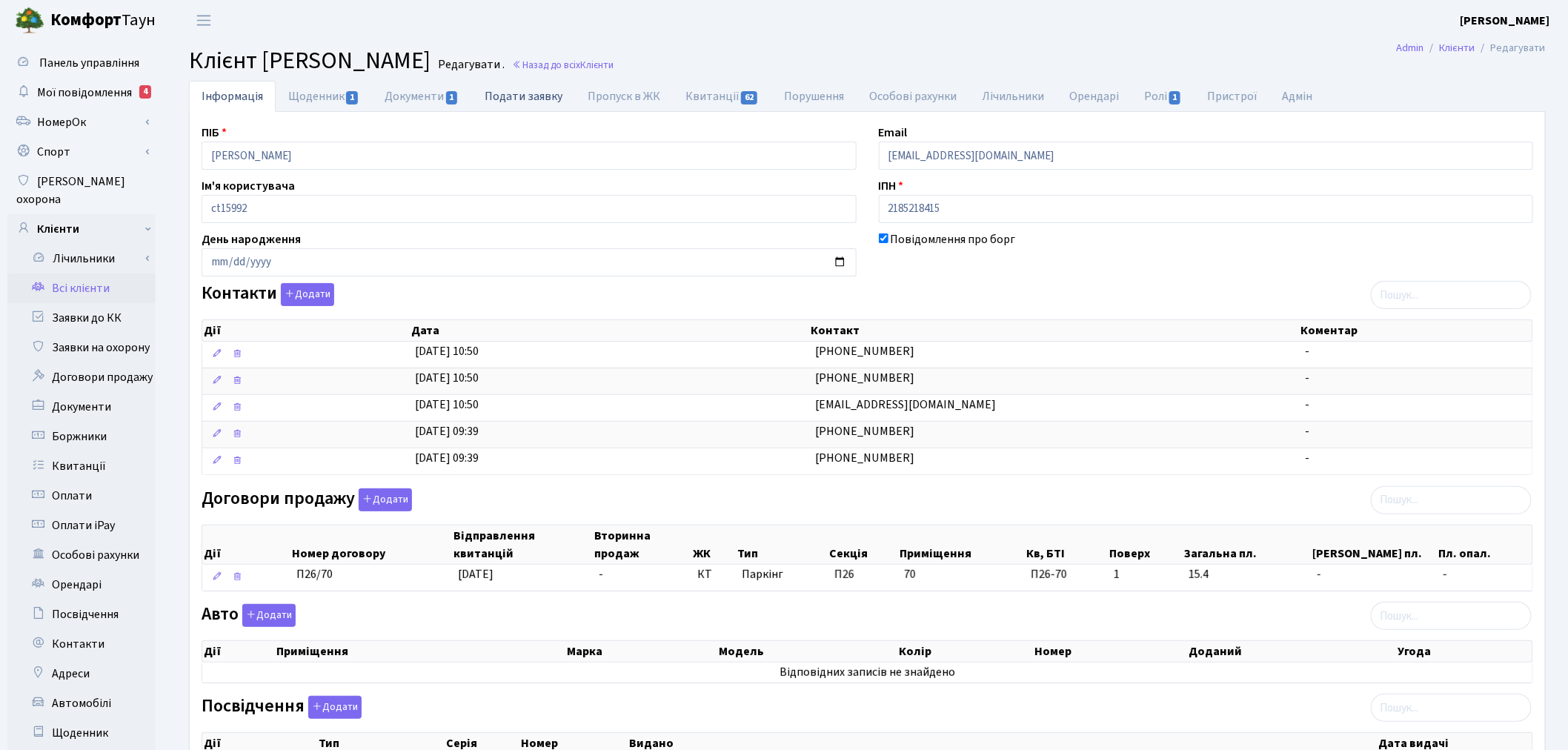
click at [549, 95] on link "Подати заявку" at bounding box center [523, 95] width 103 height 30
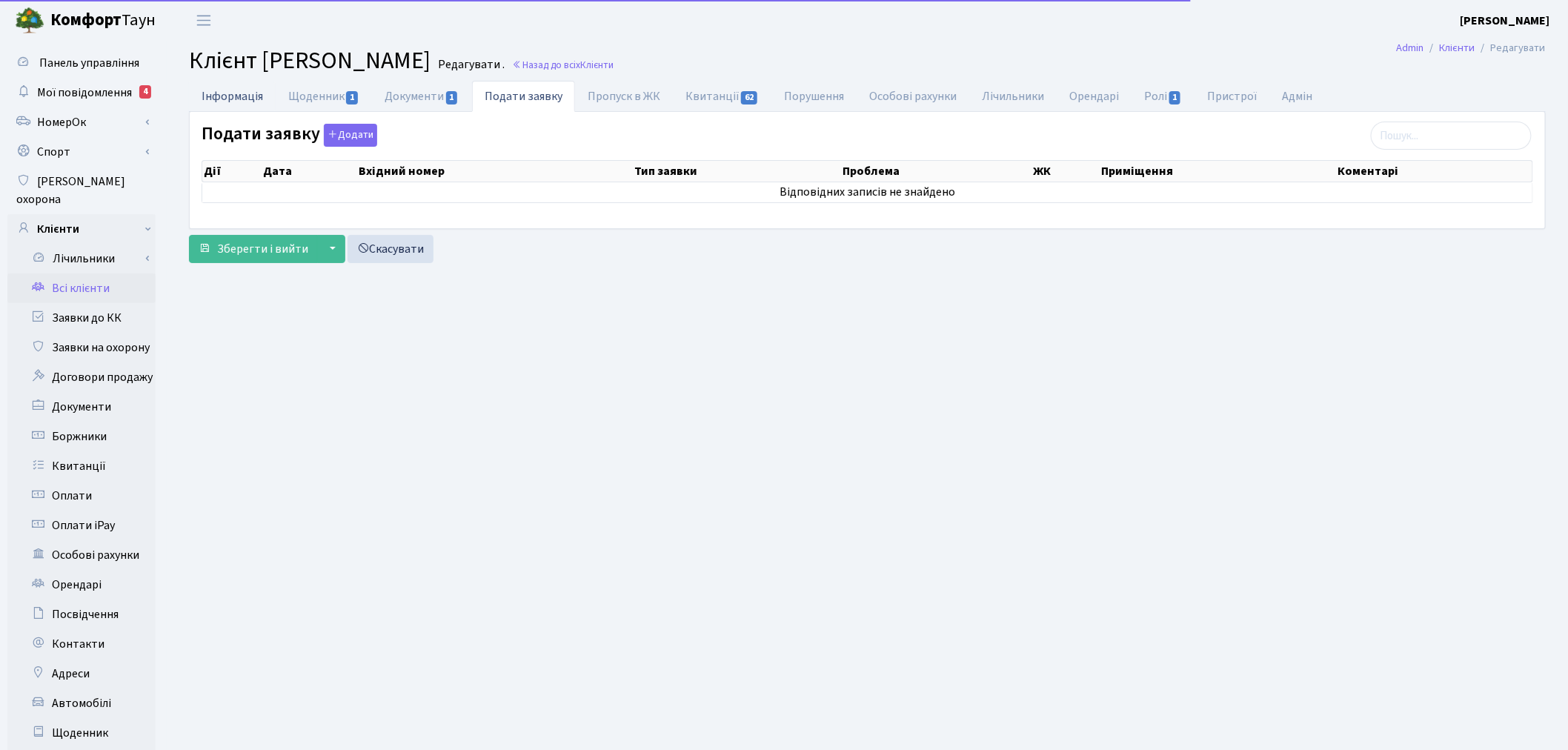
click at [246, 94] on link "Інформація" at bounding box center [232, 95] width 87 height 30
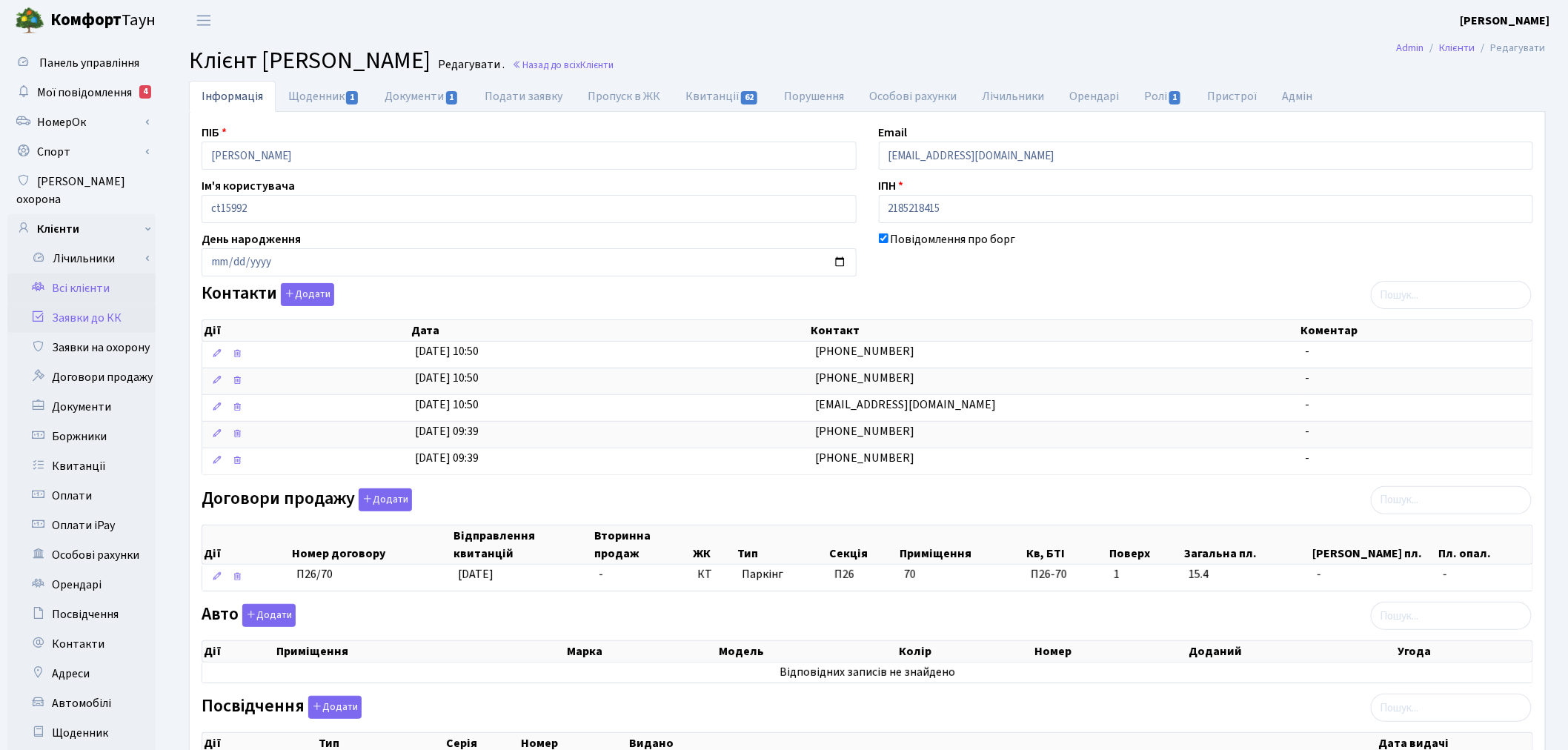
click at [75, 303] on link "Заявки до КК" at bounding box center [81, 318] width 148 height 29
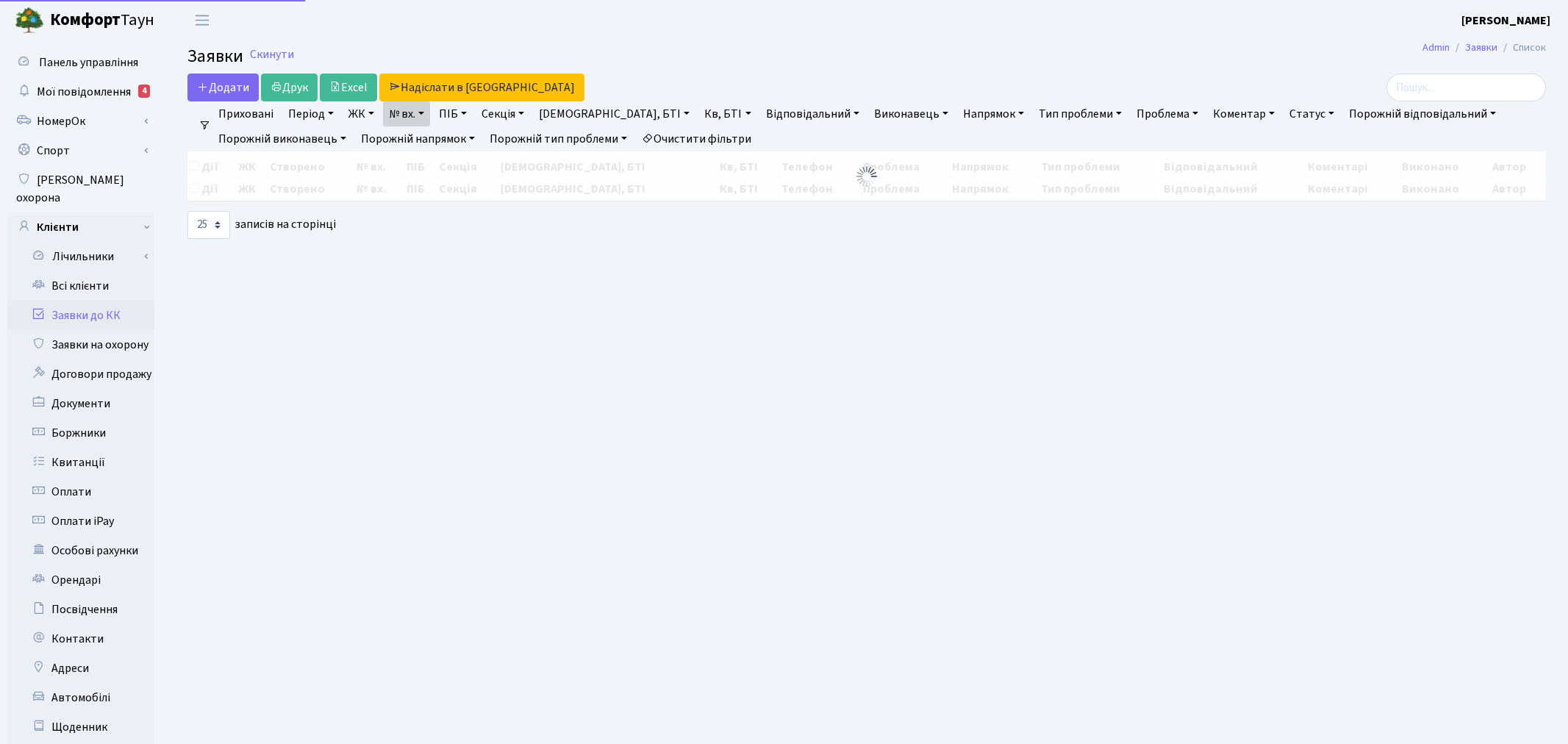
select select "25"
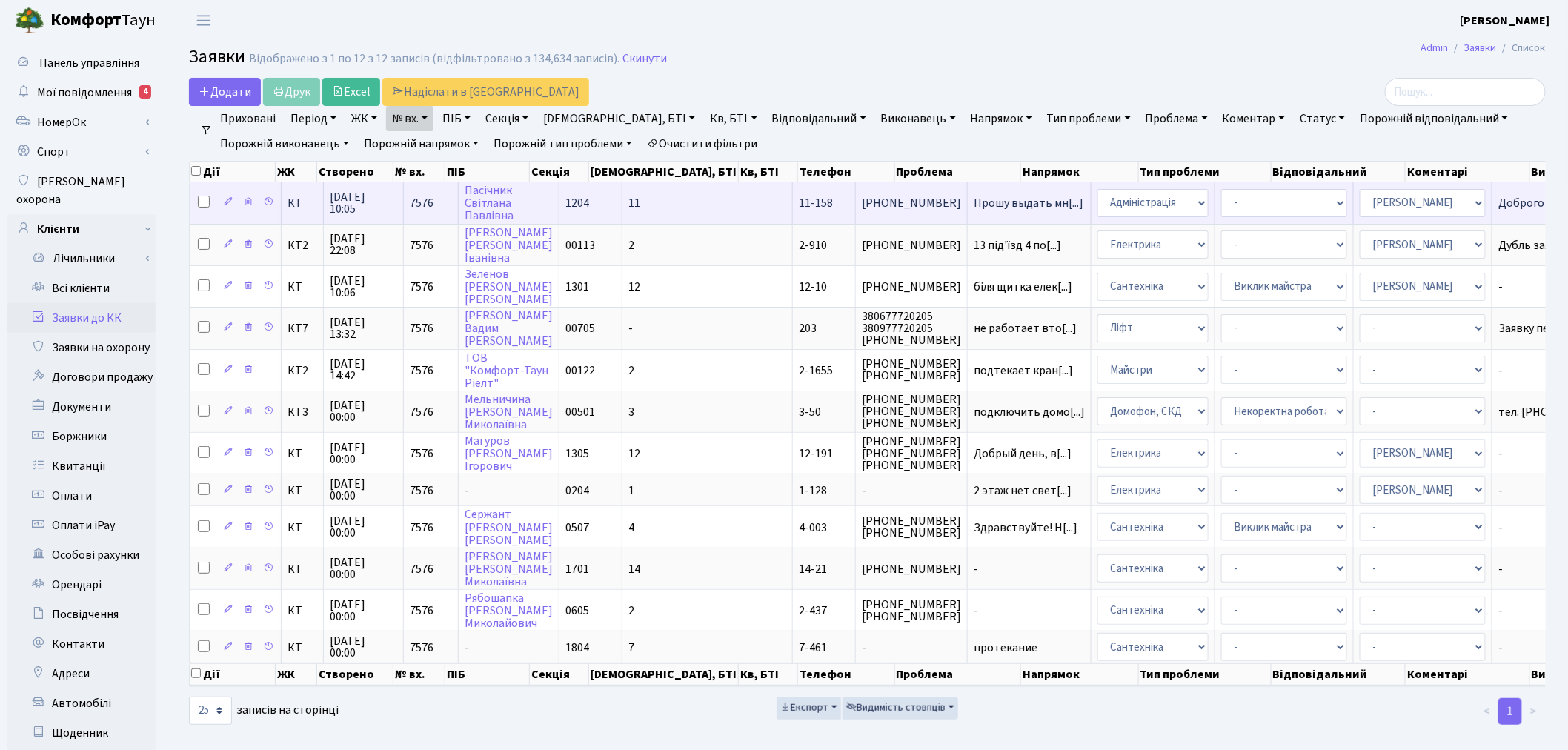
click at [968, 194] on td "Прошу выдать мн[...]" at bounding box center [1030, 203] width 124 height 41
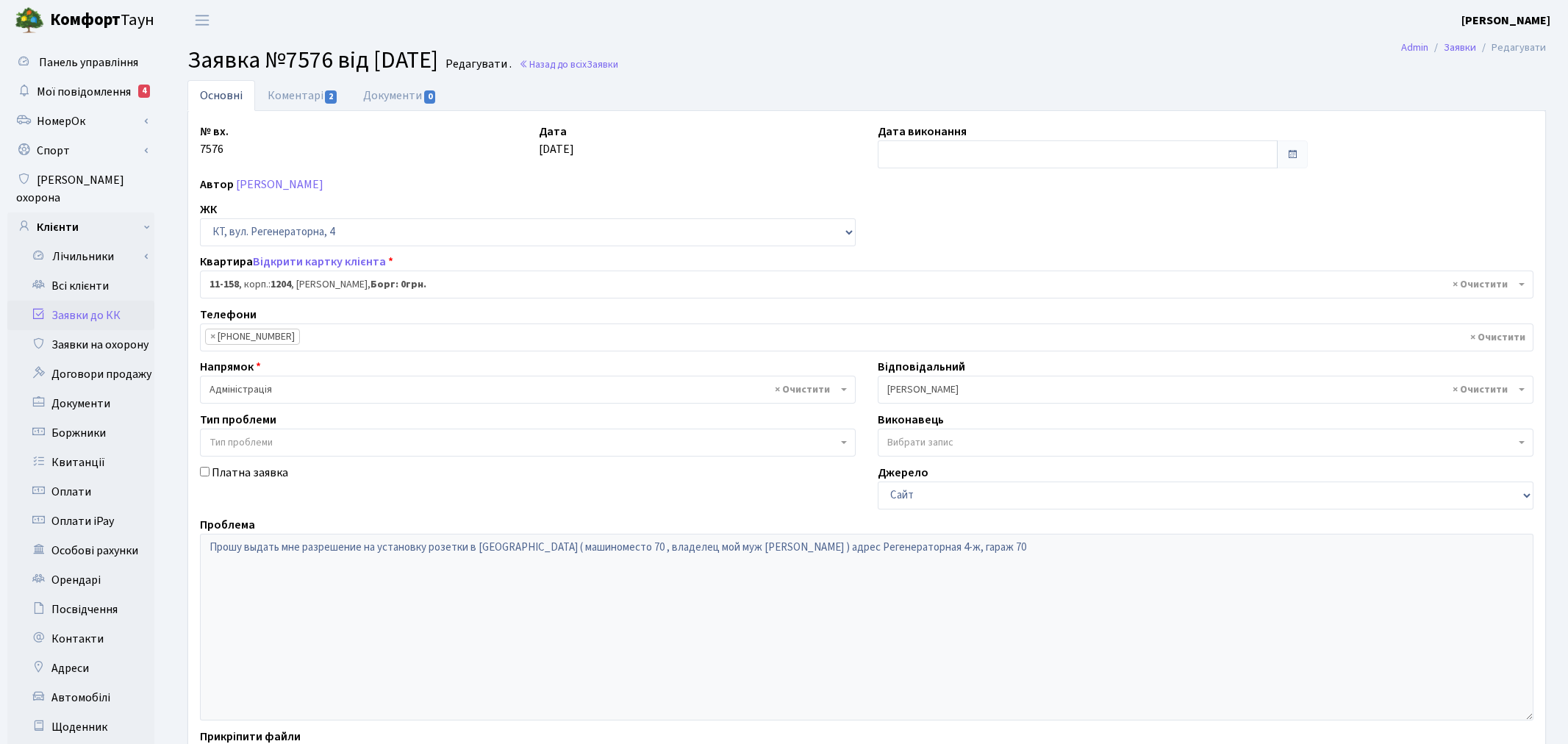
select select "6844"
click at [269, 96] on link "Коментарі 2" at bounding box center [303, 94] width 95 height 30
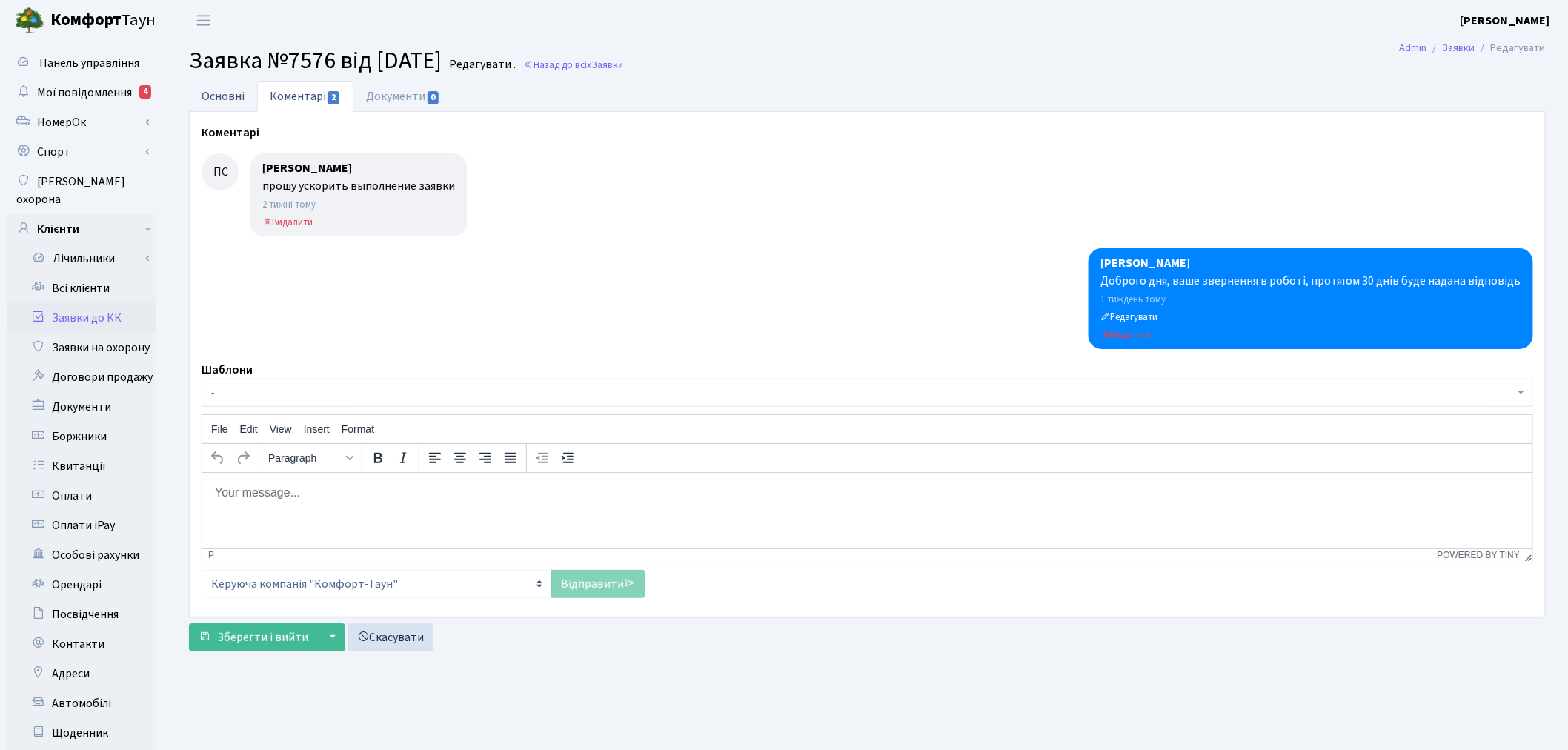
click at [207, 92] on link "Основні" at bounding box center [223, 95] width 68 height 30
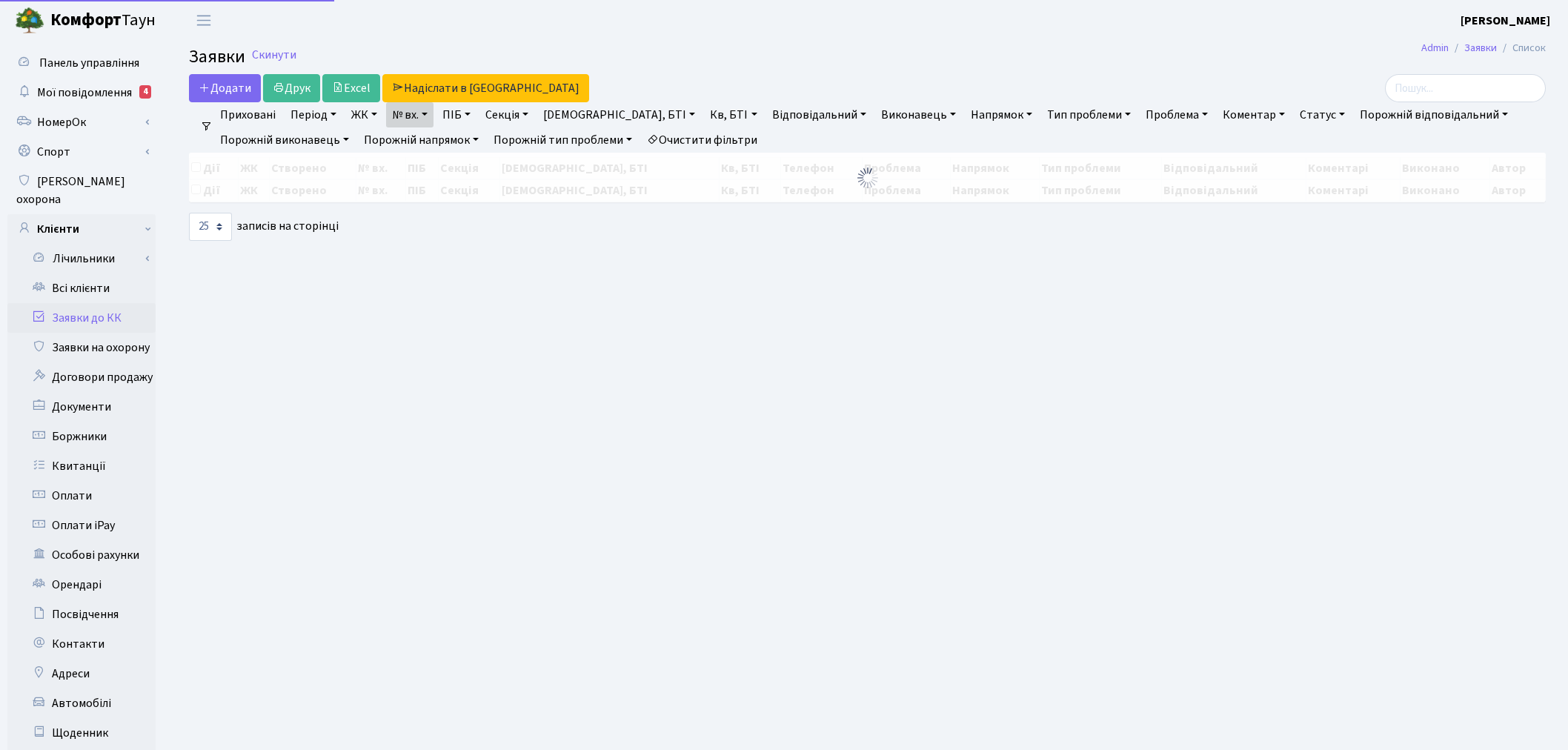
select select "25"
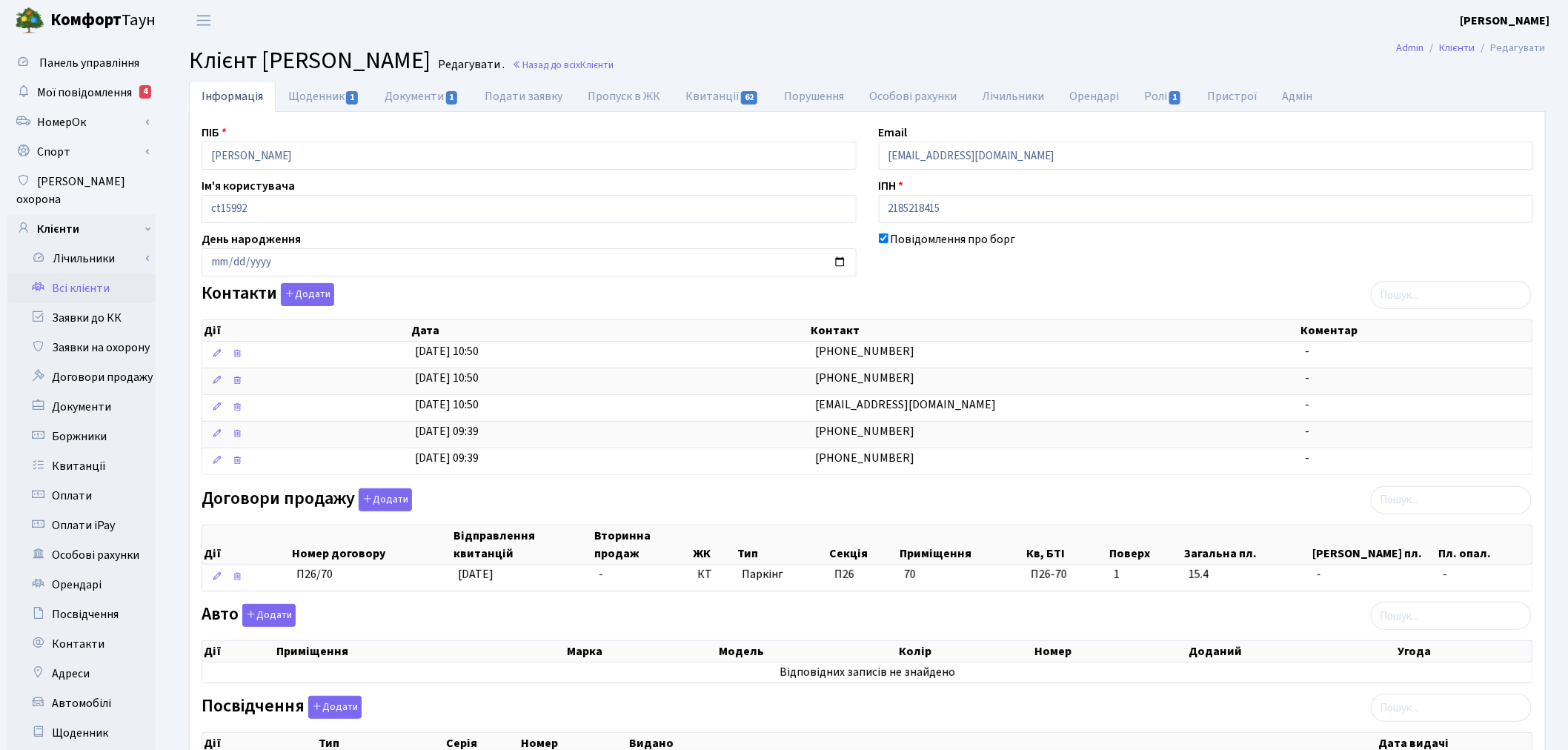
click at [126, 20] on span "[PERSON_NAME]" at bounding box center [102, 20] width 105 height 25
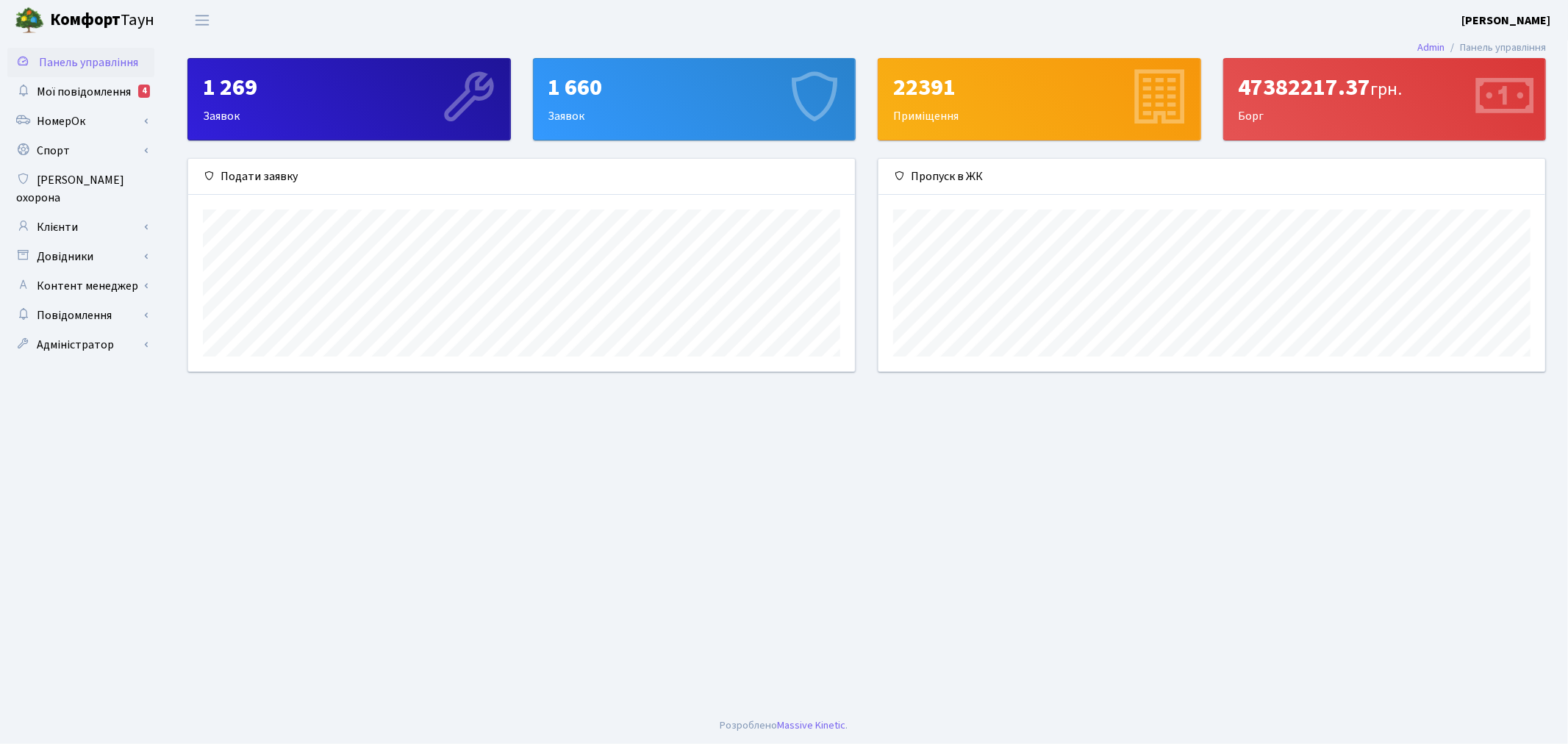
scroll to position [211, 667]
click at [1503, 13] on b "[PERSON_NAME]" at bounding box center [1506, 20] width 89 height 16
click at [1470, 77] on link "Вийти" at bounding box center [1476, 81] width 146 height 23
click at [76, 212] on link "Клієнти" at bounding box center [81, 227] width 147 height 29
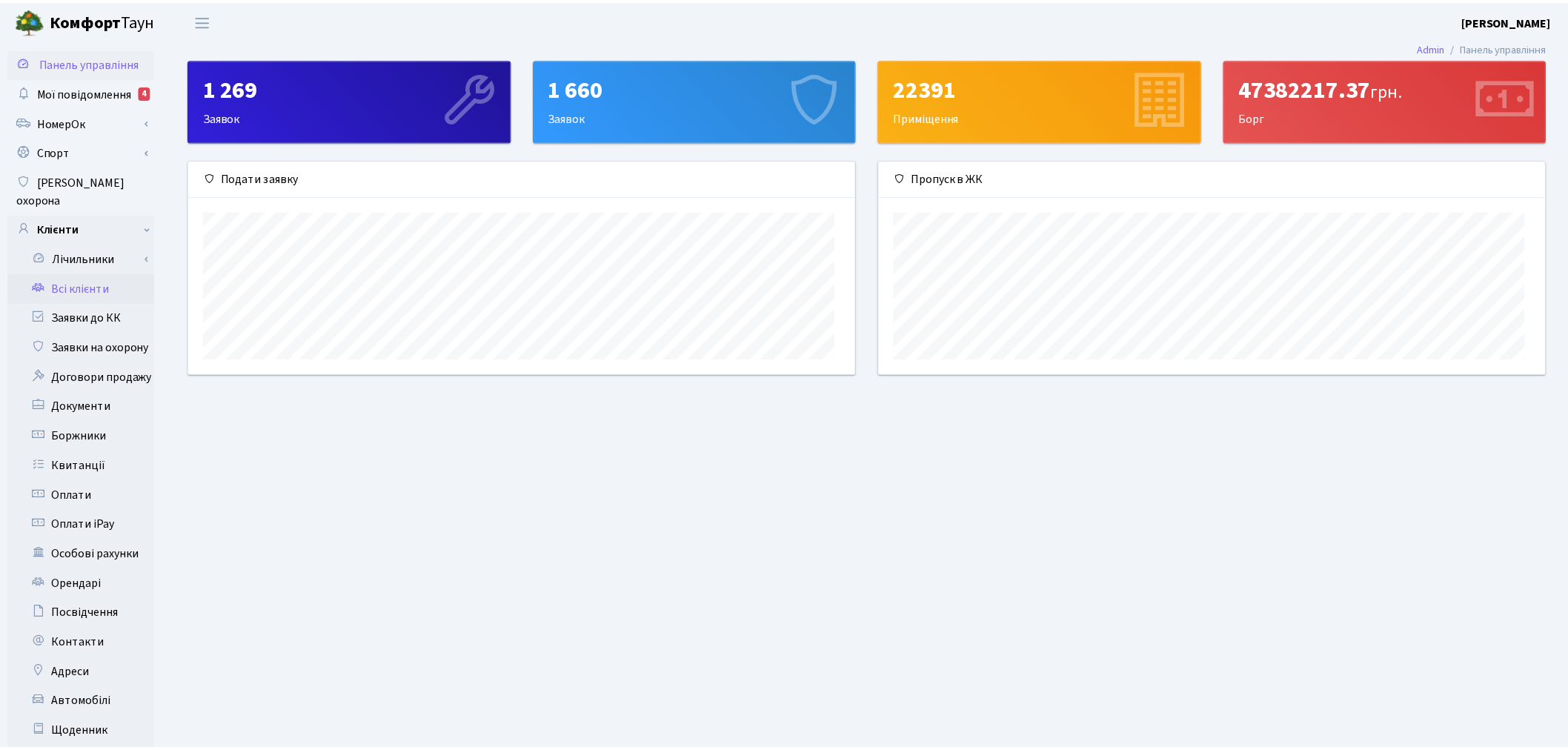
scroll to position [740907, 740299]
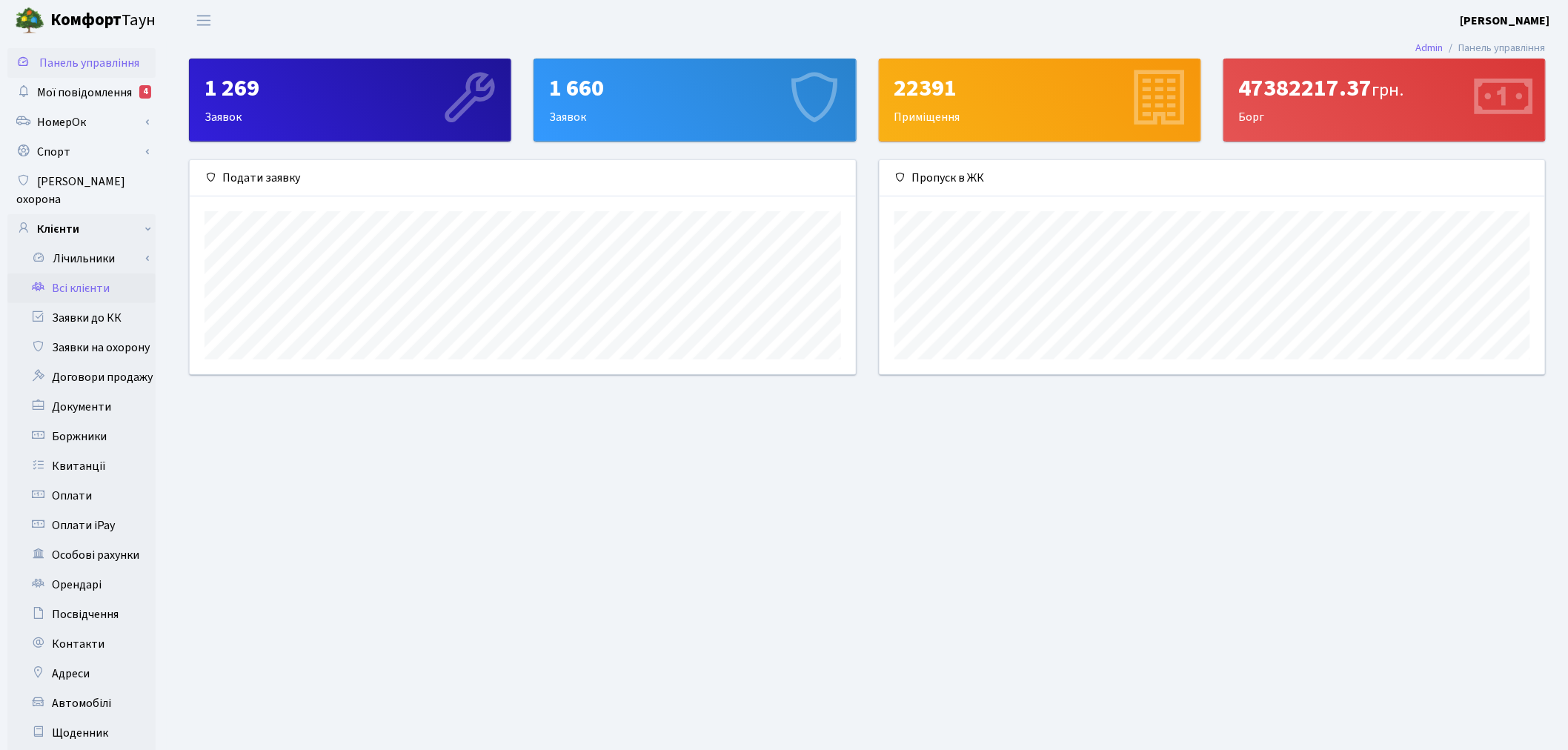
click at [88, 273] on link "Всі клієнти" at bounding box center [81, 288] width 148 height 29
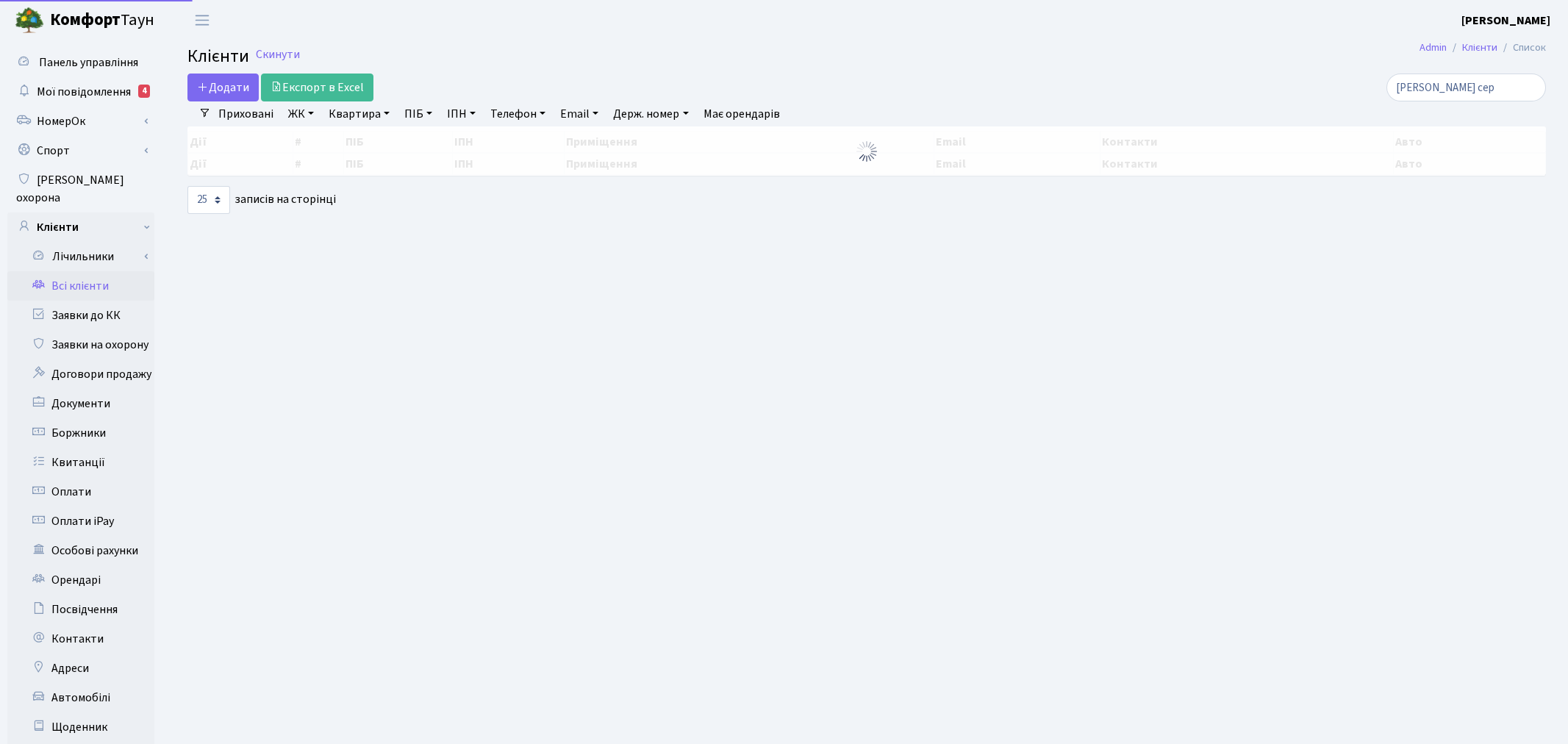
select select "25"
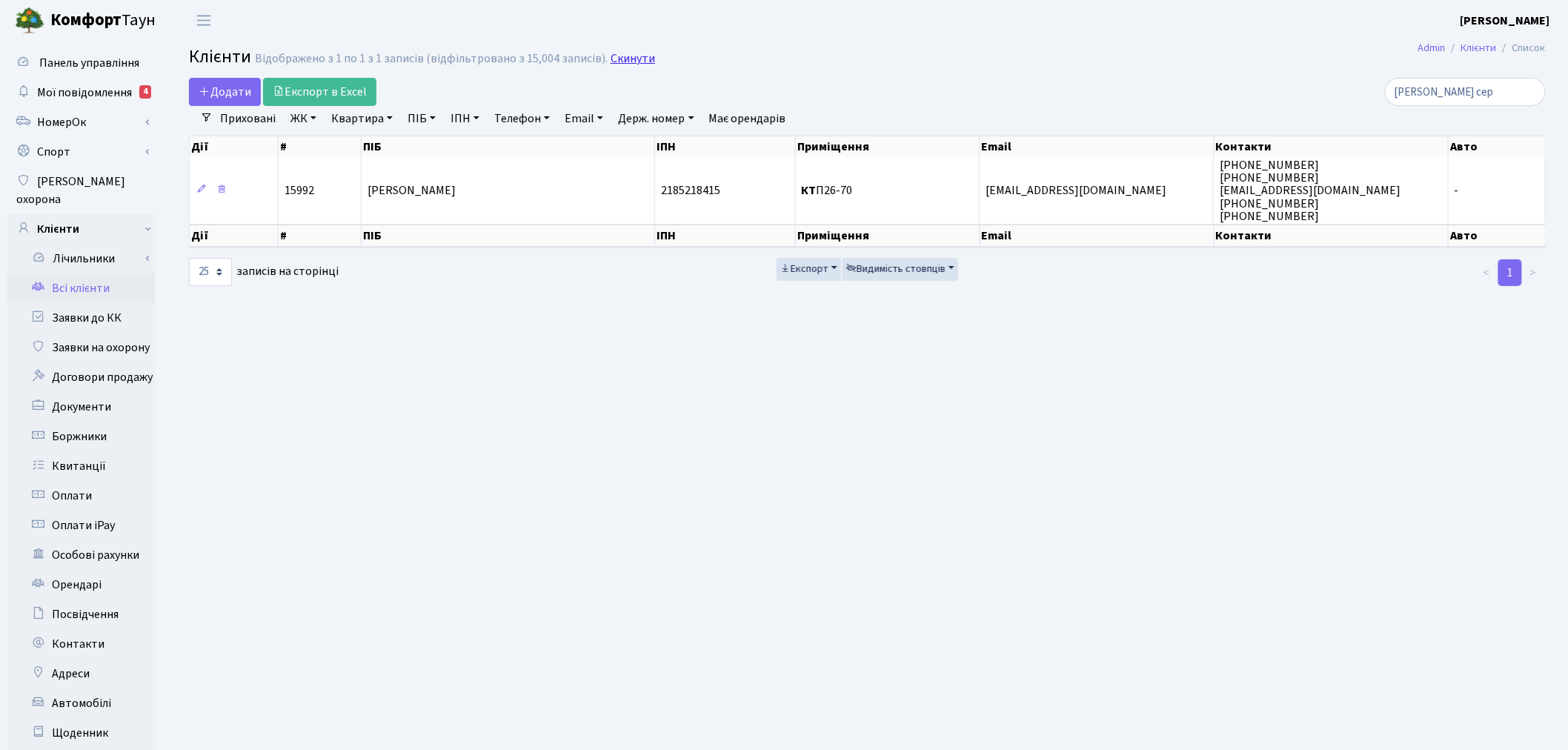
click at [638, 55] on link "Скинути" at bounding box center [633, 59] width 45 height 14
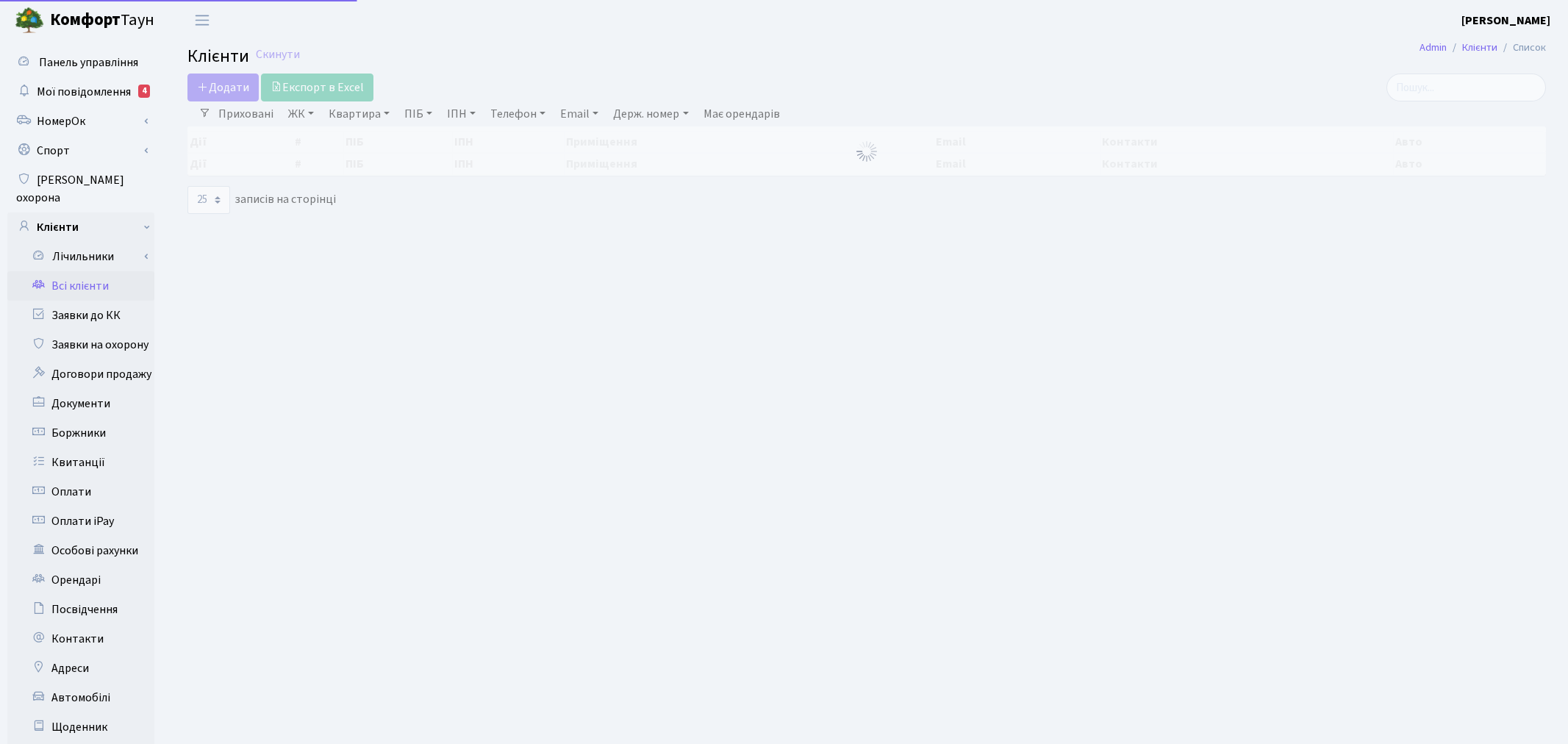
select select "25"
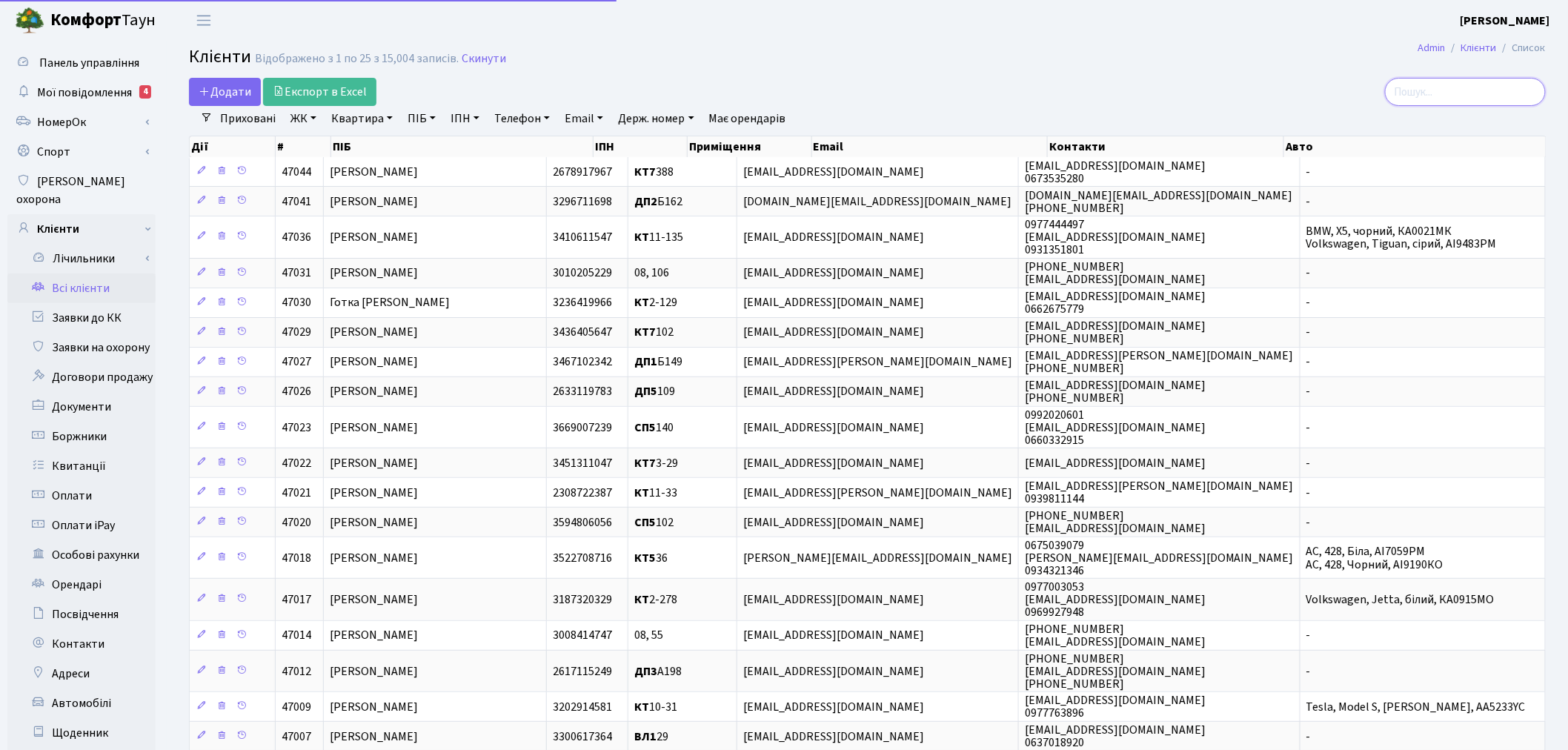
click at [1472, 99] on input "search" at bounding box center [1466, 92] width 161 height 28
paste input "[EMAIL_ADDRESS][DOMAIN_NAME]"
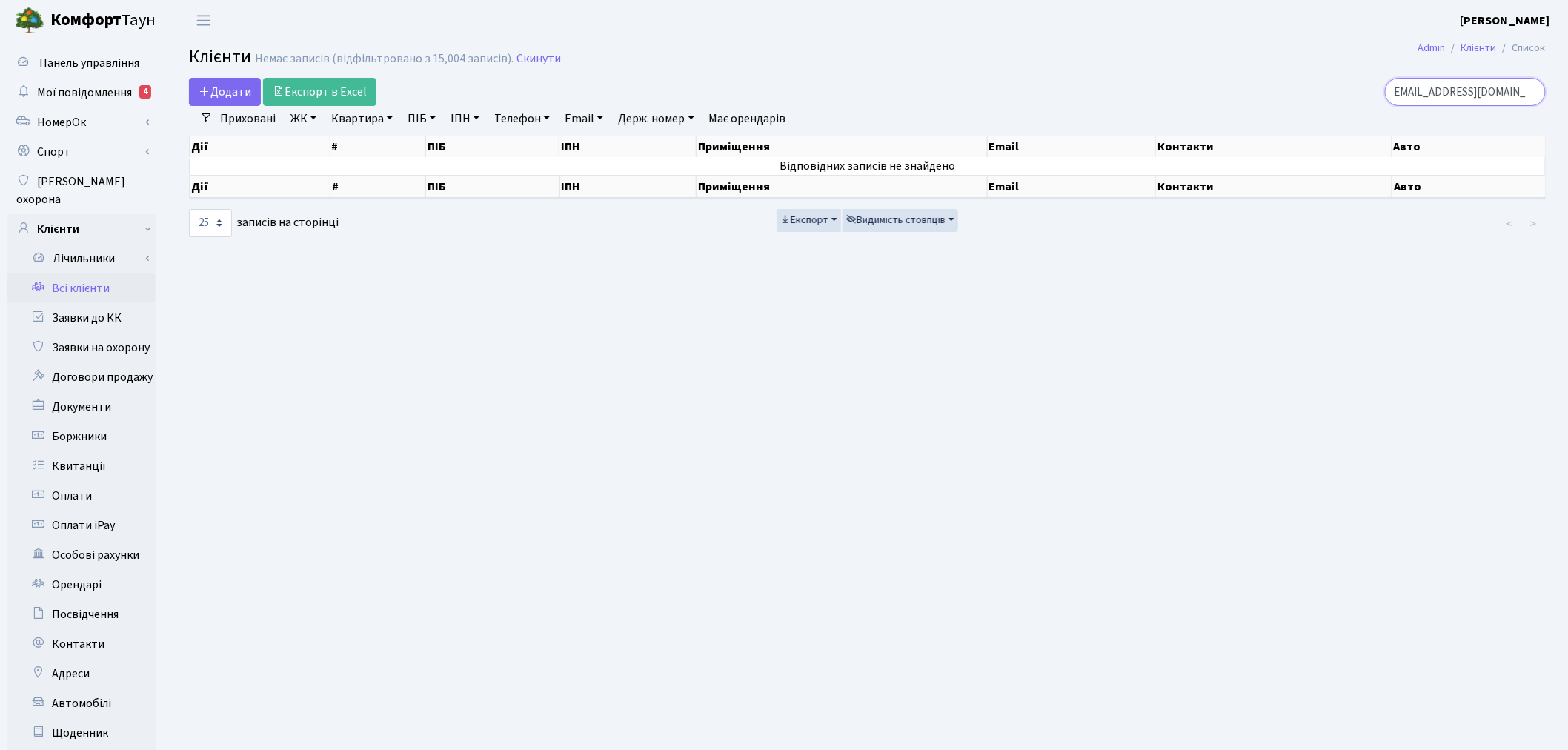
type input "[EMAIL_ADDRESS][DOMAIN_NAME]"
drag, startPoint x: 525, startPoint y: 62, endPoint x: 560, endPoint y: 63, distance: 35.0
click at [525, 62] on link "Скинути" at bounding box center [538, 59] width 45 height 14
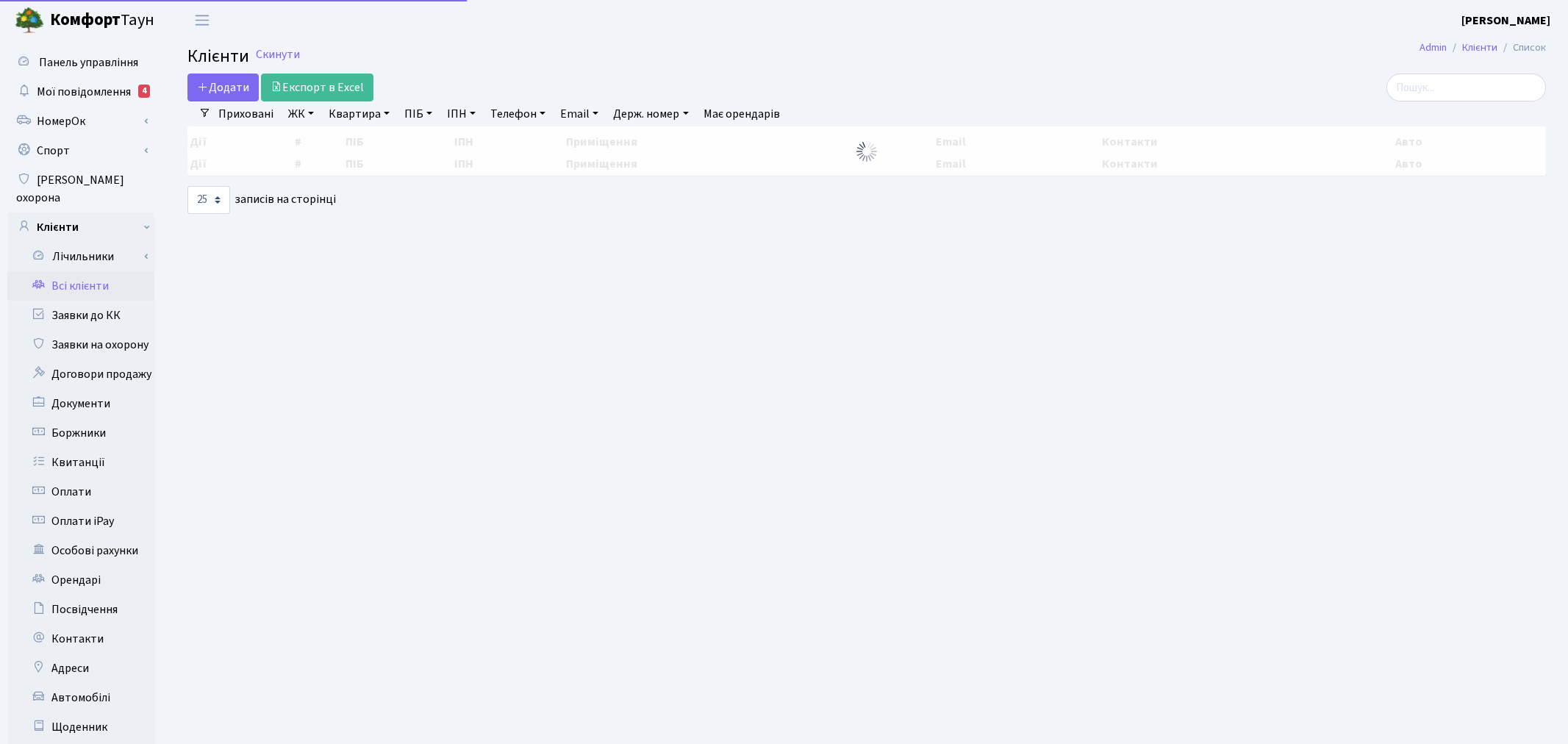
select select "25"
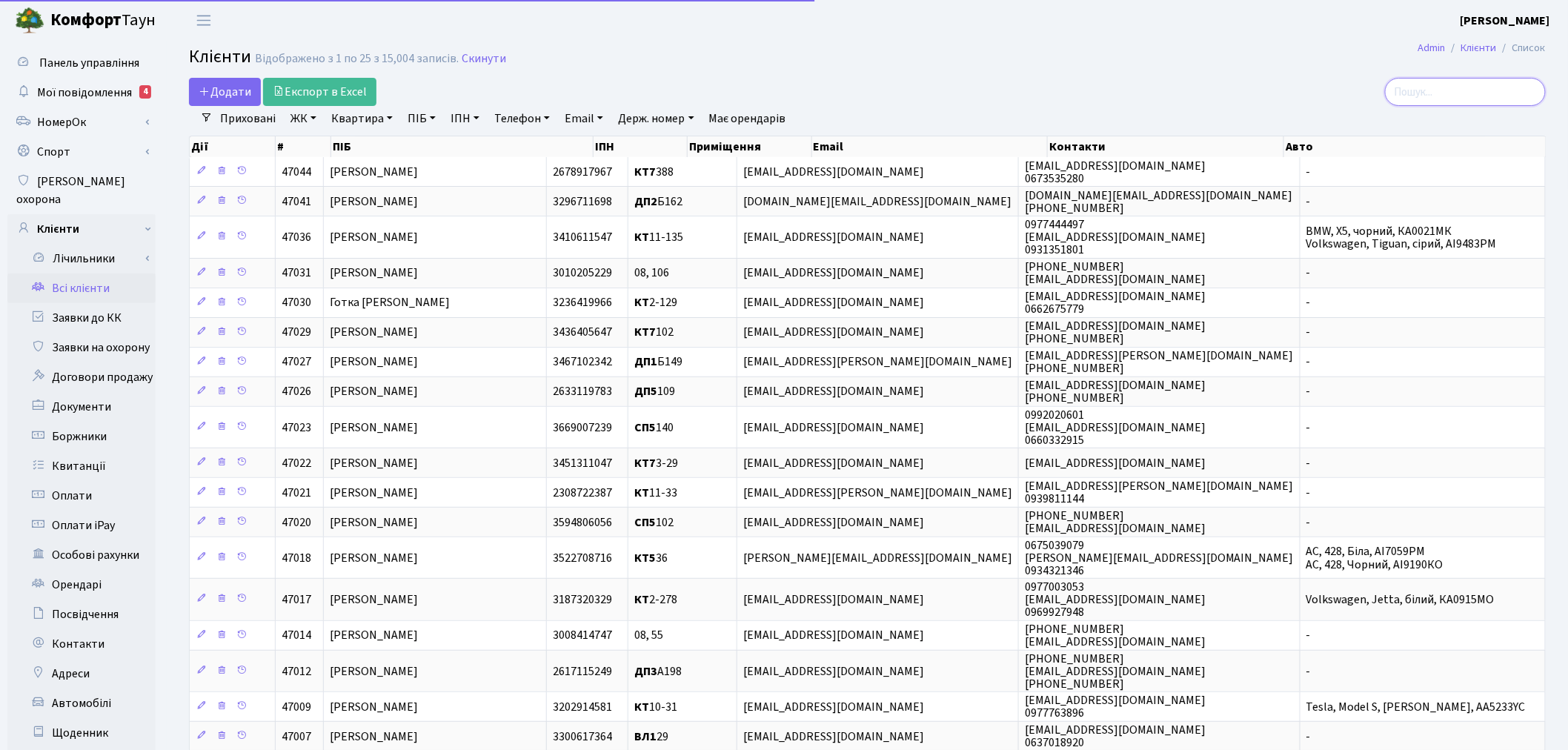
click at [1515, 91] on input "search" at bounding box center [1466, 92] width 161 height 28
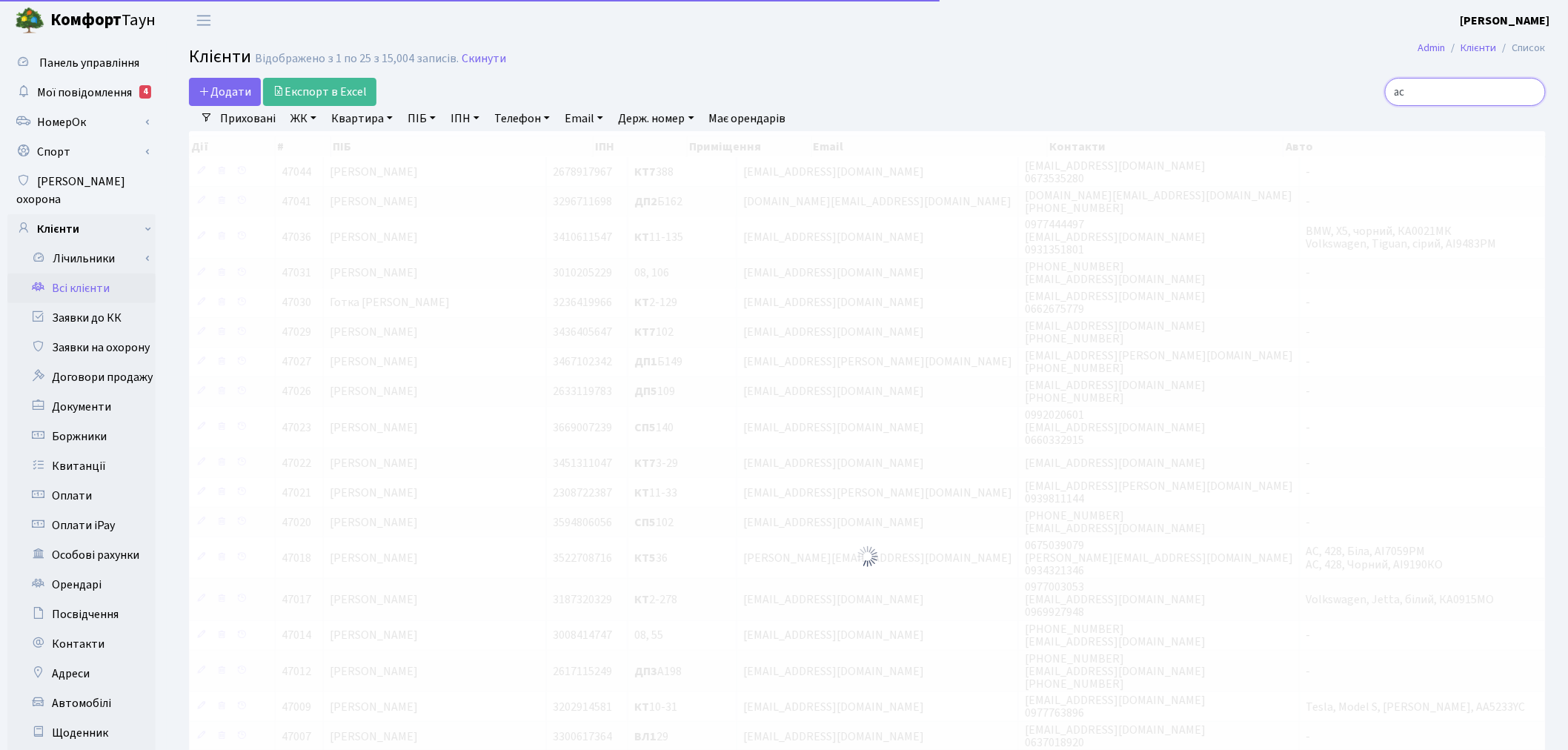
type input "а"
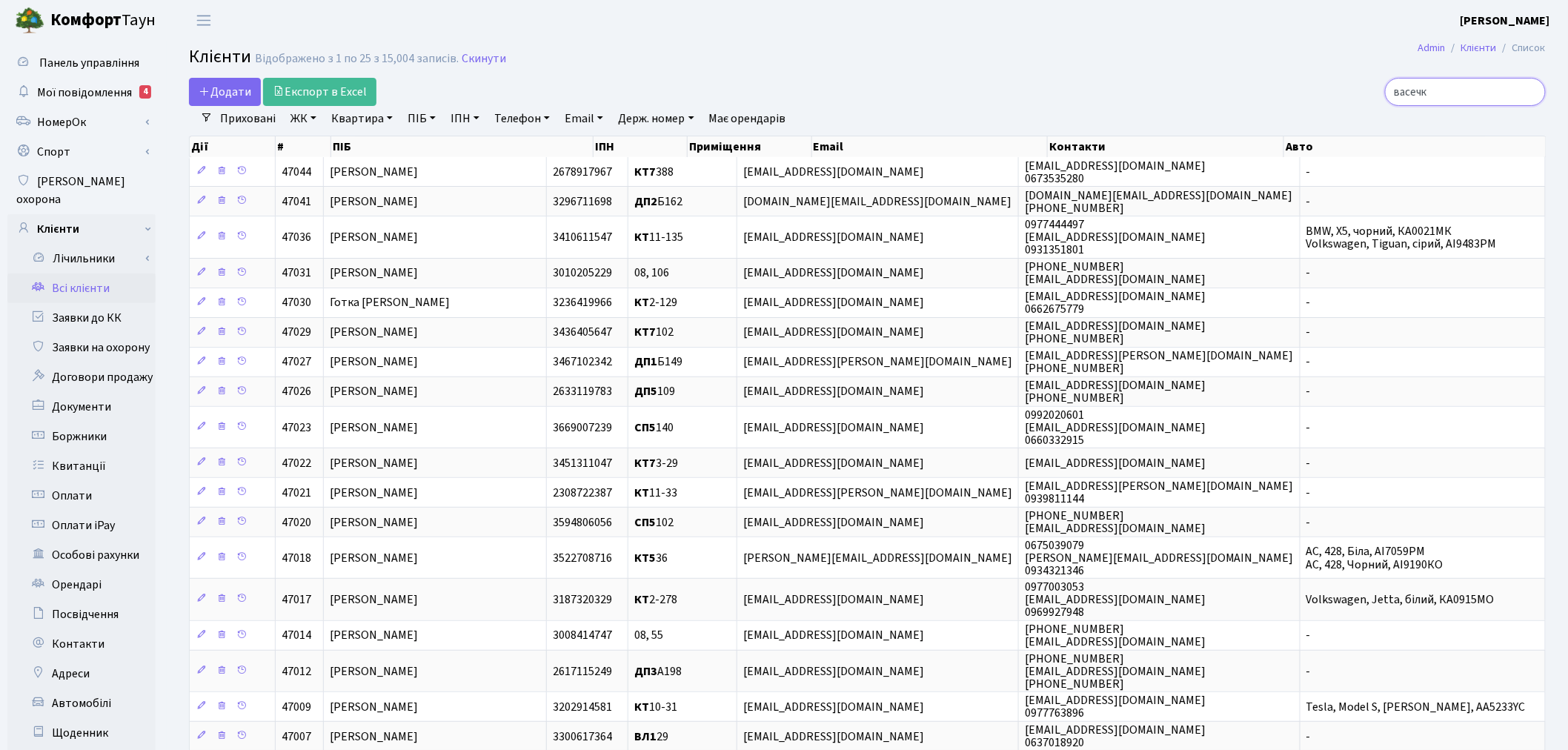
type input "васечк"
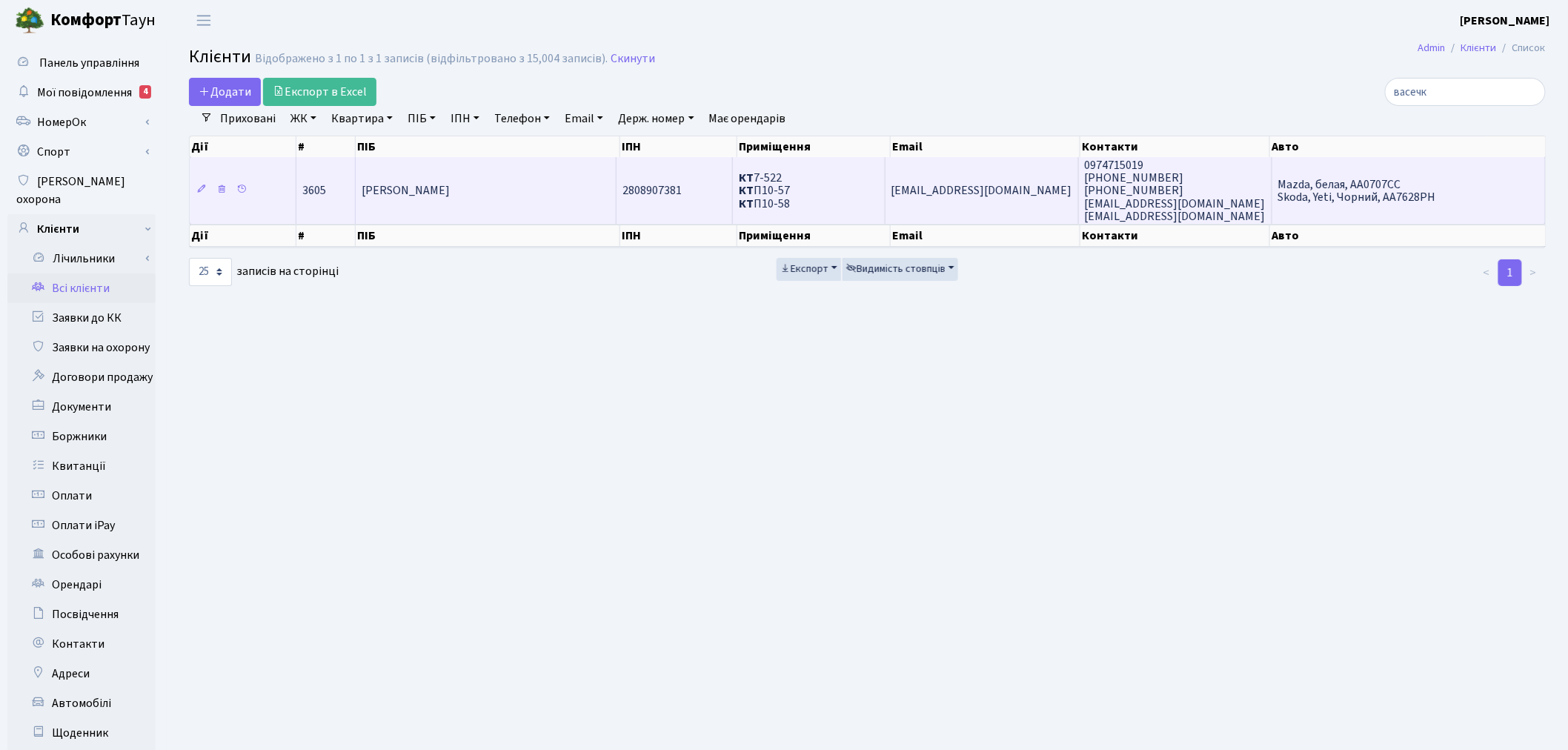
click at [941, 202] on td "6230320@gmail.com" at bounding box center [982, 190] width 194 height 67
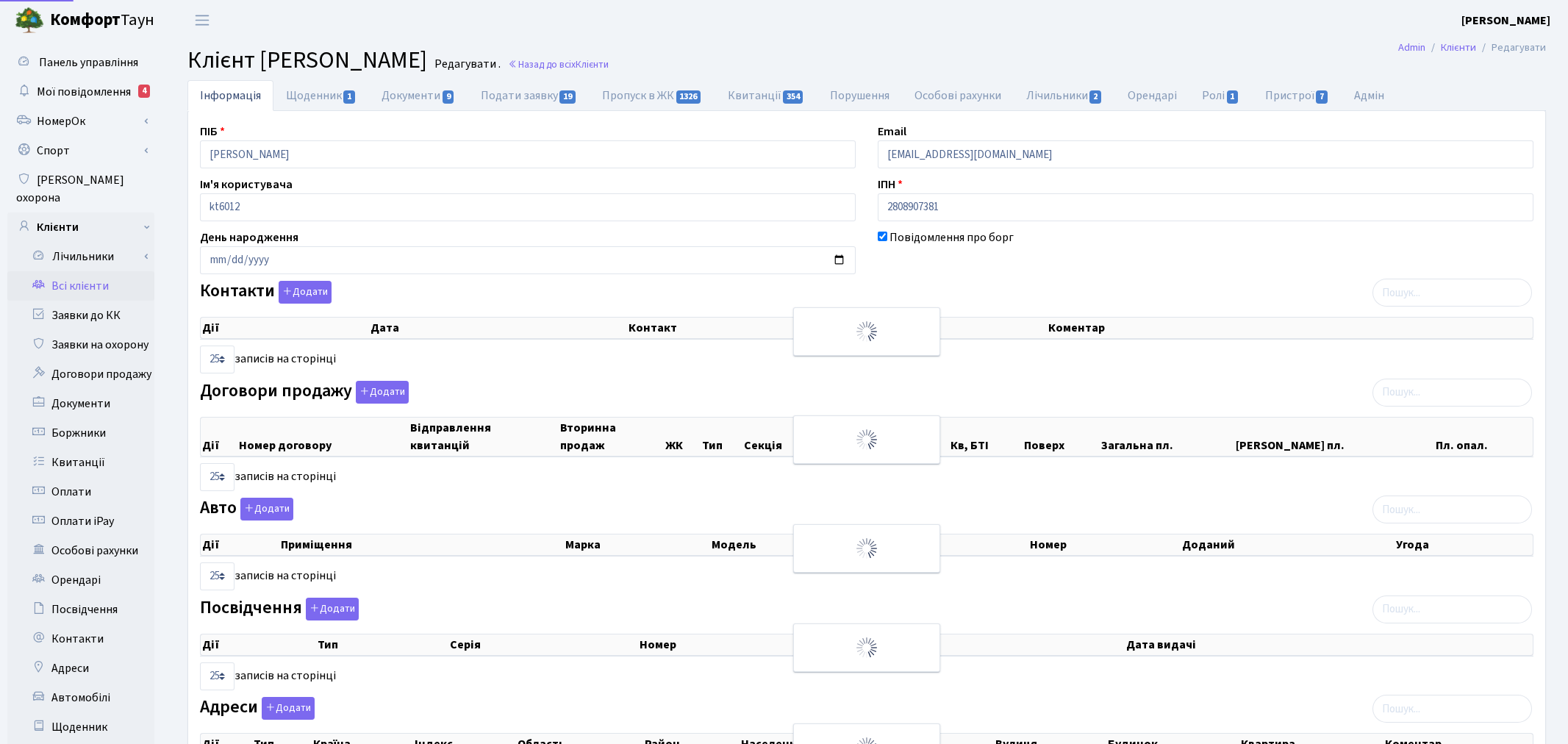
select select "25"
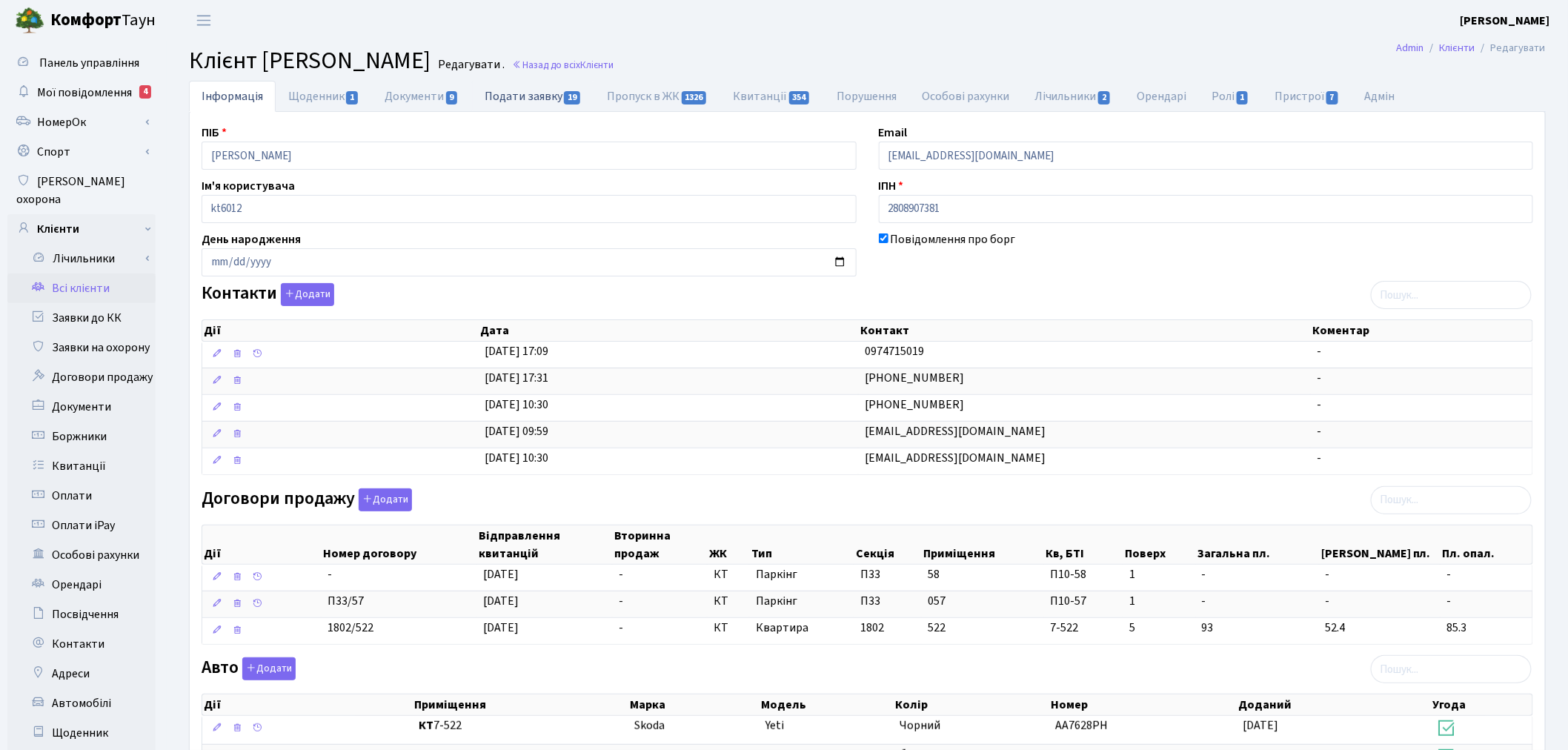
click at [509, 92] on link "Подати заявку 19" at bounding box center [533, 95] width 122 height 30
select select "25"
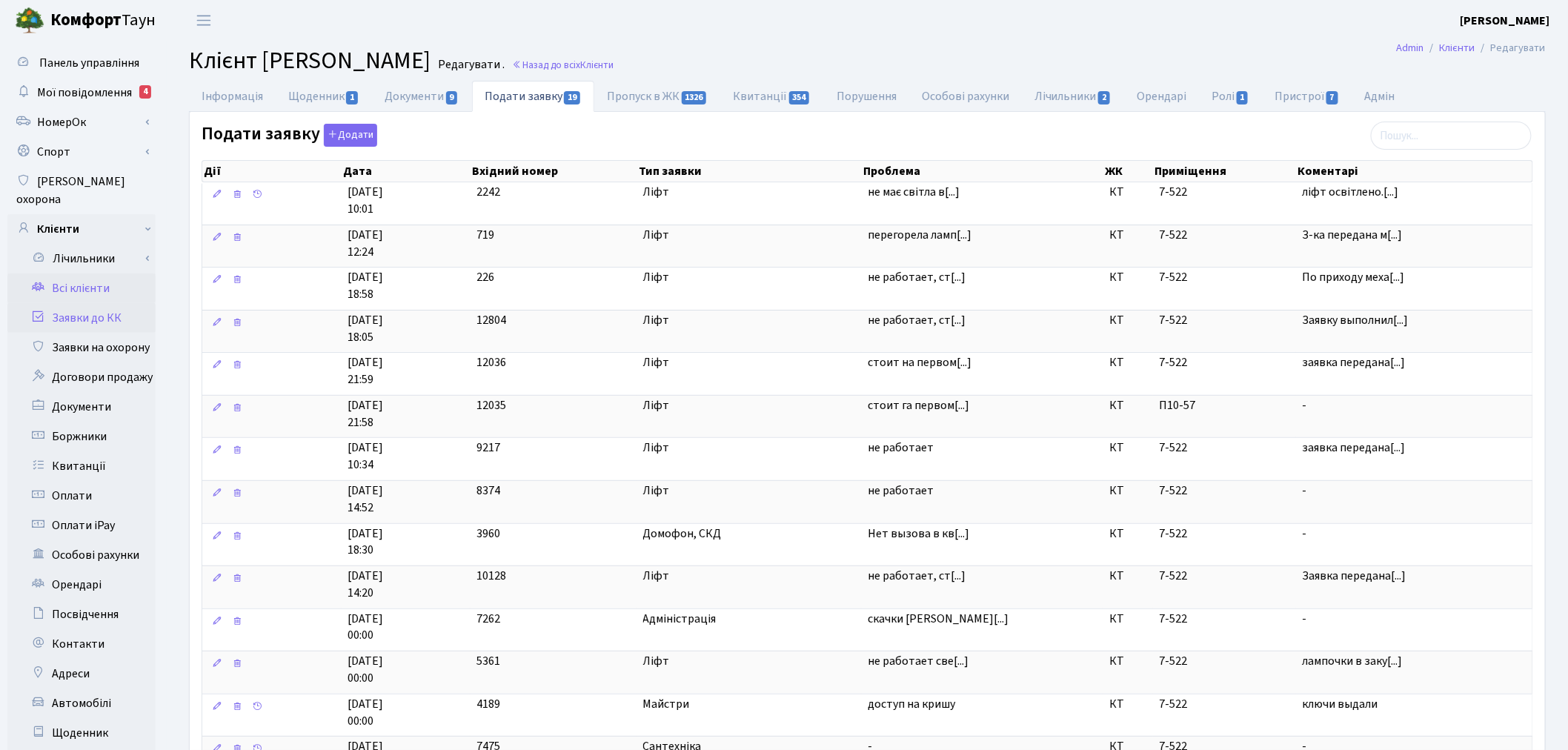
click at [126, 303] on link "Заявки до КК" at bounding box center [81, 318] width 148 height 29
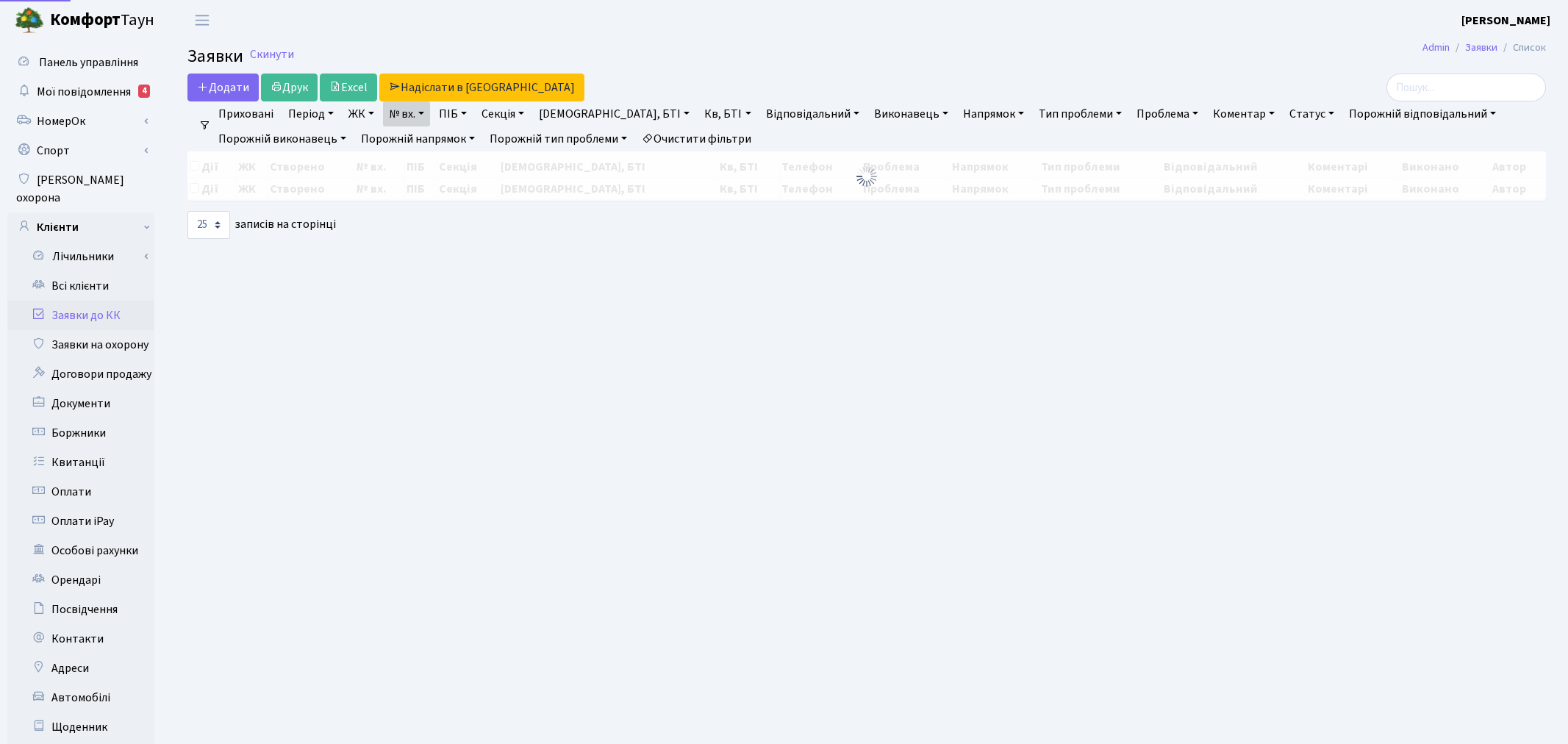
select select "25"
